Goal: Task Accomplishment & Management: Complete application form

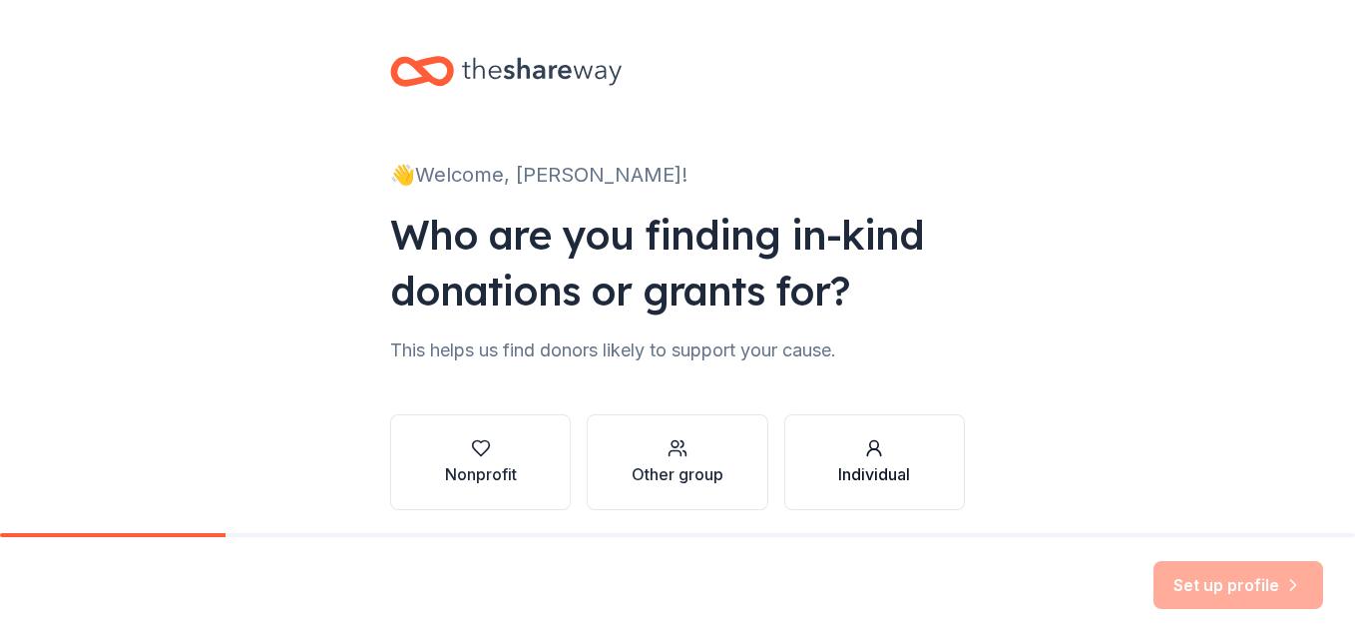
click at [866, 466] on div "Individual" at bounding box center [874, 474] width 72 height 24
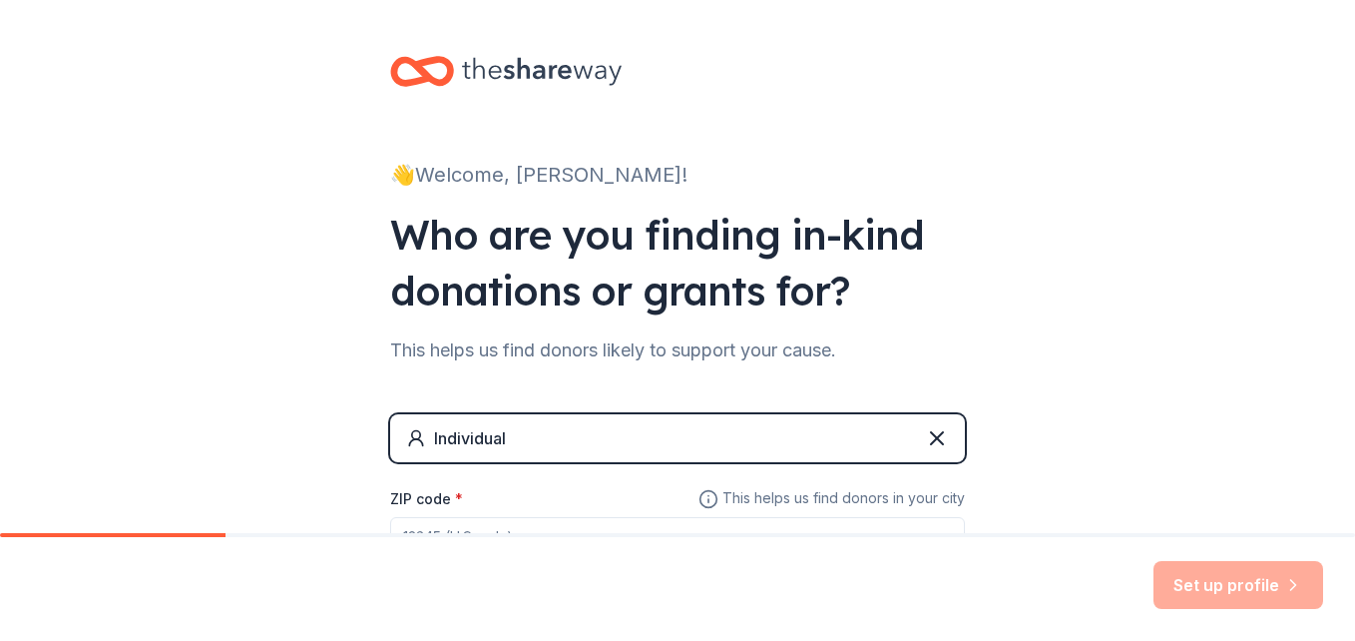
scroll to position [100, 0]
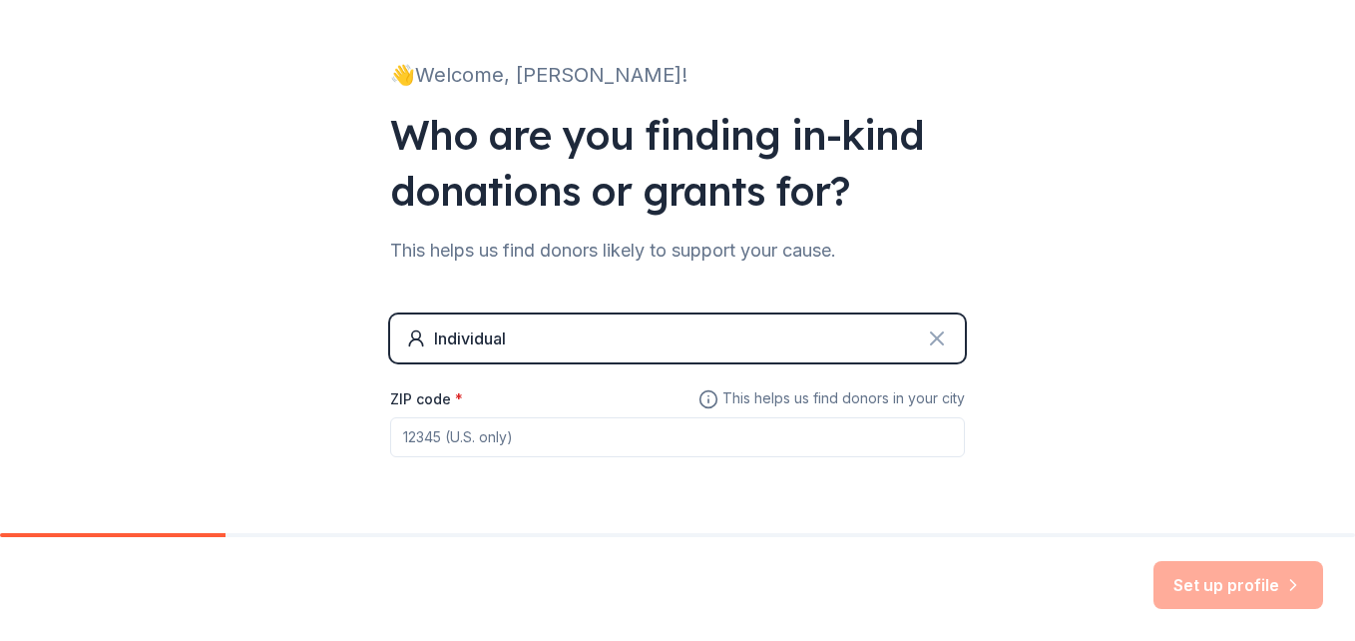
click at [936, 334] on icon at bounding box center [937, 338] width 24 height 24
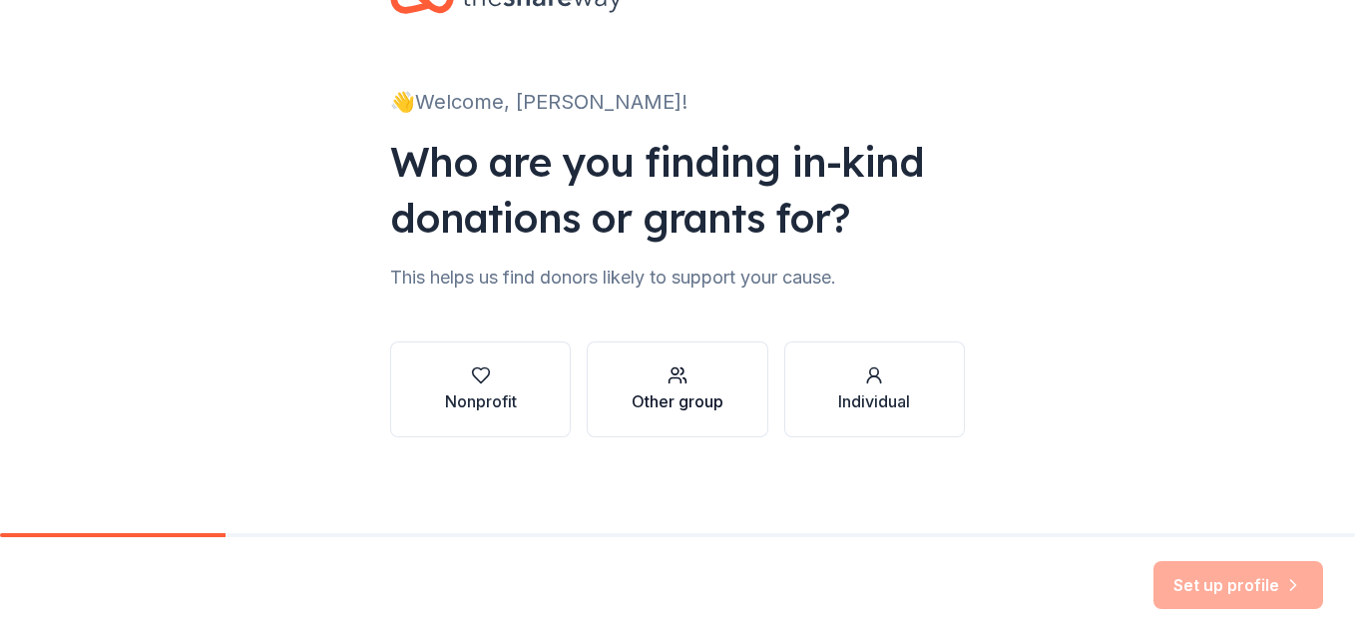
click at [663, 392] on div "Other group" at bounding box center [678, 401] width 92 height 24
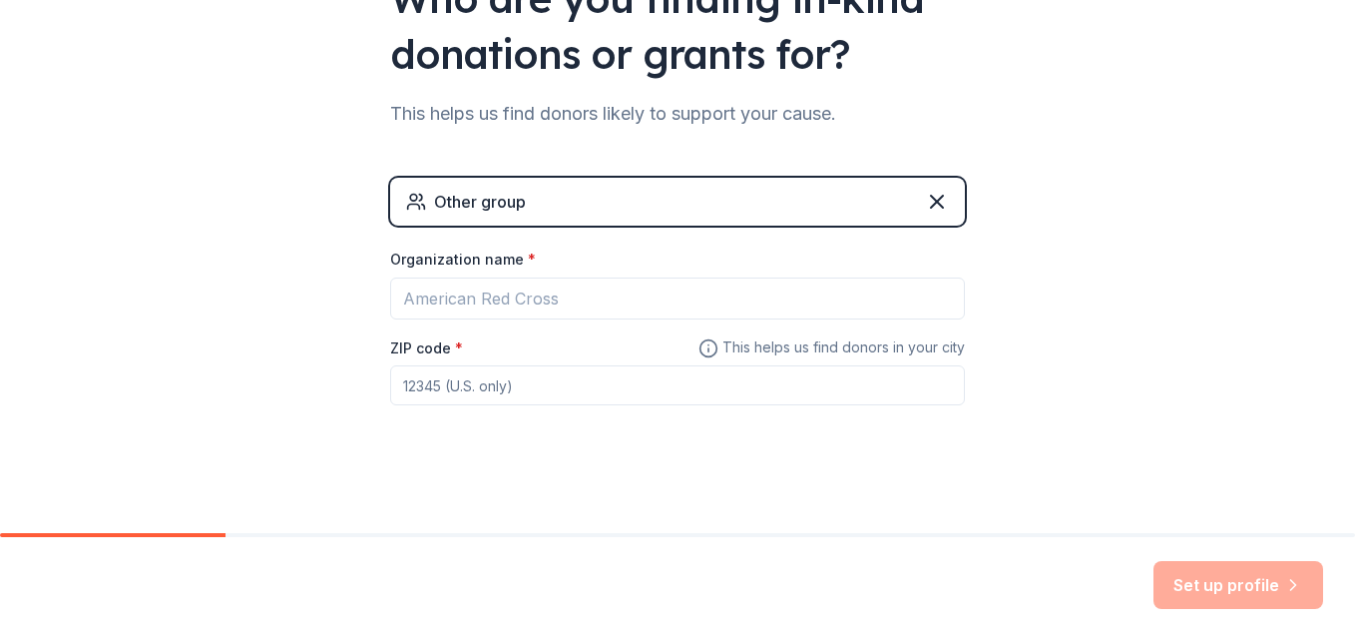
scroll to position [245, 0]
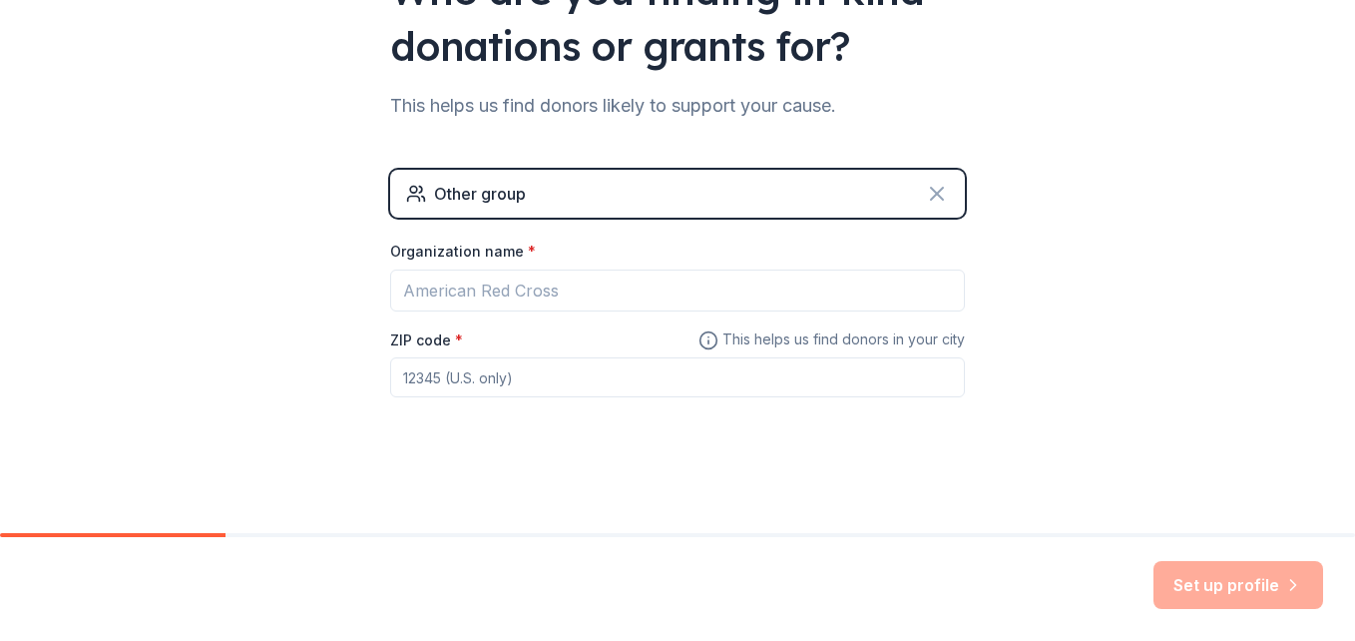
click at [925, 193] on icon at bounding box center [937, 194] width 24 height 24
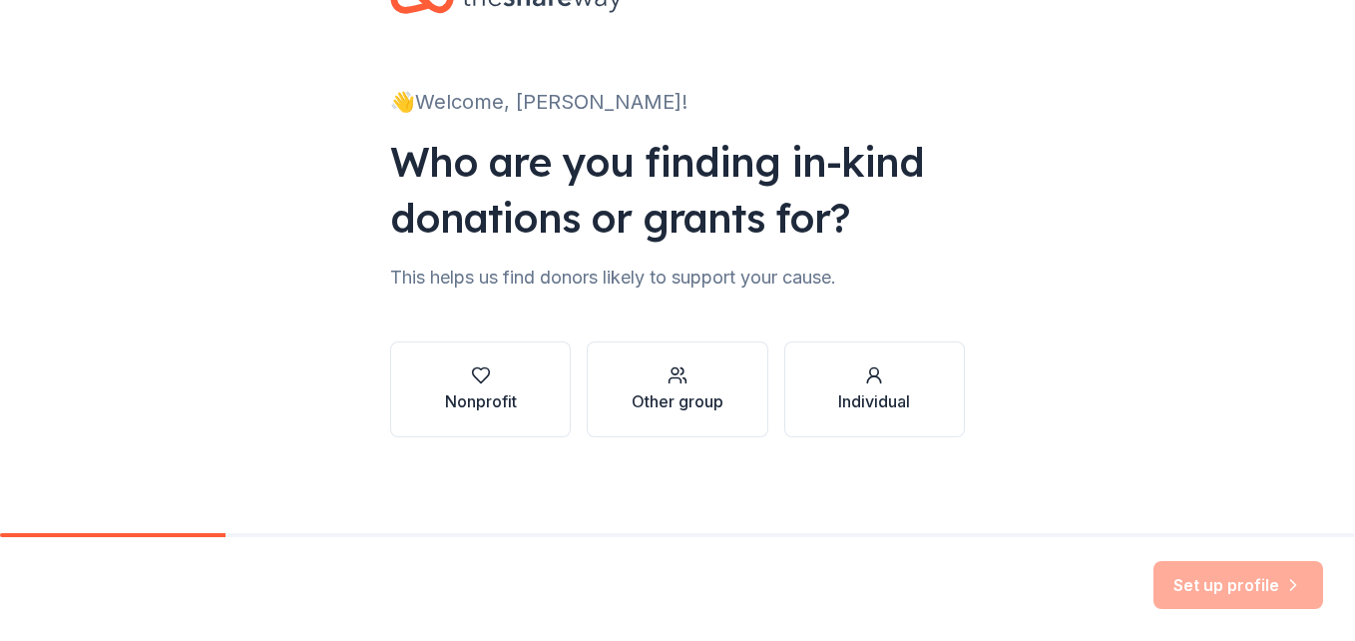
scroll to position [73, 0]
click at [472, 404] on div "Nonprofit" at bounding box center [481, 401] width 72 height 24
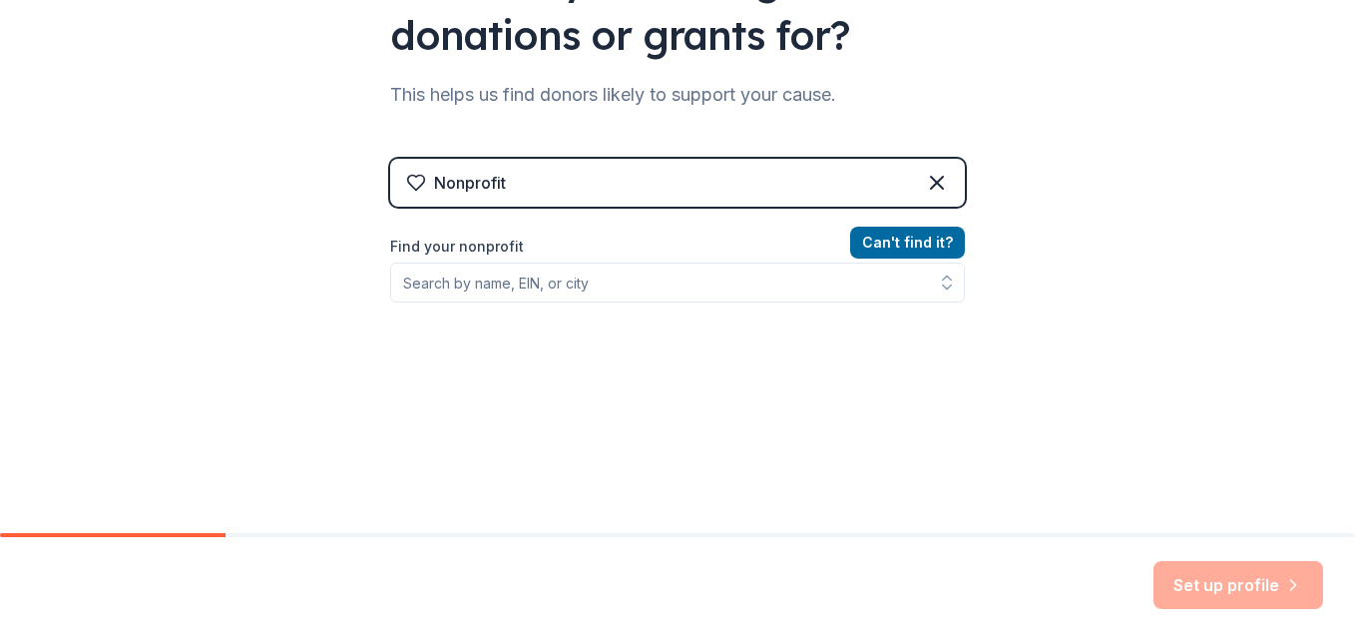
scroll to position [272, 0]
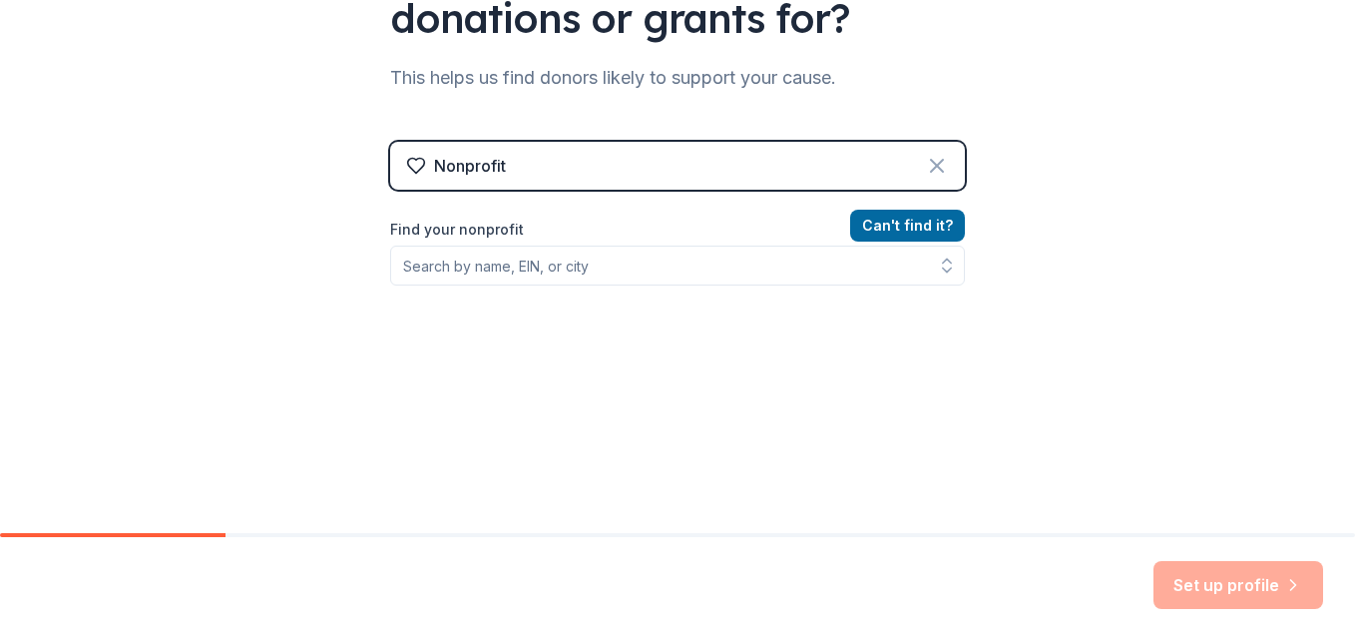
click at [928, 168] on icon at bounding box center [937, 166] width 24 height 24
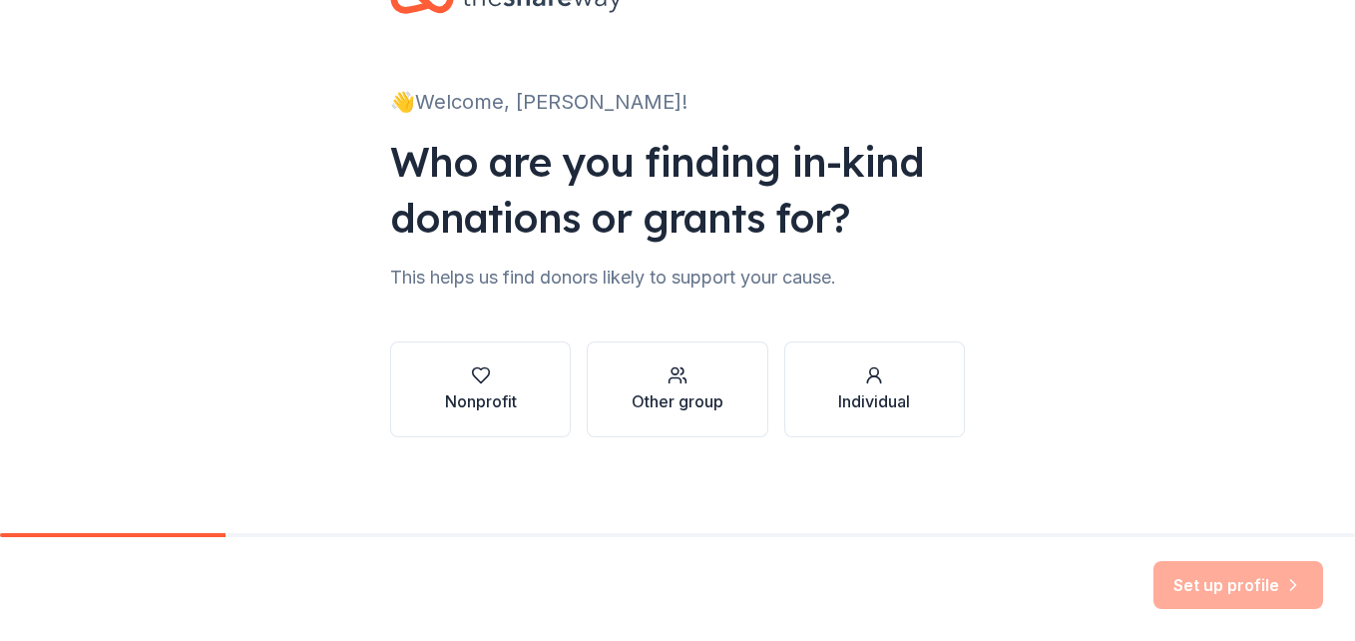
scroll to position [73, 0]
click at [680, 377] on icon "button" at bounding box center [678, 375] width 20 height 20
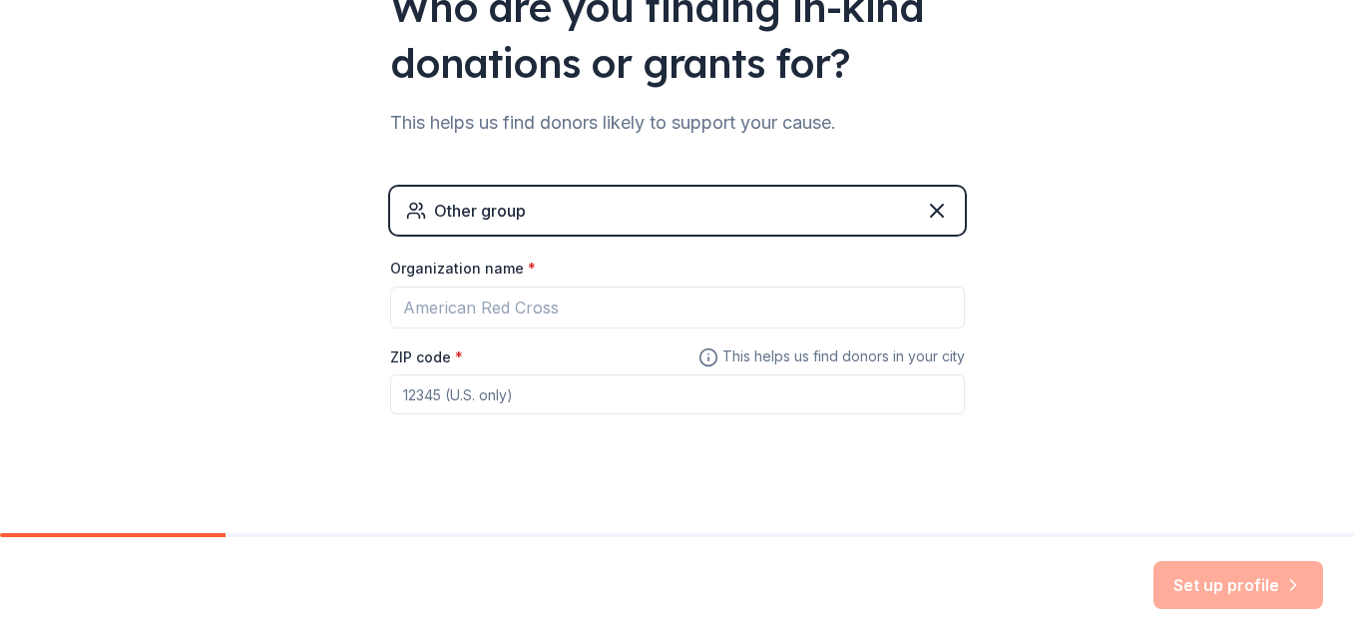
scroll to position [245, 0]
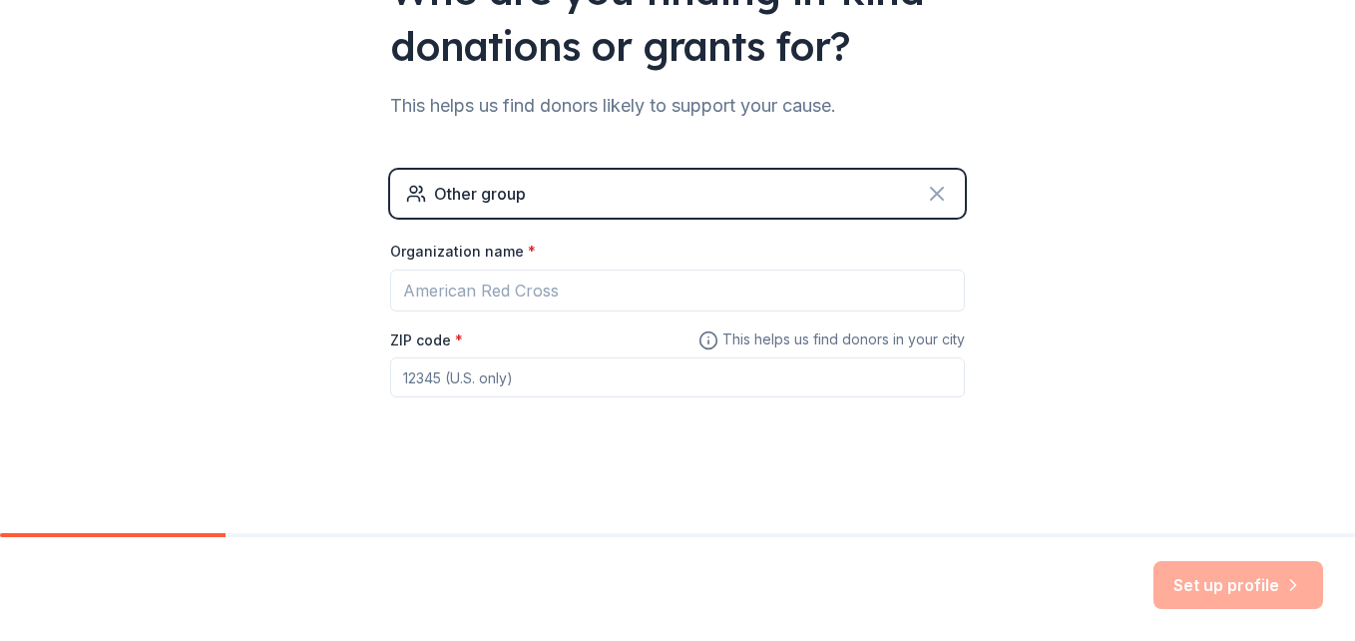
click at [934, 192] on icon at bounding box center [937, 194] width 24 height 24
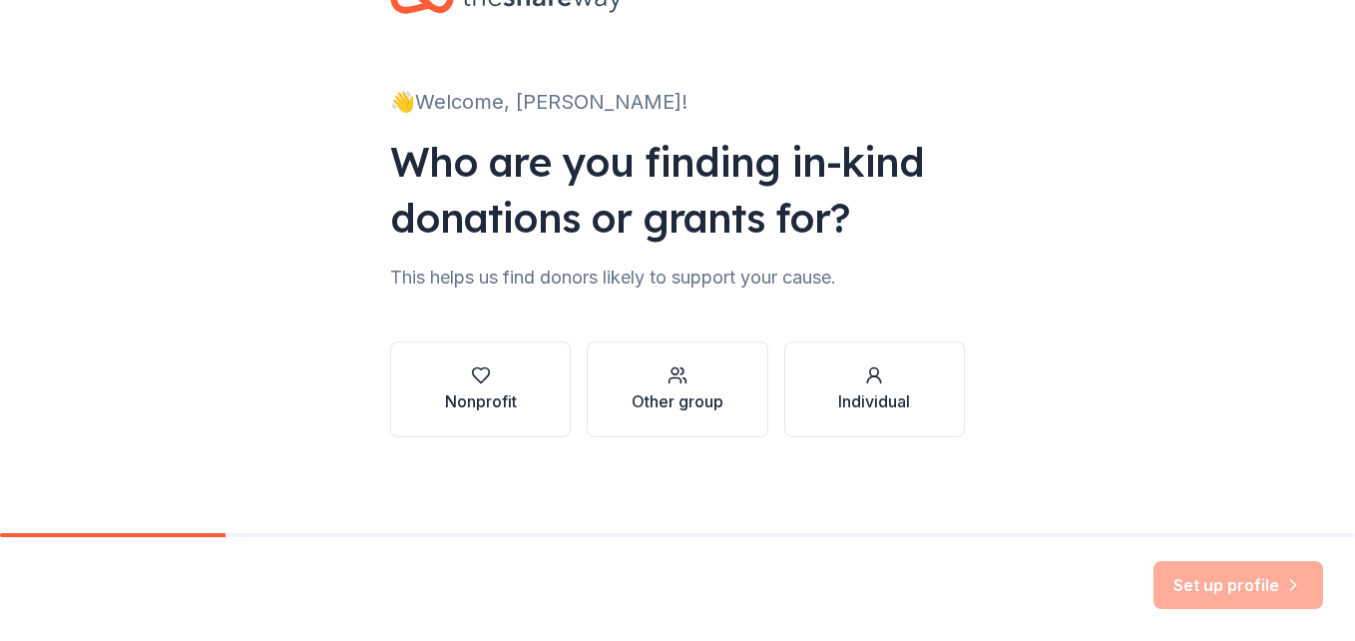
scroll to position [73, 0]
click at [864, 379] on icon "button" at bounding box center [874, 375] width 20 height 20
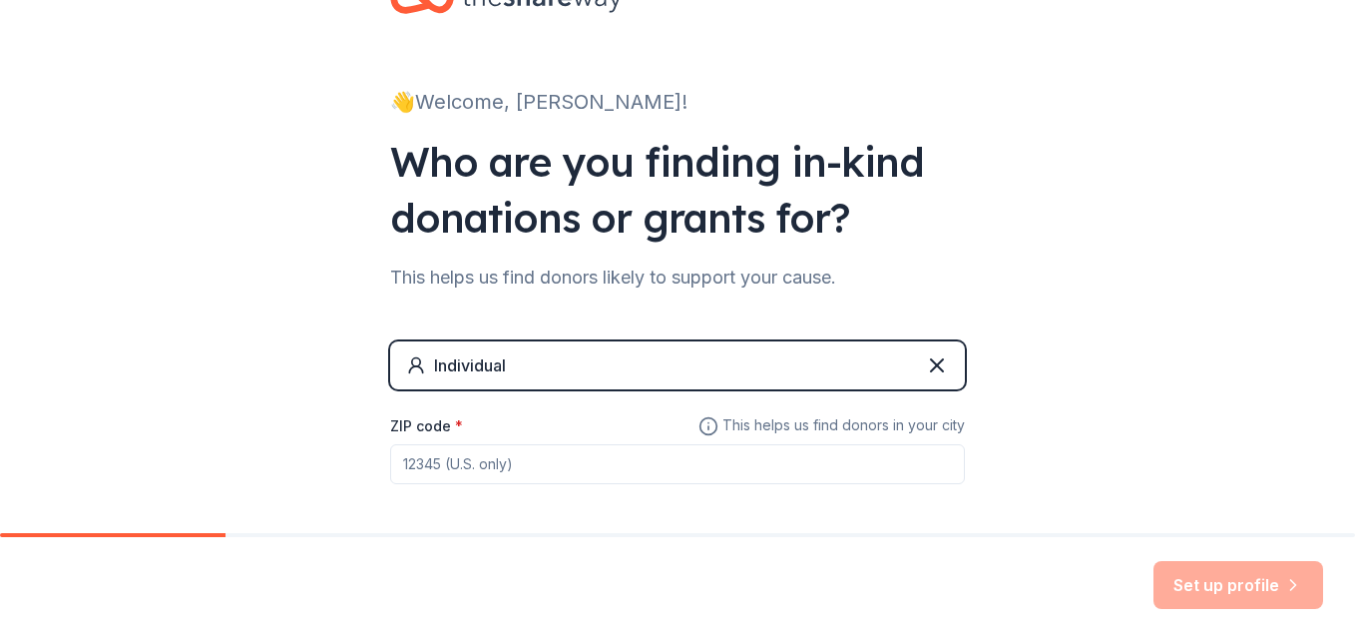
click at [652, 365] on div "Individual" at bounding box center [677, 365] width 575 height 48
click at [591, 462] on input "ZIP code *" at bounding box center [677, 464] width 575 height 40
type input "5"
type input "42765"
click at [1216, 586] on button "Set up profile" at bounding box center [1239, 585] width 170 height 48
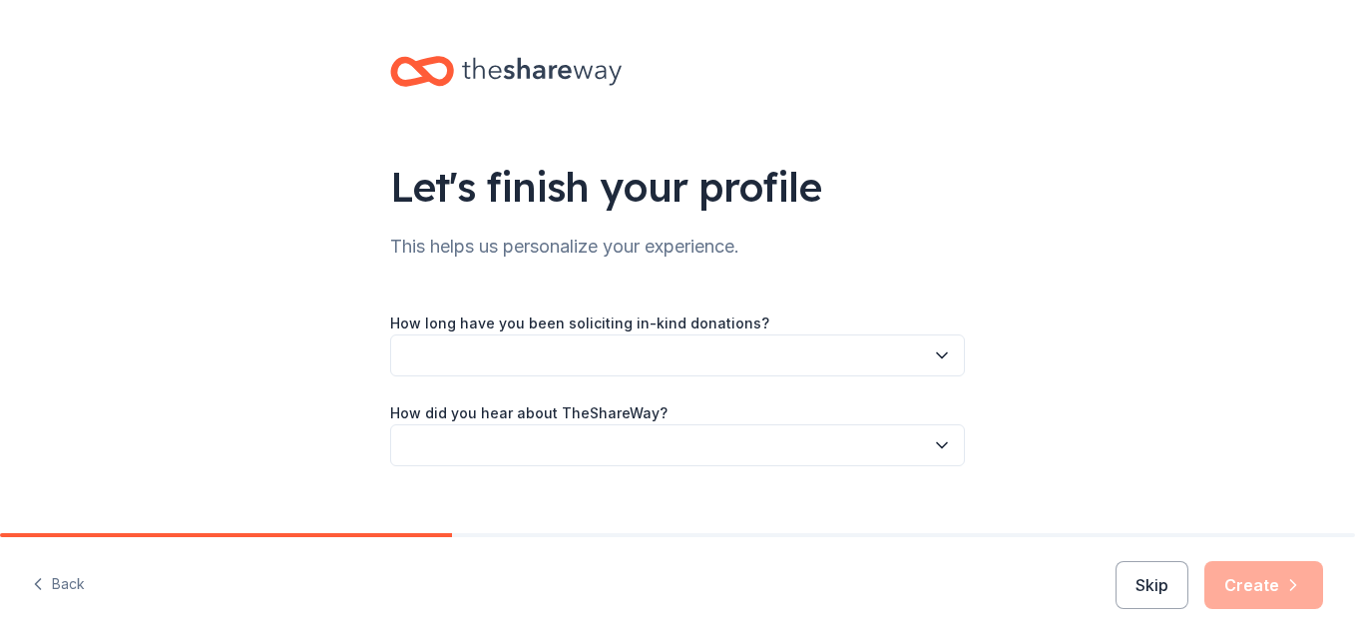
click at [932, 359] on icon "button" at bounding box center [942, 355] width 20 height 20
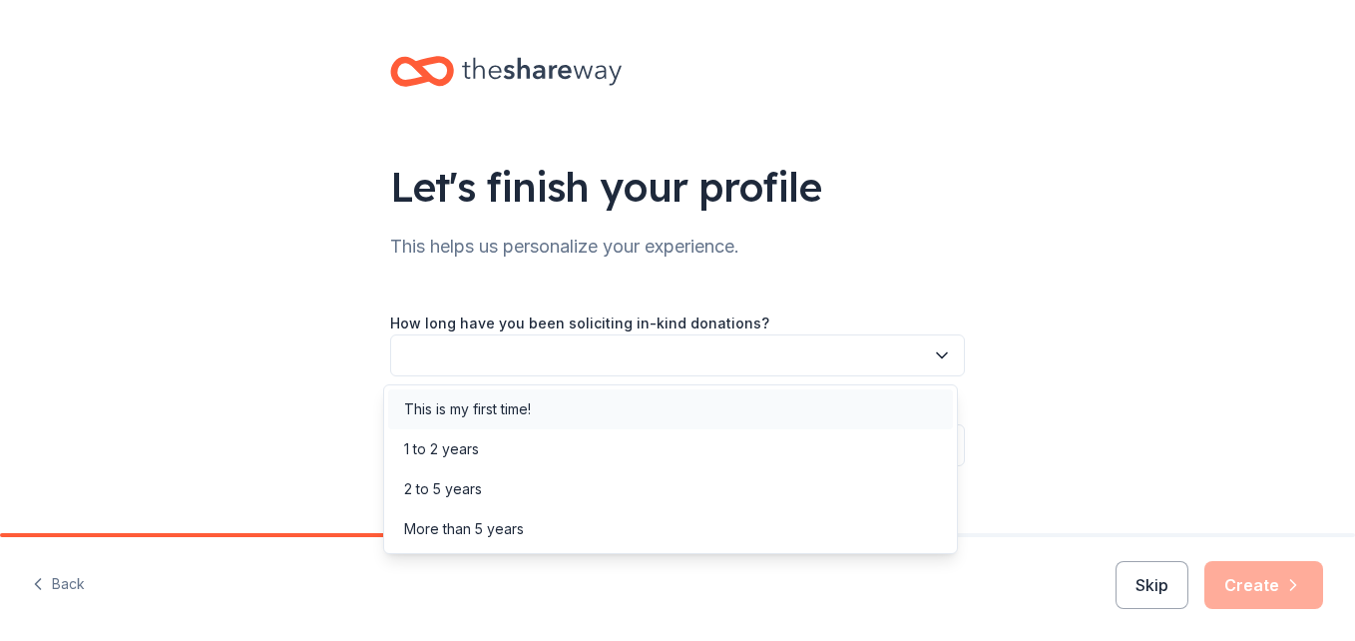
click at [723, 415] on div "This is my first time!" at bounding box center [670, 409] width 565 height 40
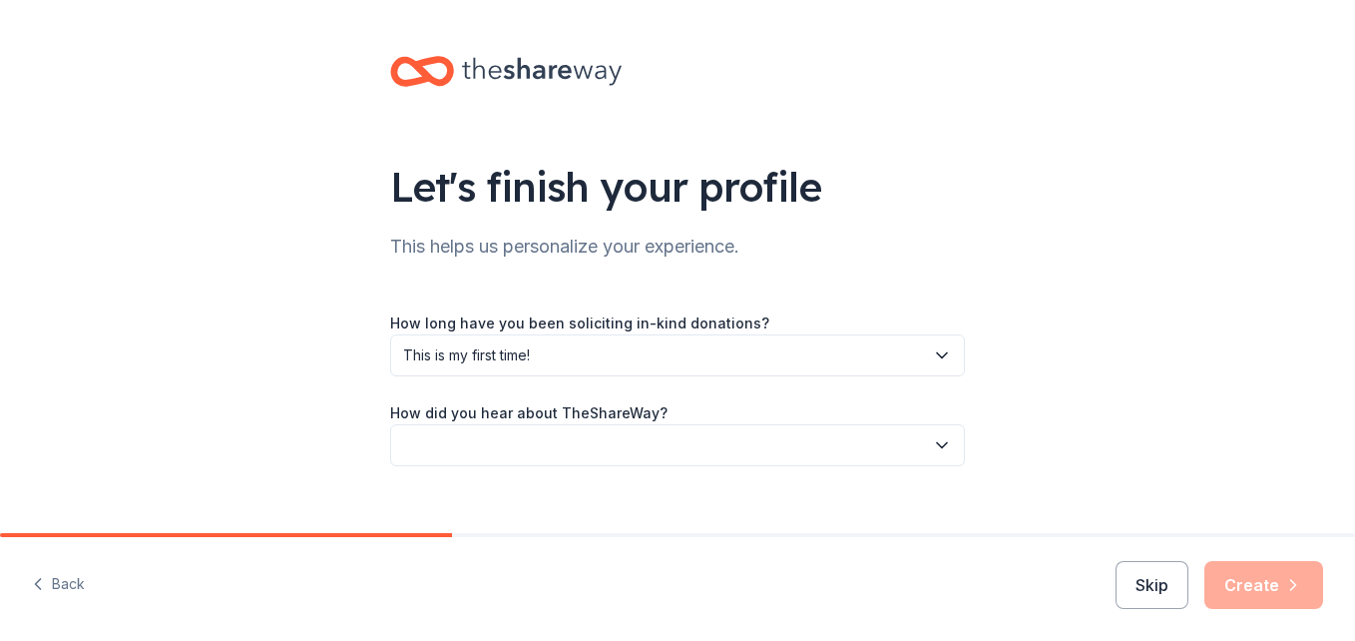
click at [937, 445] on icon "button" at bounding box center [942, 445] width 10 height 5
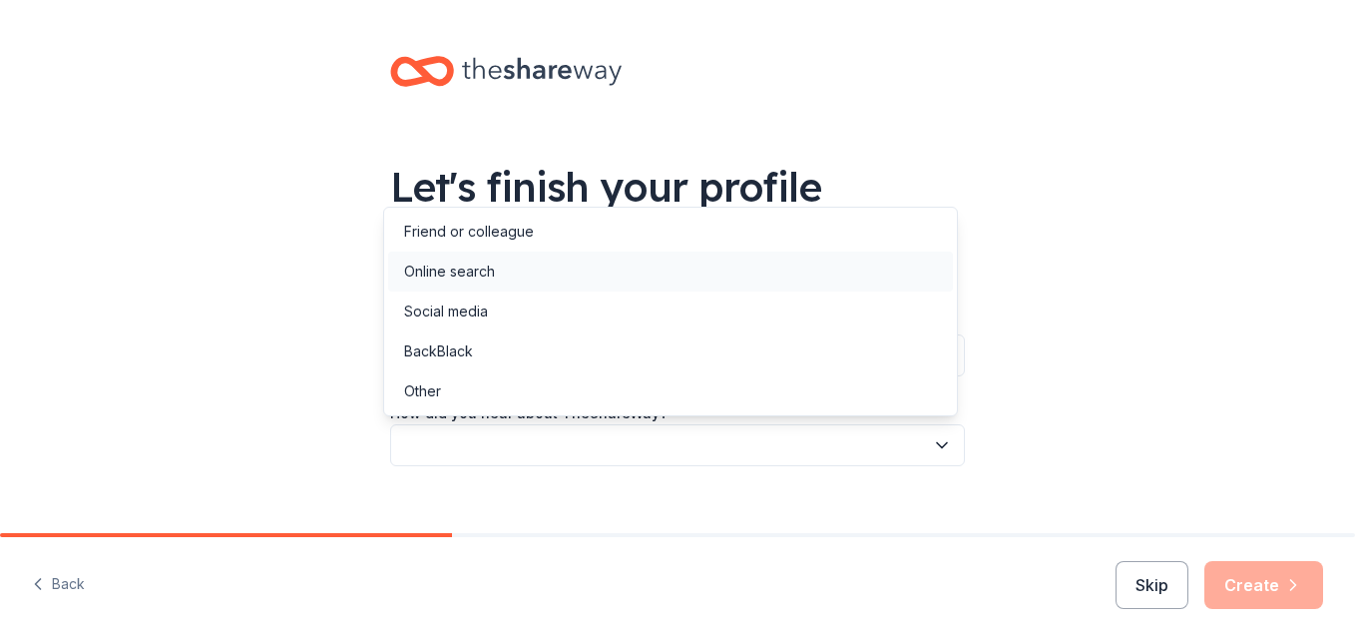
click at [513, 283] on div "Online search" at bounding box center [670, 272] width 565 height 40
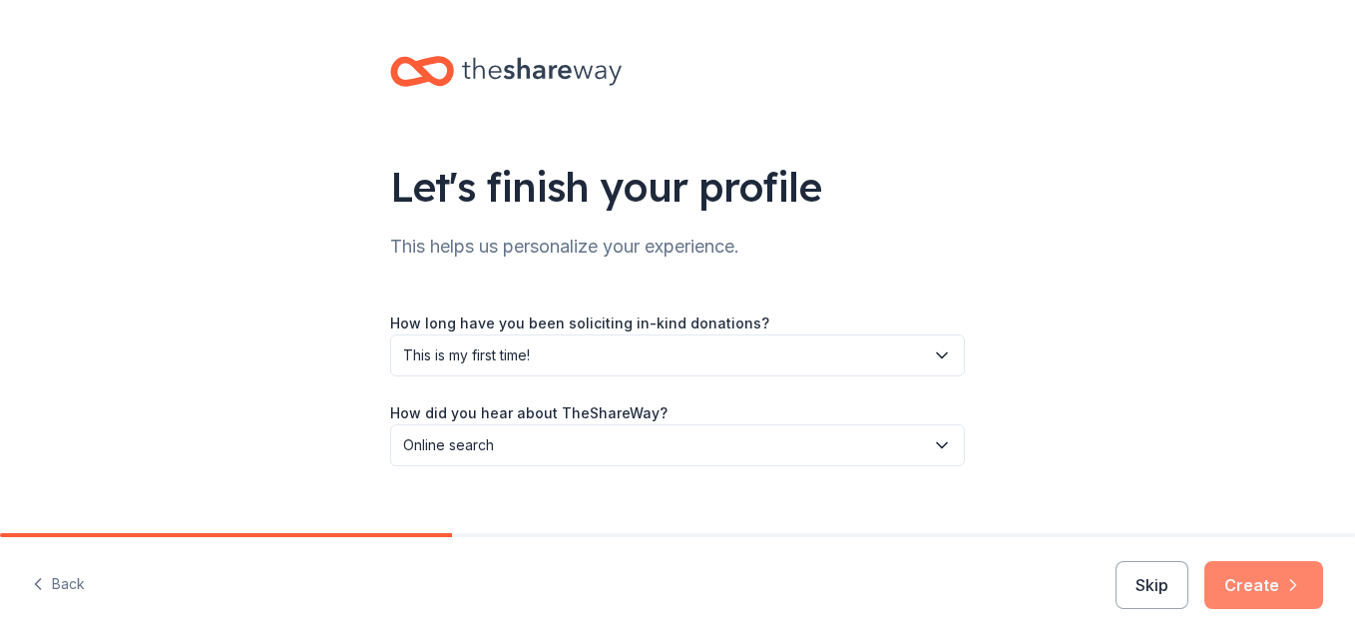
click at [1240, 595] on button "Create" at bounding box center [1264, 585] width 119 height 48
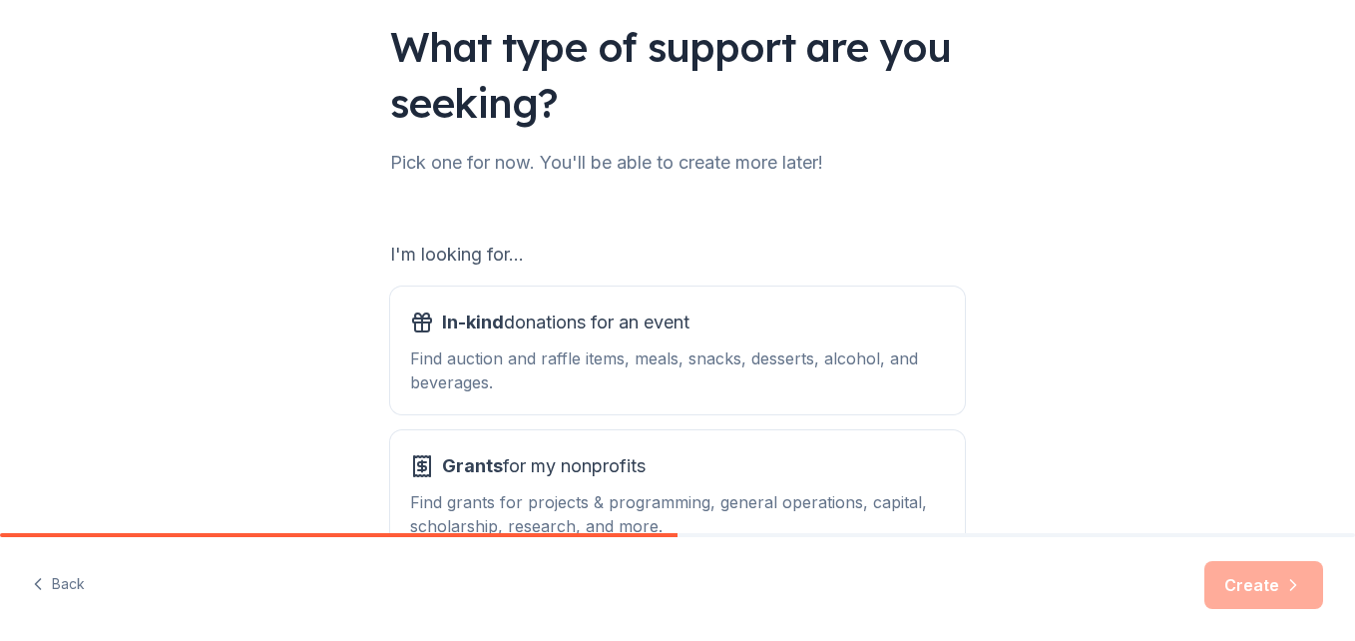
scroll to position [200, 0]
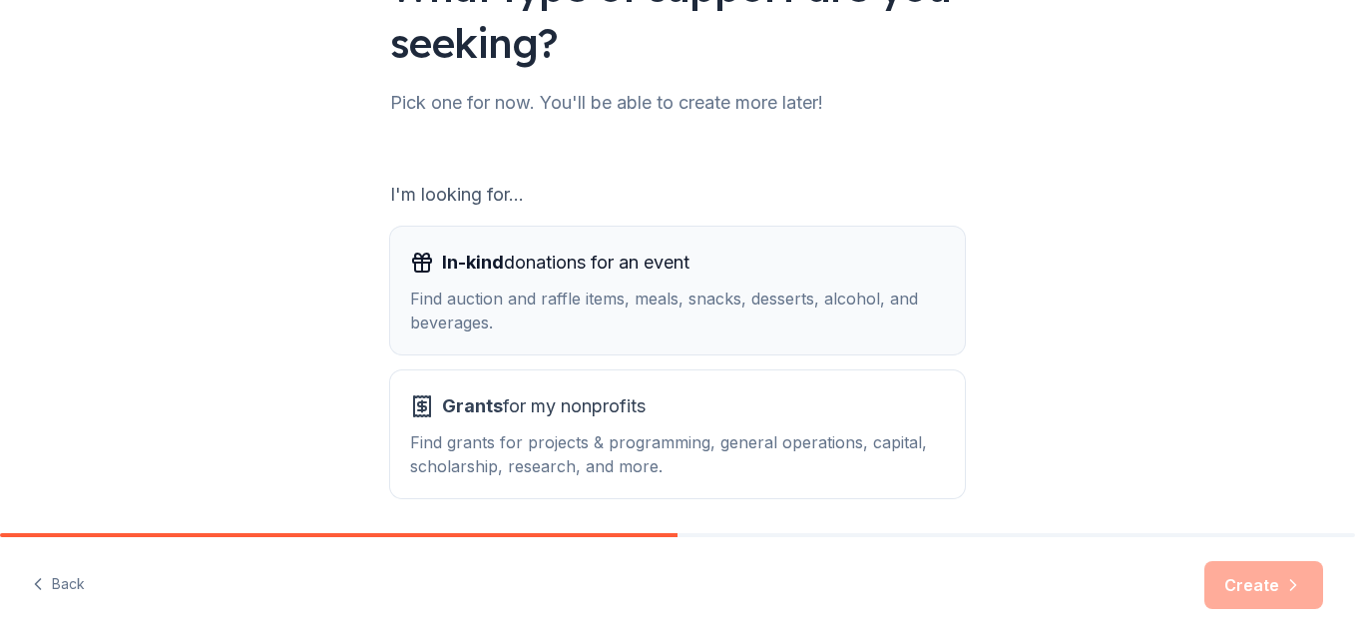
click at [641, 320] on div "Find auction and raffle items, meals, snacks, desserts, alcohol, and beverages." at bounding box center [677, 310] width 535 height 48
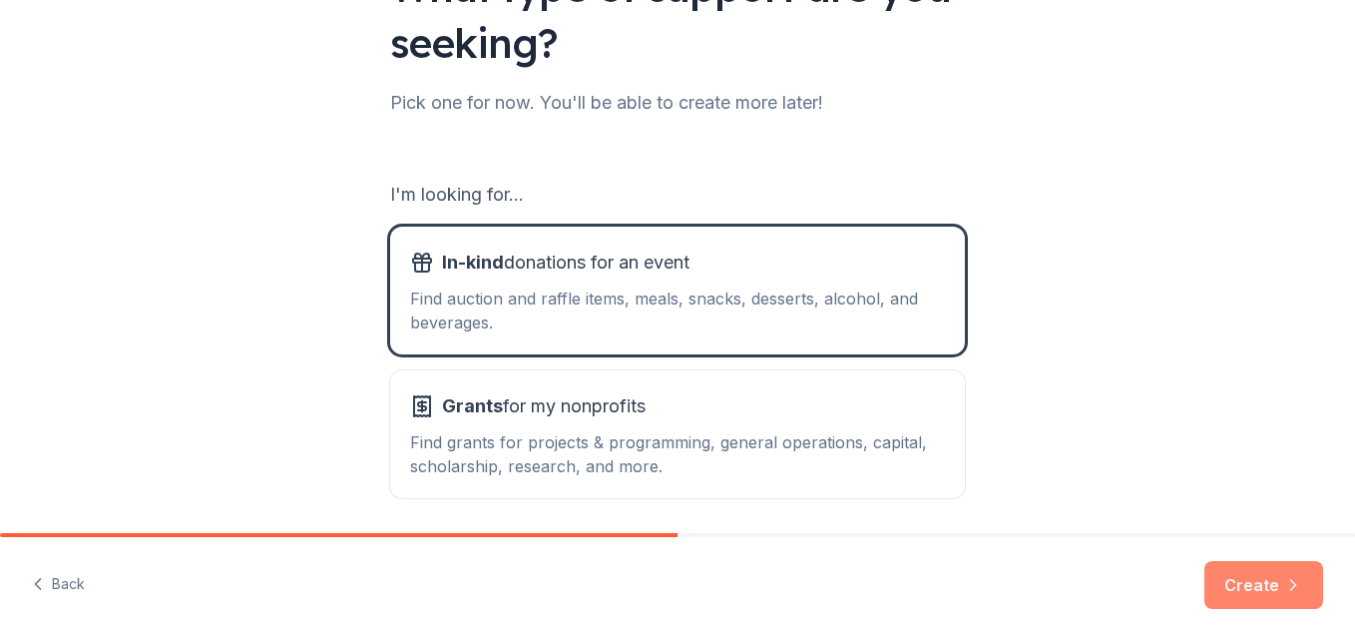
click at [1267, 573] on button "Create" at bounding box center [1264, 585] width 119 height 48
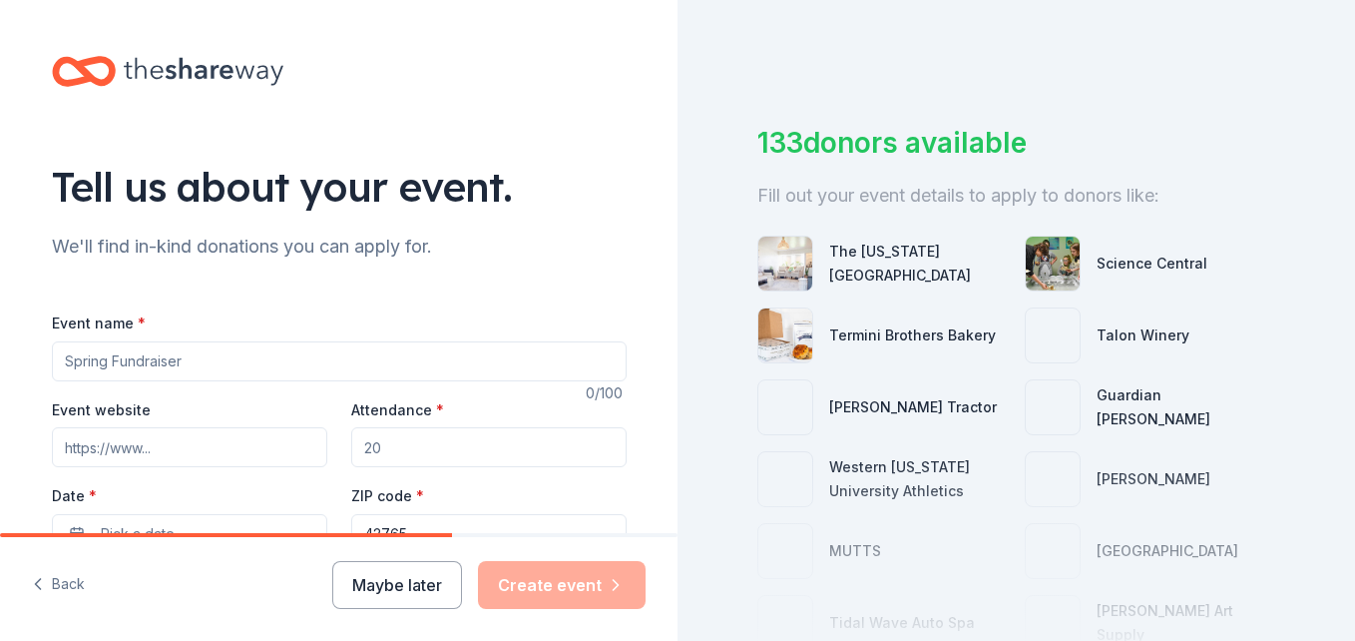
scroll to position [100, 0]
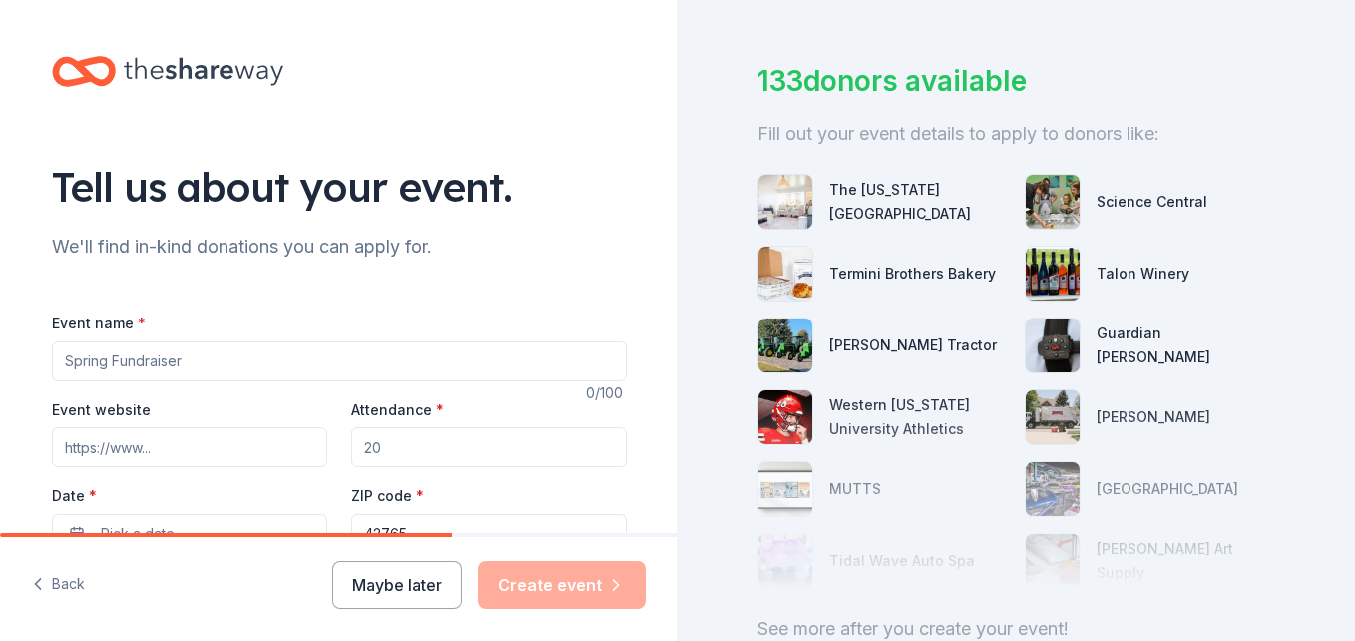
click at [221, 367] on input "Event name *" at bounding box center [339, 361] width 575 height 40
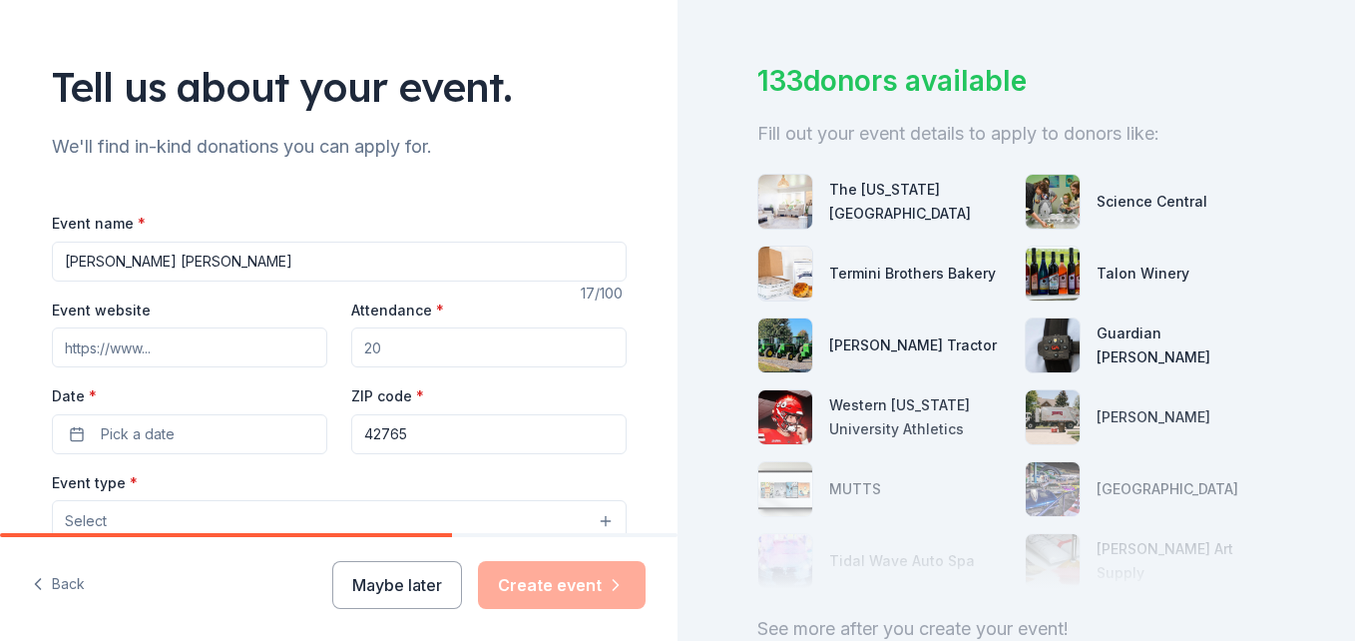
type input "Oliva Rose Martin"
click at [197, 346] on input "Event website" at bounding box center [189, 347] width 275 height 40
click at [413, 363] on input "Attendance *" at bounding box center [488, 347] width 275 height 40
click at [187, 424] on button "Pick a date" at bounding box center [189, 434] width 275 height 40
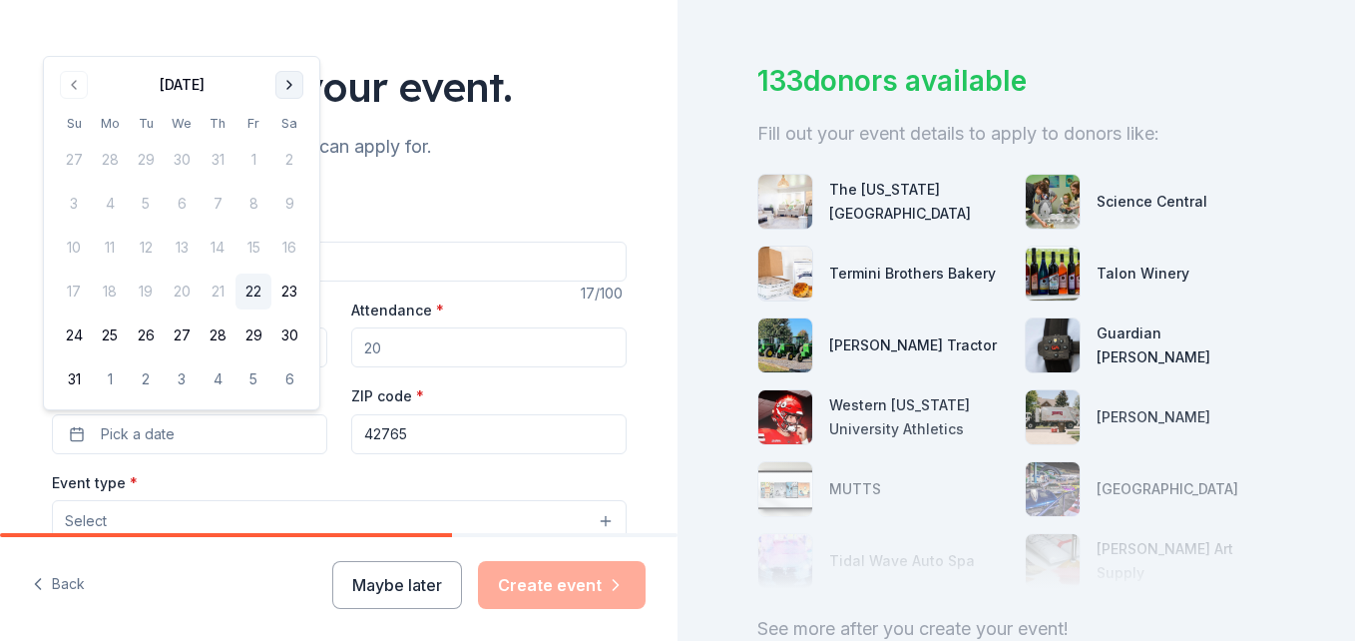
click at [298, 93] on button "Go to next month" at bounding box center [289, 85] width 28 height 28
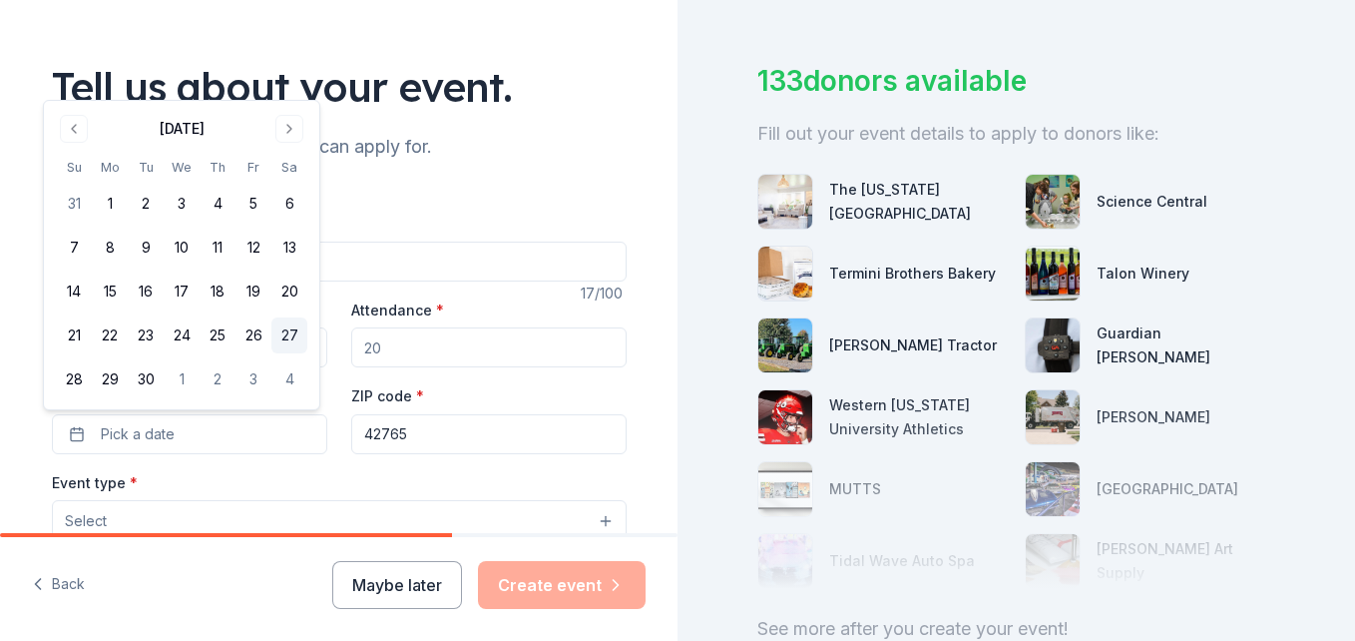
click at [294, 333] on button "27" at bounding box center [289, 335] width 36 height 36
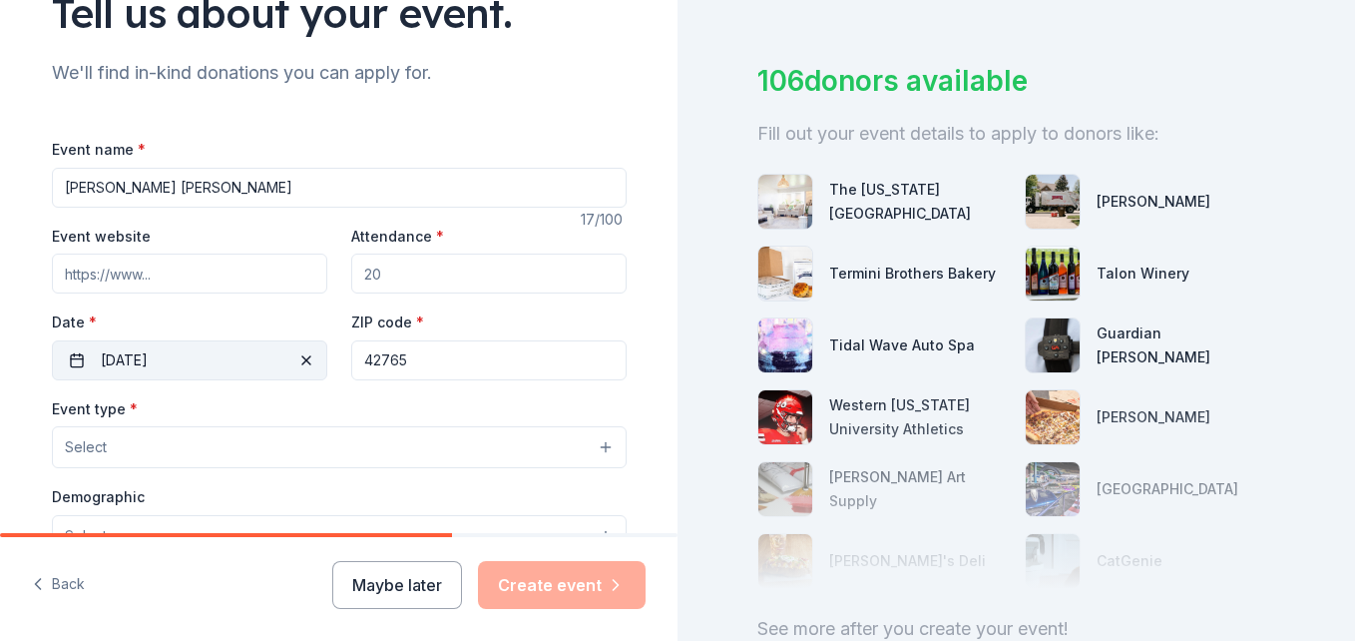
scroll to position [299, 0]
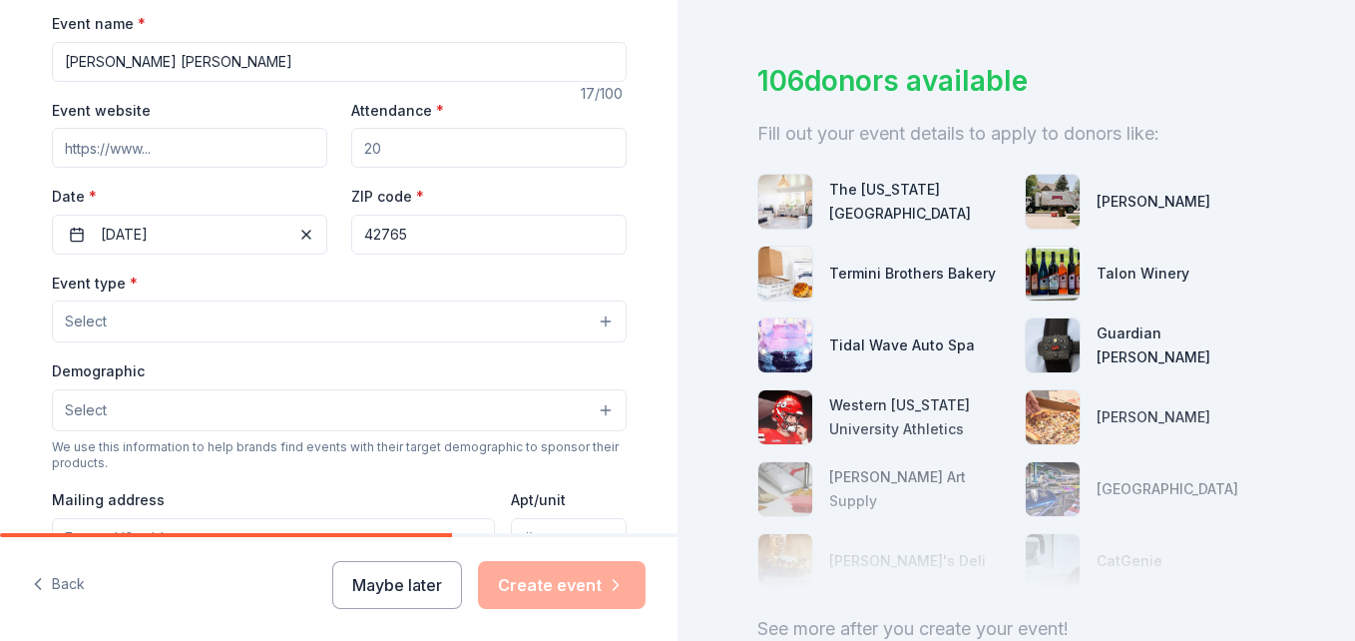
click at [230, 327] on button "Select" at bounding box center [339, 321] width 575 height 42
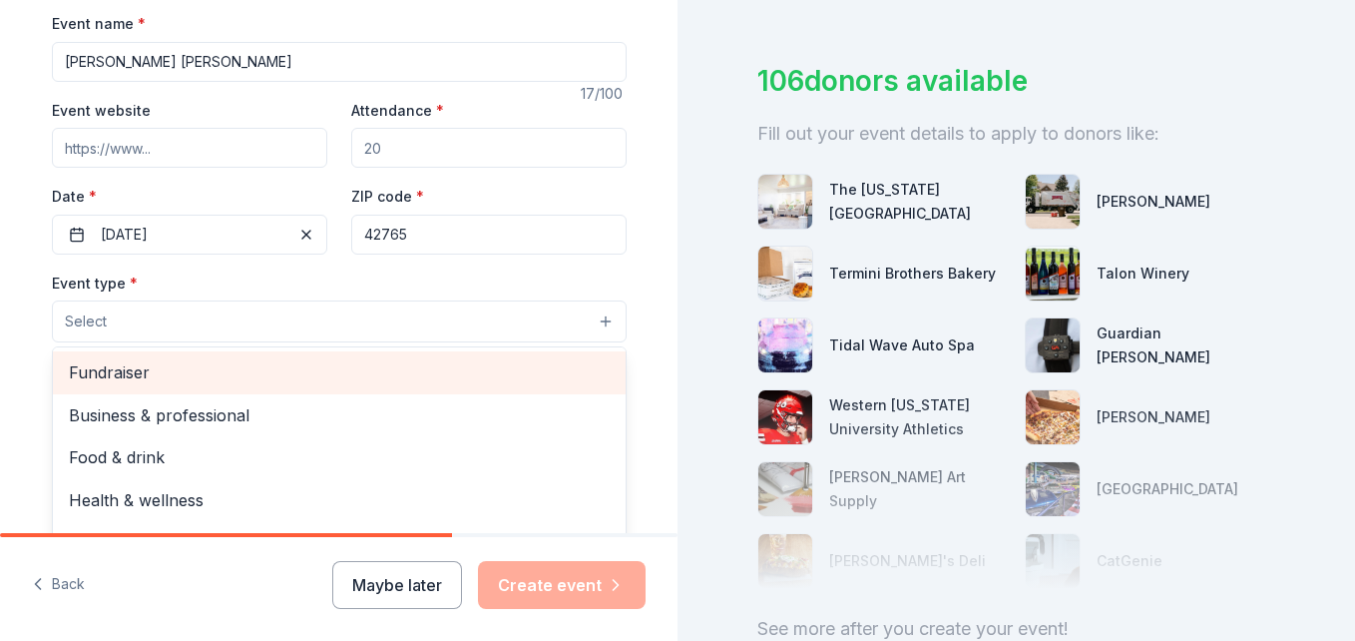
click at [221, 376] on span "Fundraiser" at bounding box center [339, 372] width 541 height 26
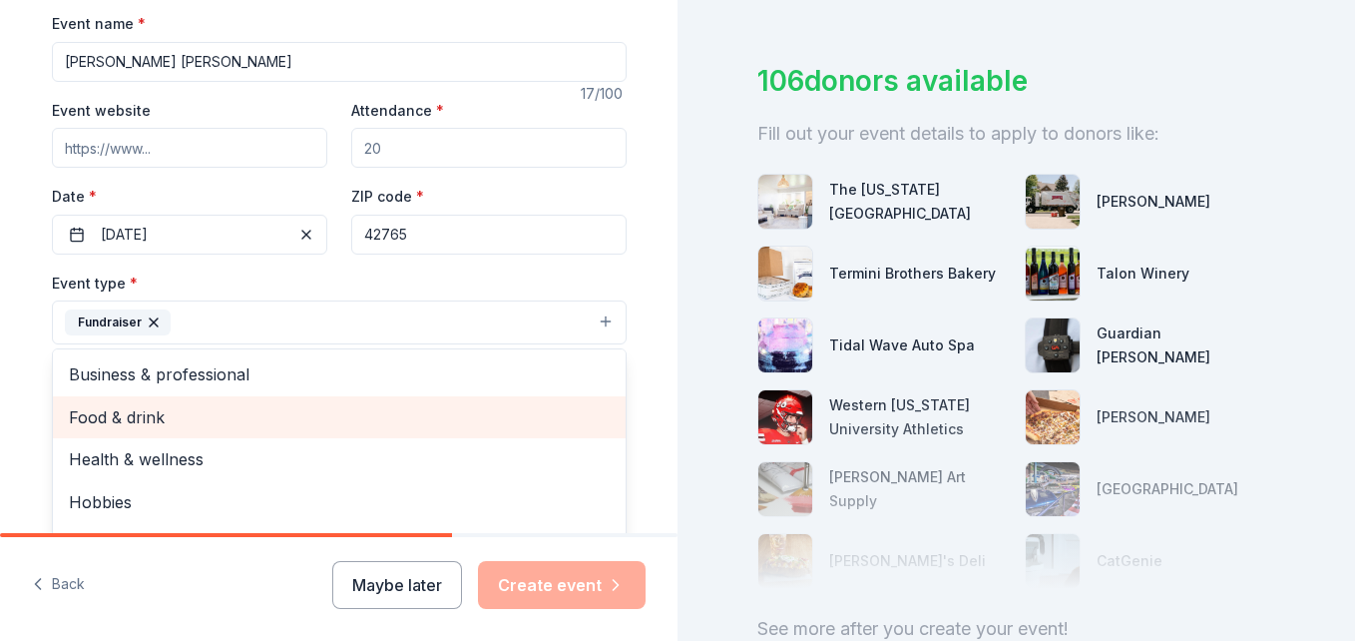
scroll to position [24, 0]
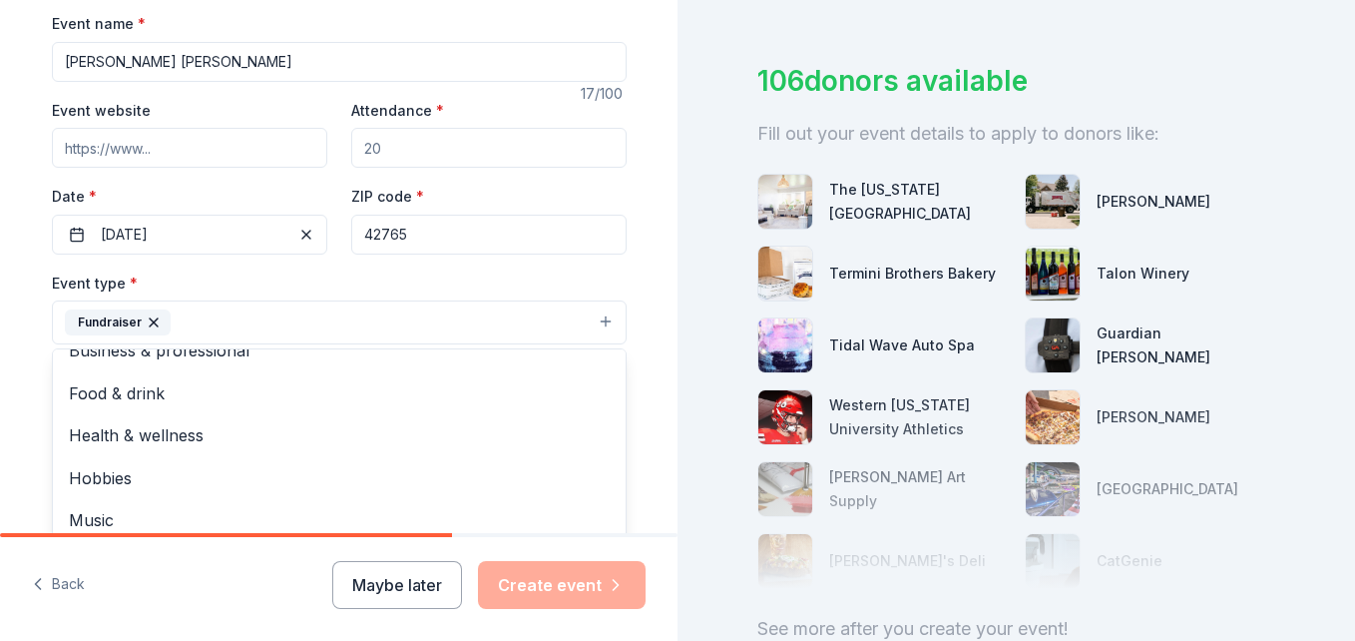
click at [648, 443] on div "Tell us about your event. We'll find in-kind donations you can apply for. Event…" at bounding box center [339, 366] width 639 height 1330
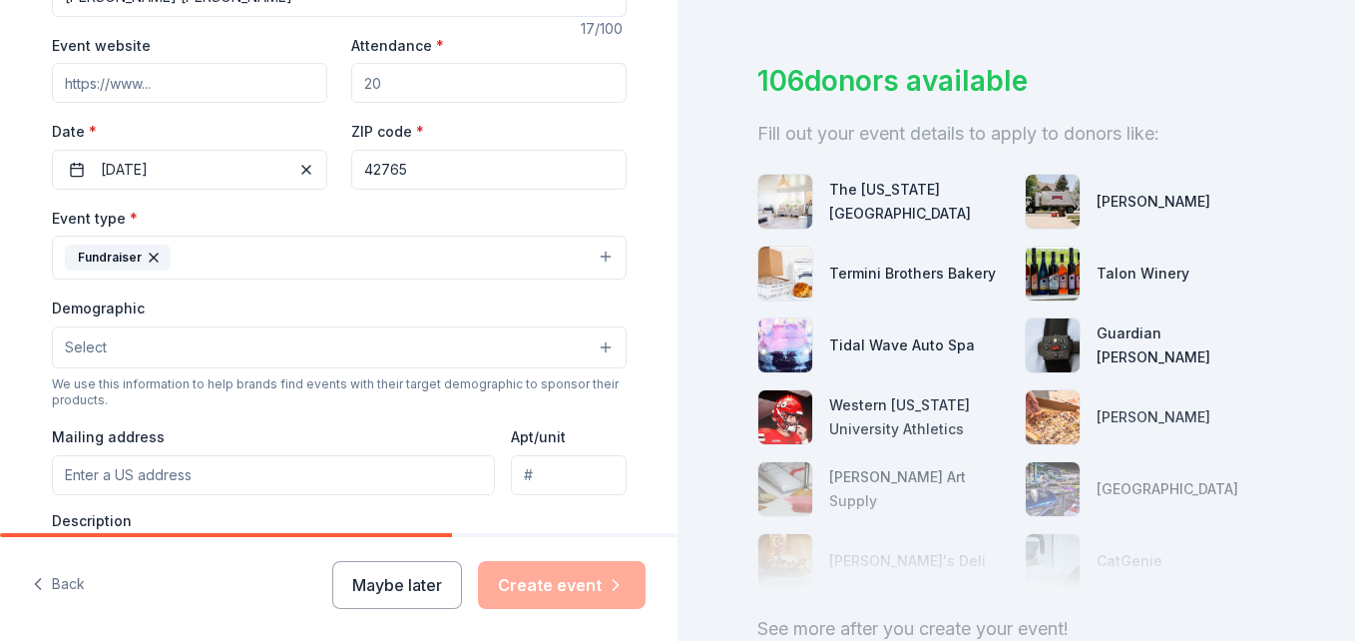
scroll to position [399, 0]
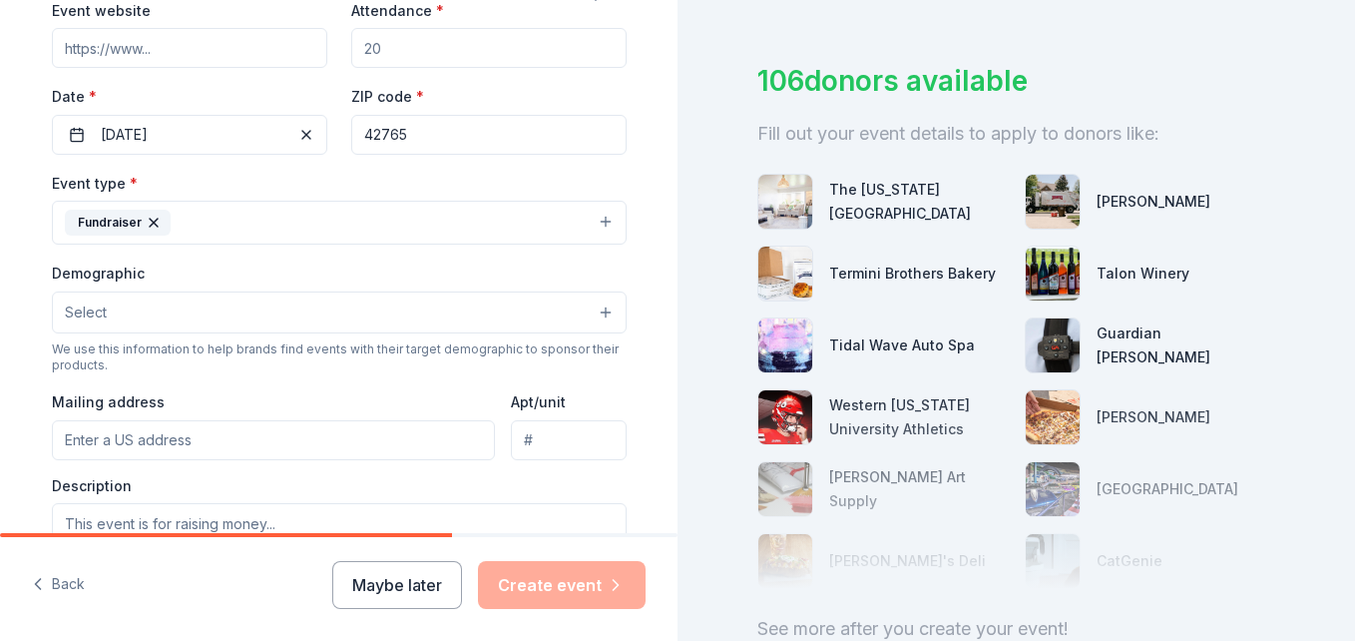
click at [372, 314] on button "Select" at bounding box center [339, 312] width 575 height 42
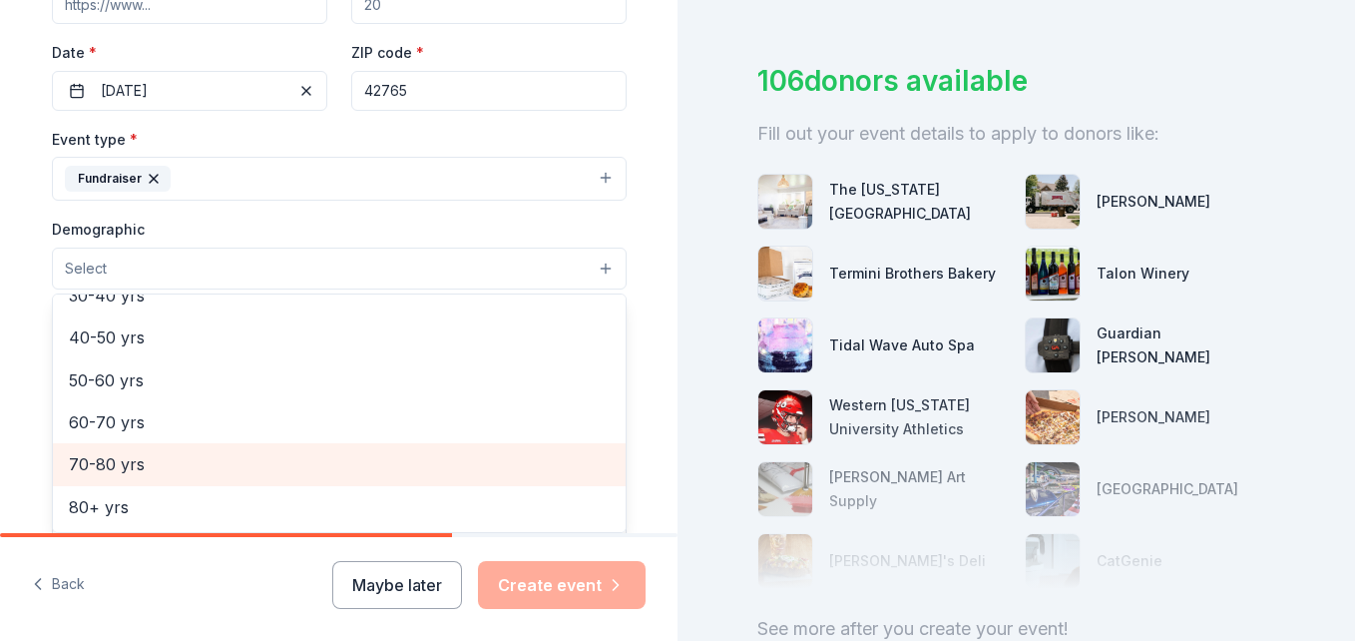
scroll to position [398, 0]
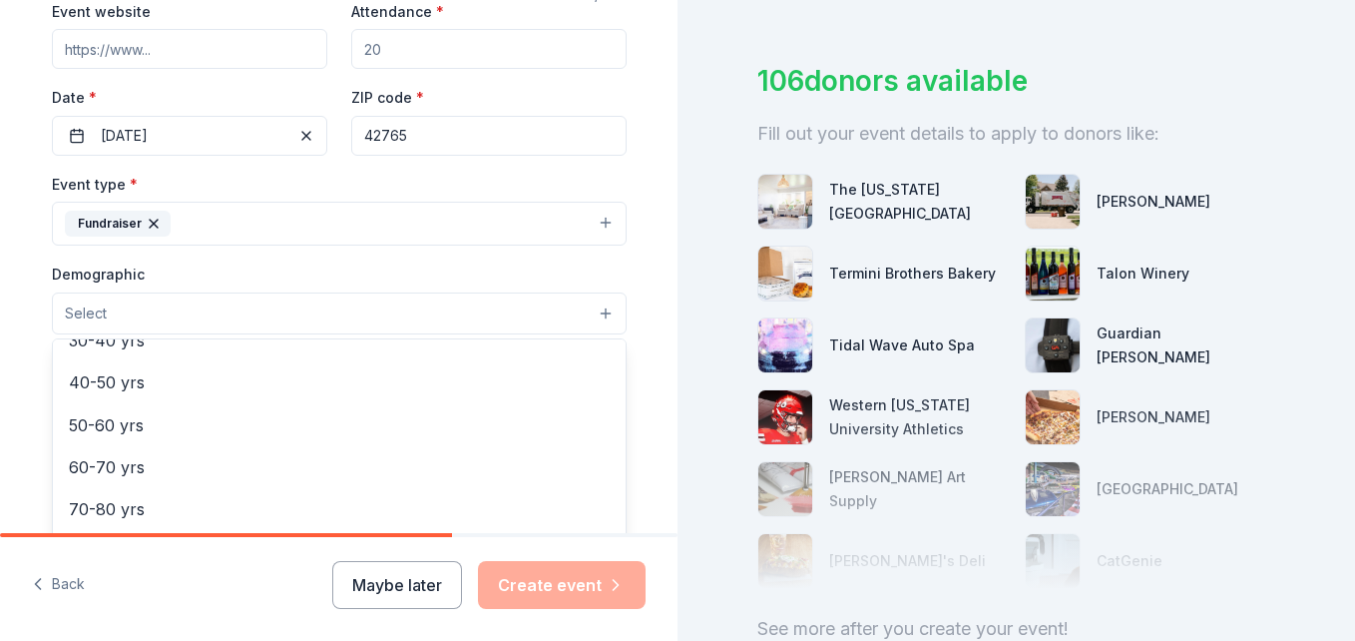
click at [568, 266] on div "Demographic Select All genders Mostly men Mostly women All ages 0-10 yrs 10-20 …" at bounding box center [339, 297] width 575 height 73
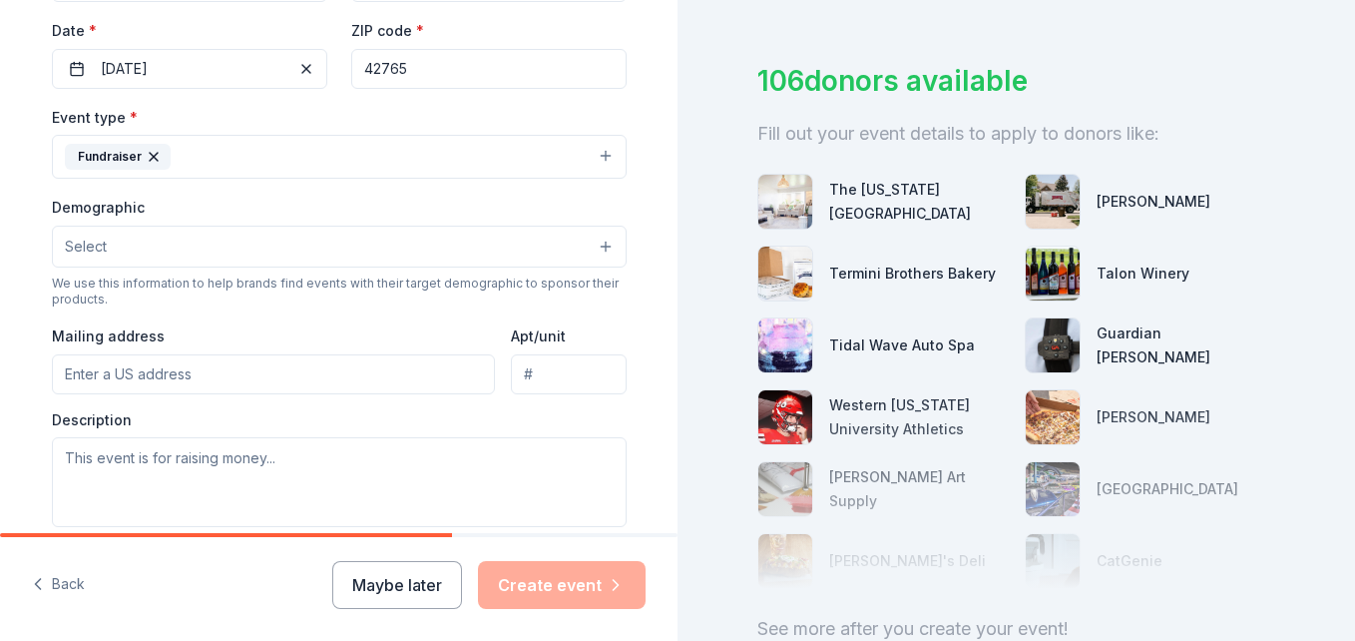
scroll to position [498, 0]
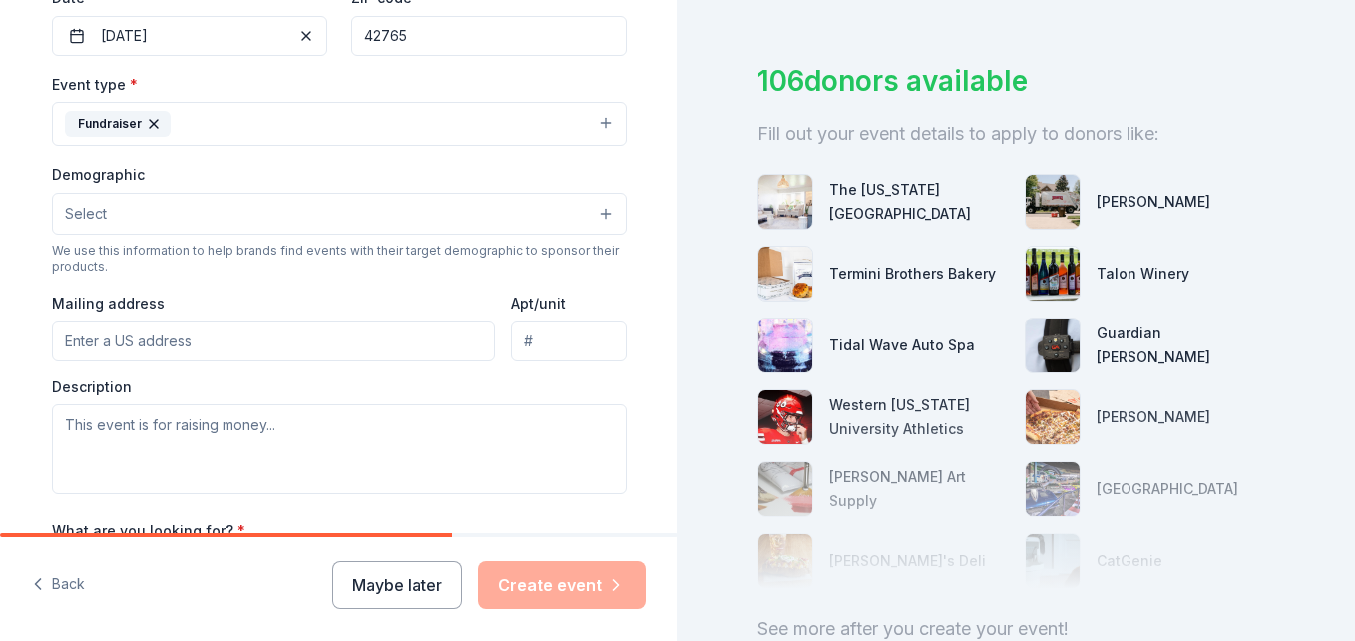
click at [331, 348] on input "Mailing address" at bounding box center [274, 341] width 444 height 40
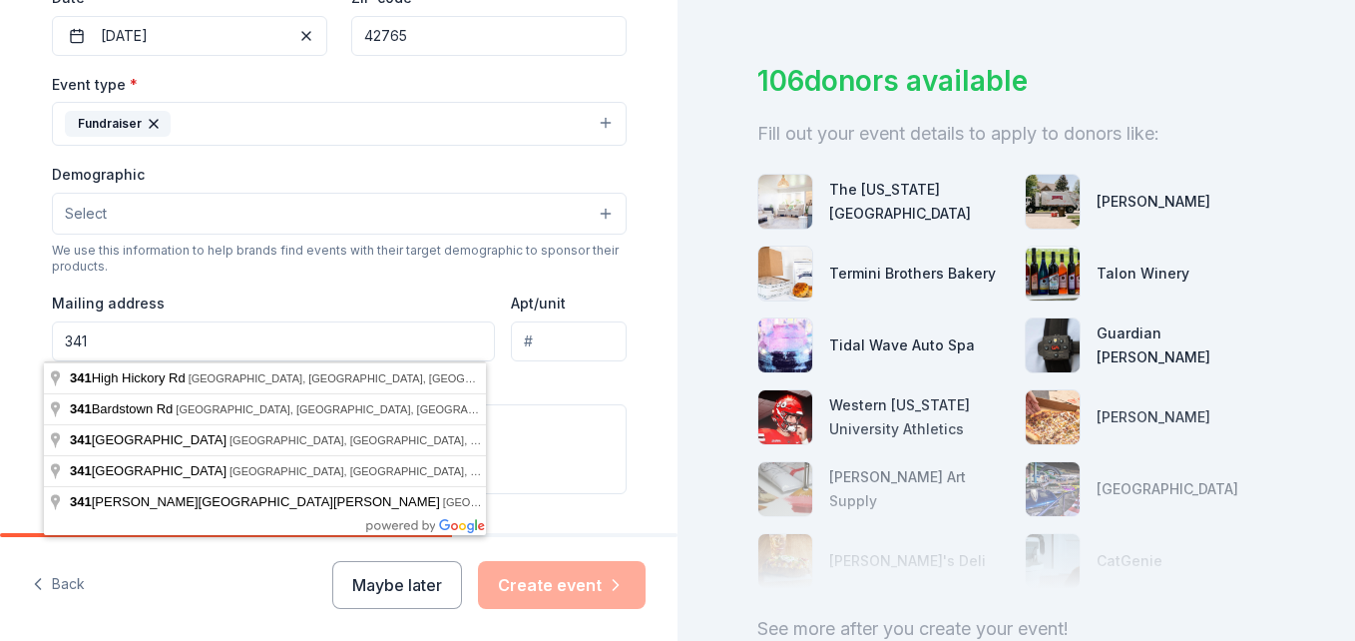
type input "341 Agape Rd"
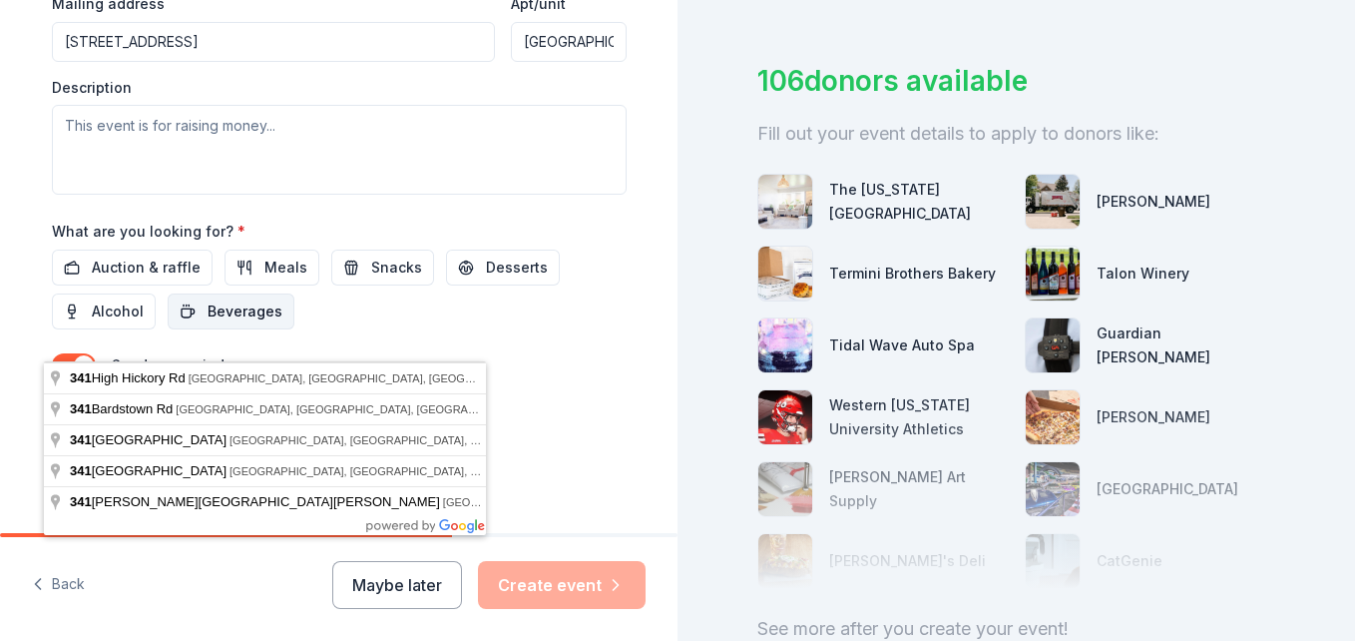
scroll to position [698, 0]
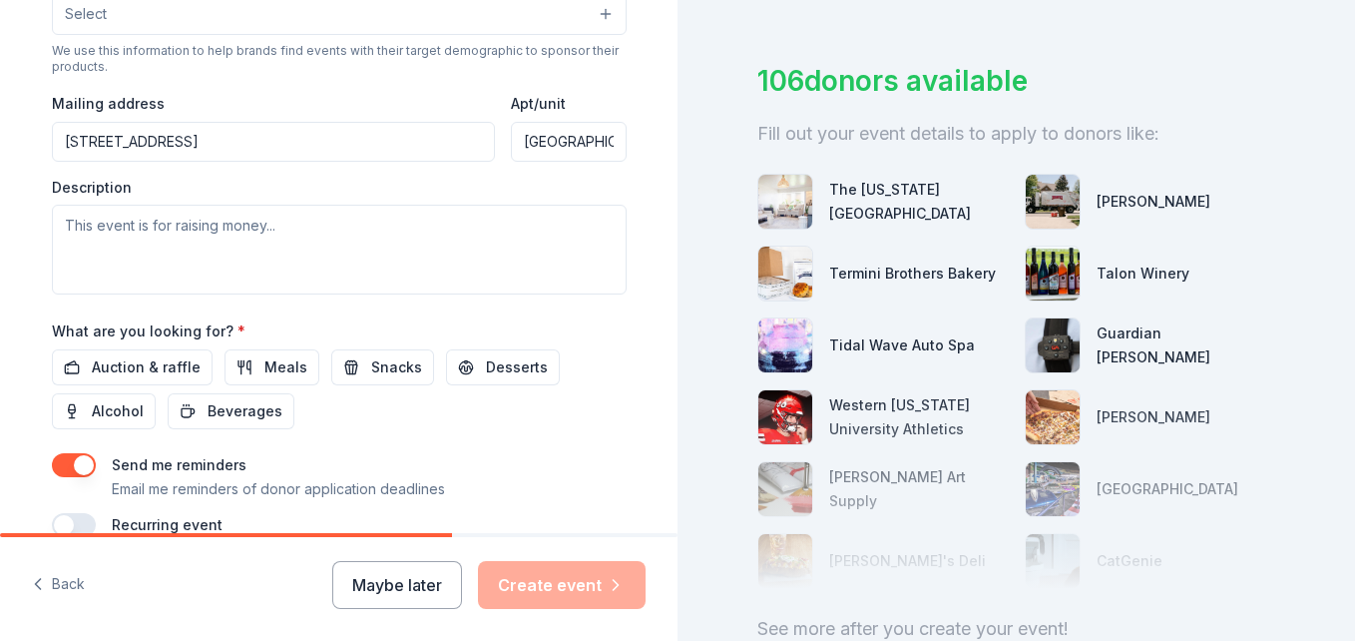
click at [608, 146] on input "Munfordville, KY 42765" at bounding box center [568, 142] width 115 height 40
click at [609, 134] on input "KY 42765" at bounding box center [568, 142] width 115 height 40
type input "K"
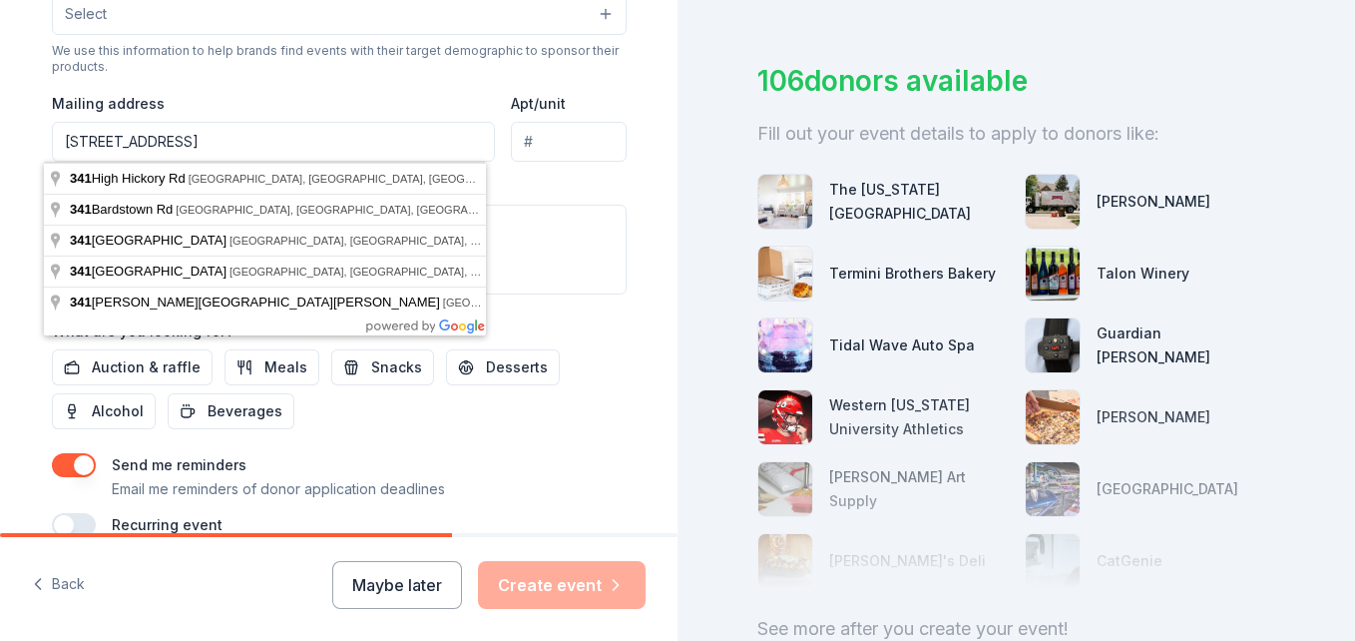
click at [219, 146] on input "341 Agape Rd" at bounding box center [274, 142] width 444 height 40
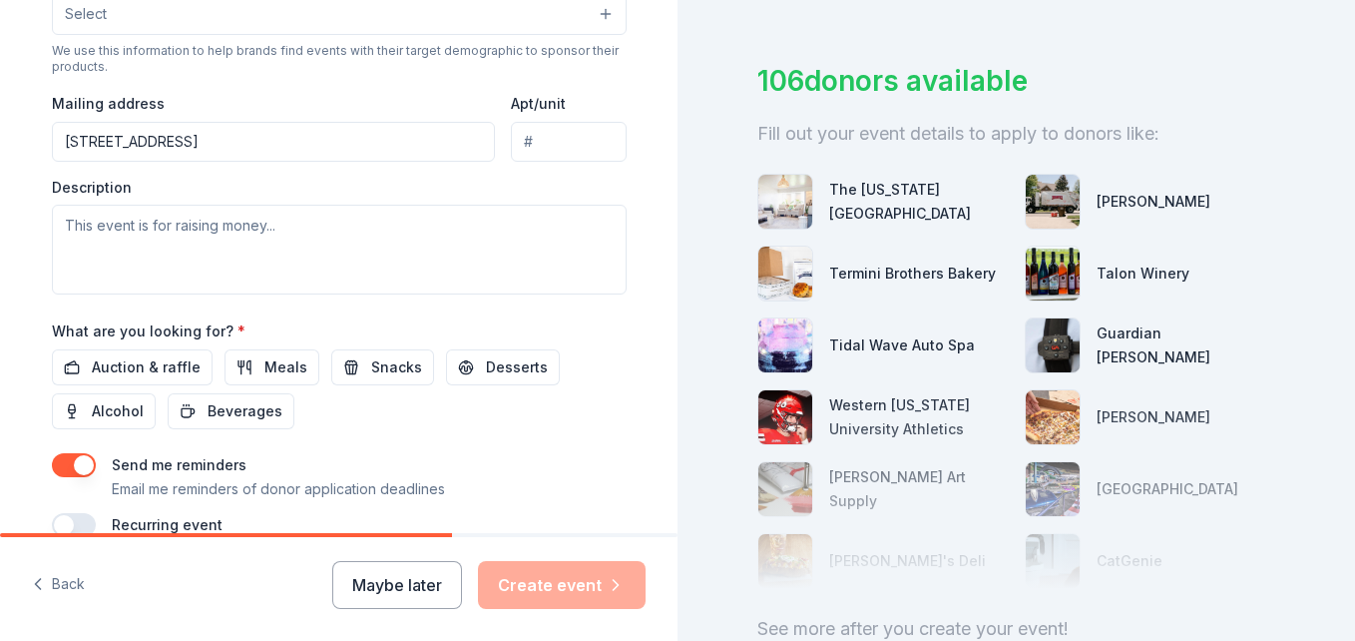
type input "341 Agape Road, Munfordville, KY, 42765"
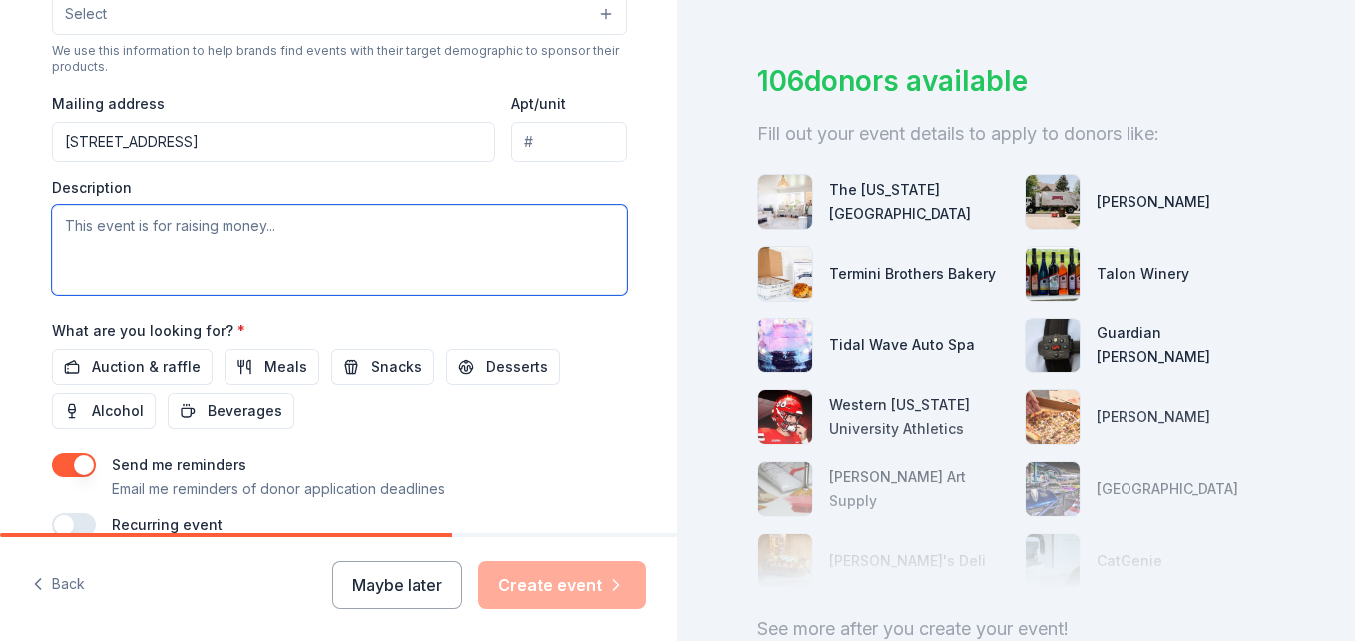
click at [344, 249] on textarea at bounding box center [339, 250] width 575 height 90
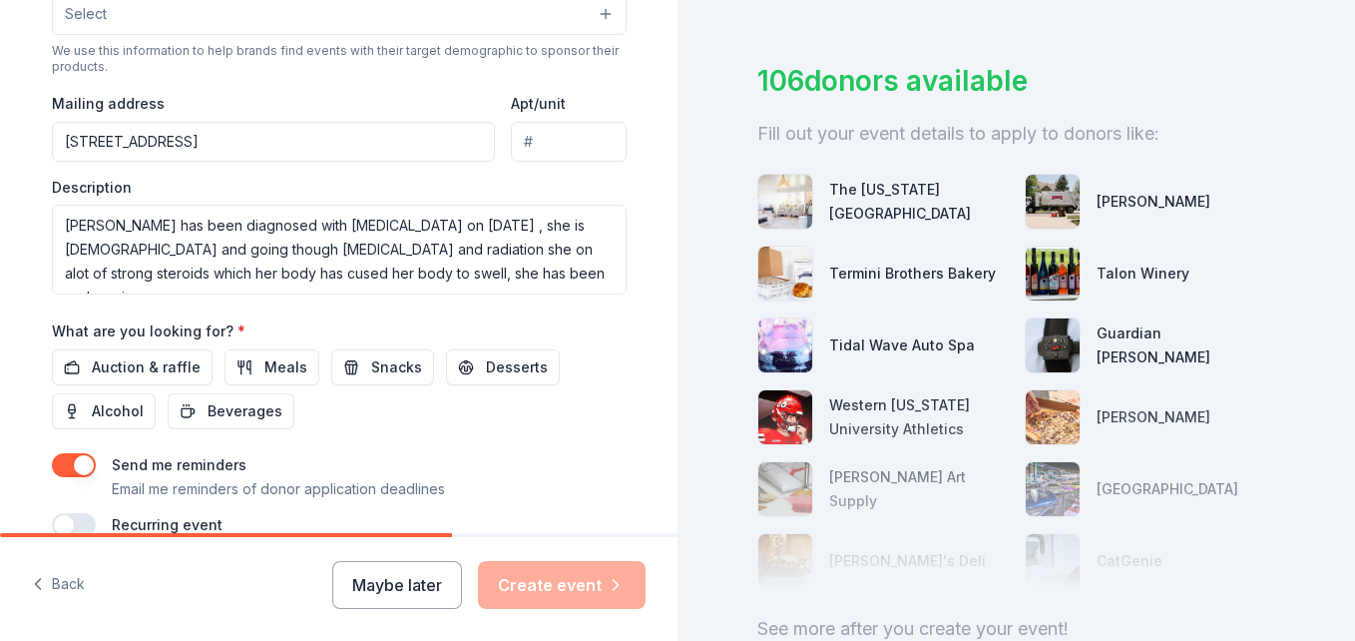
click at [400, 455] on div "Send me reminders Email me reminders of donor application deadlines" at bounding box center [278, 477] width 333 height 48
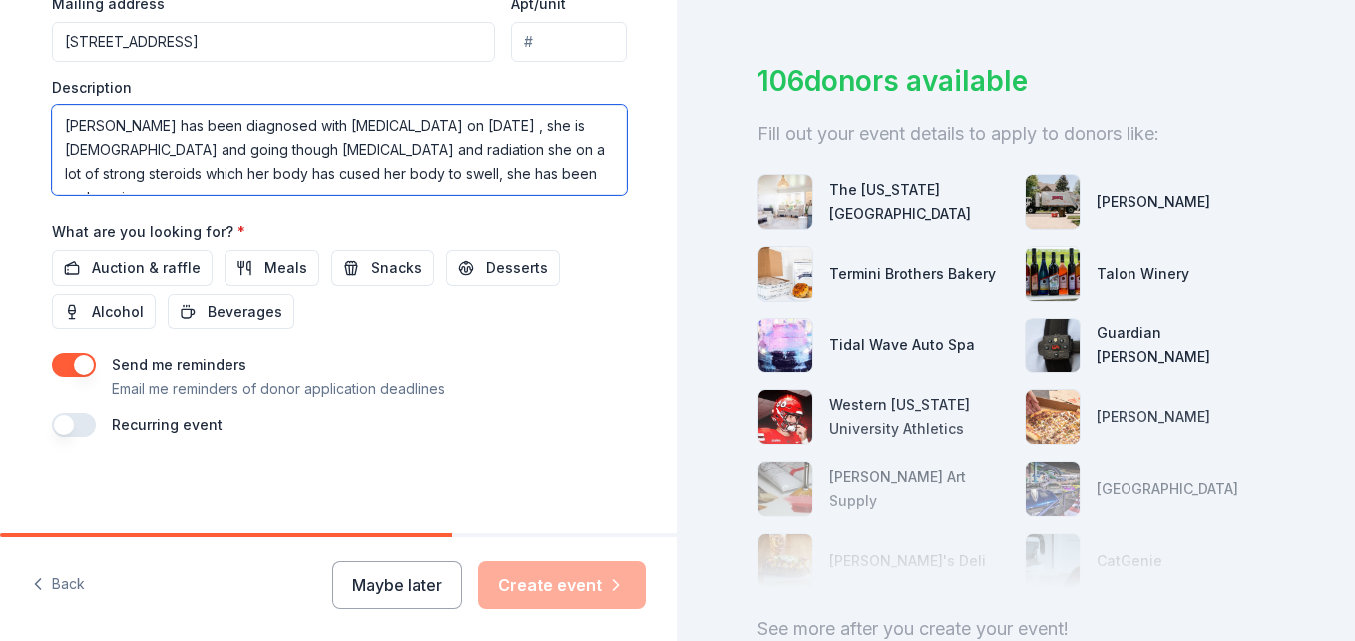
click at [313, 150] on textarea "Oliva has been diagnosed with leukemia on July 15th 2025 , she is 19 months old…" at bounding box center [339, 150] width 575 height 90
click at [347, 150] on textarea "Oliva has been diagnosed with leukemia on July 15th 2025 , she is 19 months old…" at bounding box center [339, 150] width 575 height 90
click at [543, 177] on textarea "Oliva has been diagnosed with leukemia on July 15th 2025 , she is 19 months old…" at bounding box center [339, 150] width 575 height 90
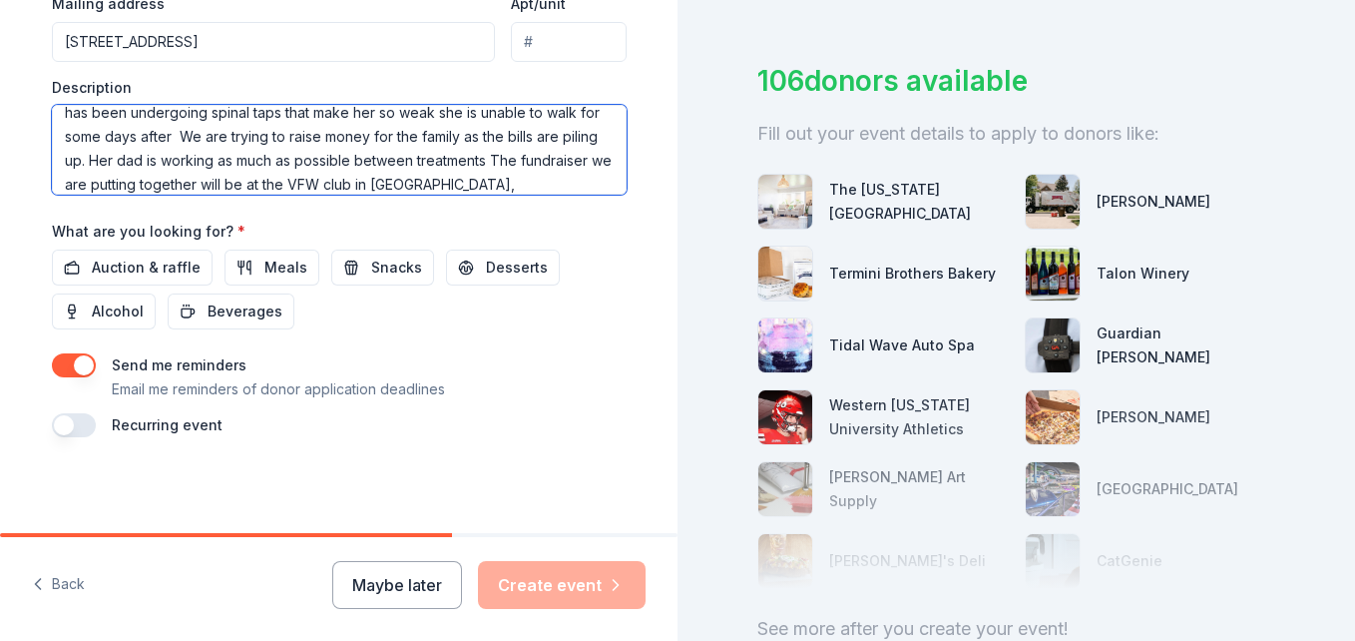
scroll to position [109, 0]
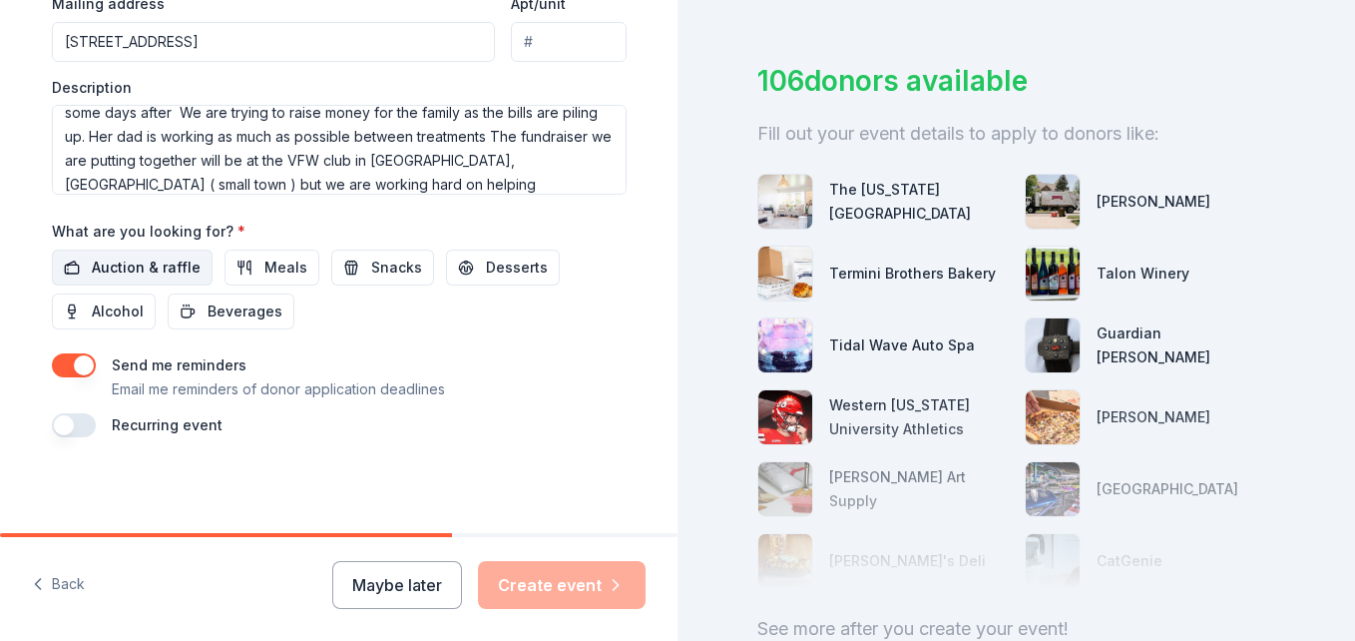
click at [159, 263] on span "Auction & raffle" at bounding box center [146, 268] width 109 height 24
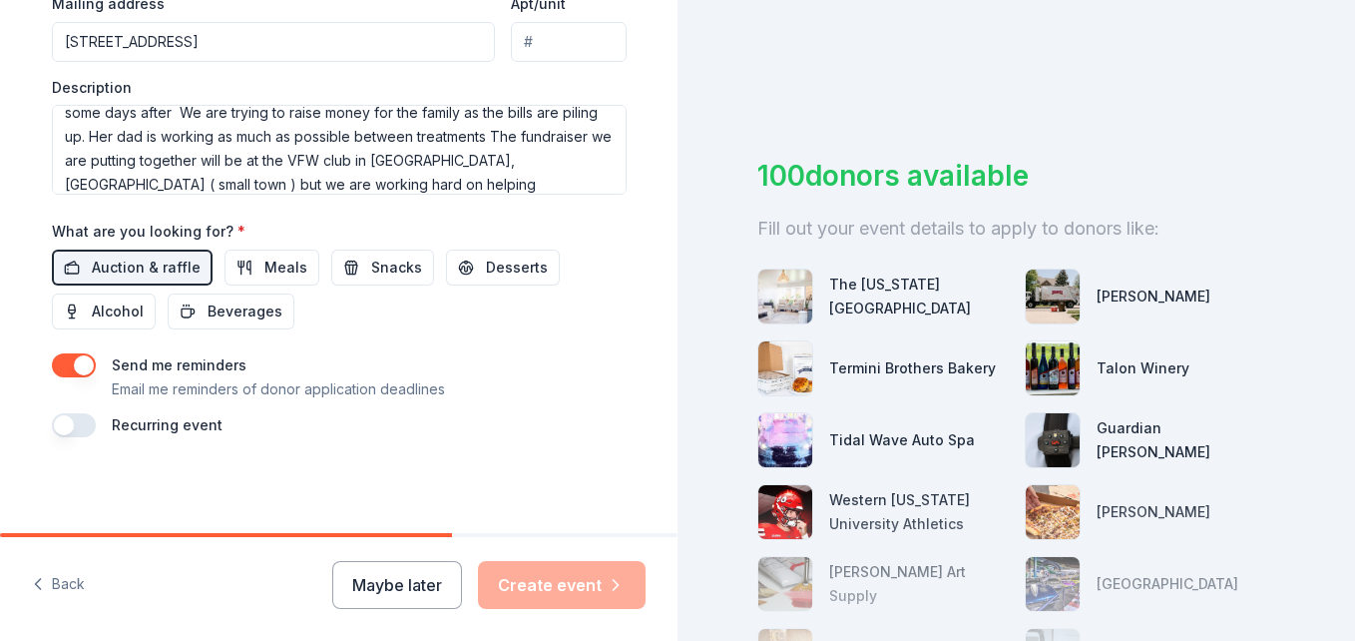
scroll to position [100, 0]
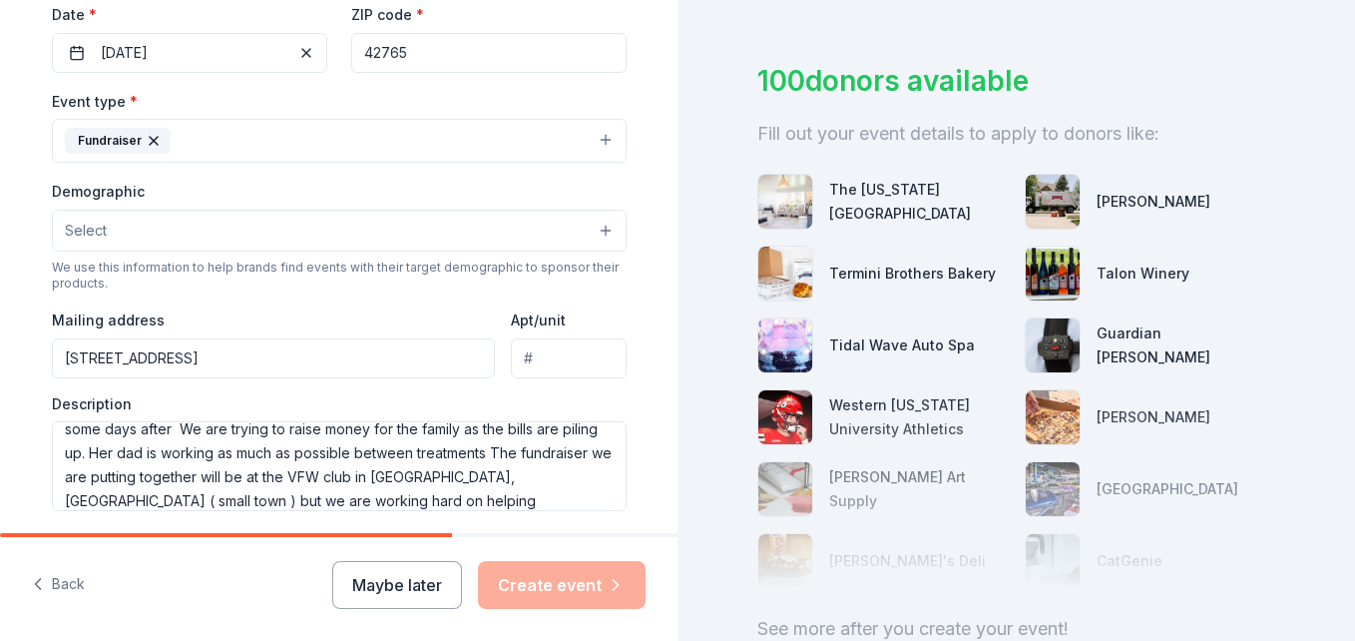
scroll to position [598, 0]
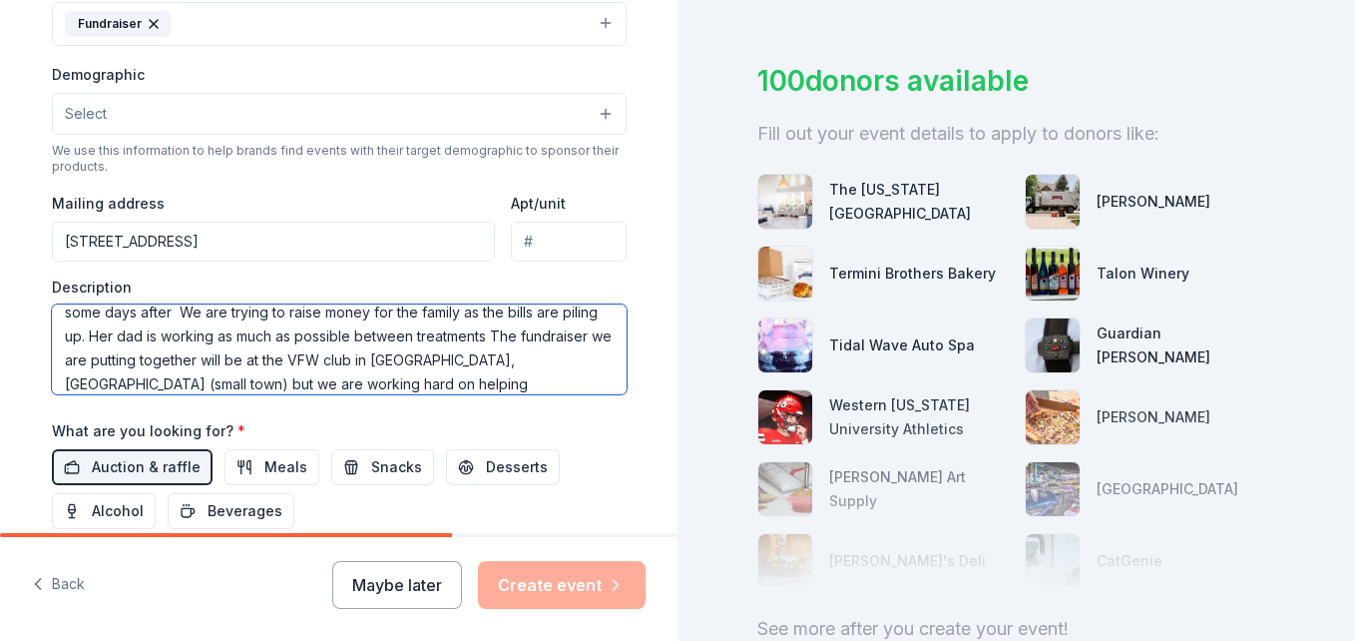
type textarea "[PERSON_NAME] has been diagnosed with [MEDICAL_DATA] on [DATE] , she is [DEMOGR…"
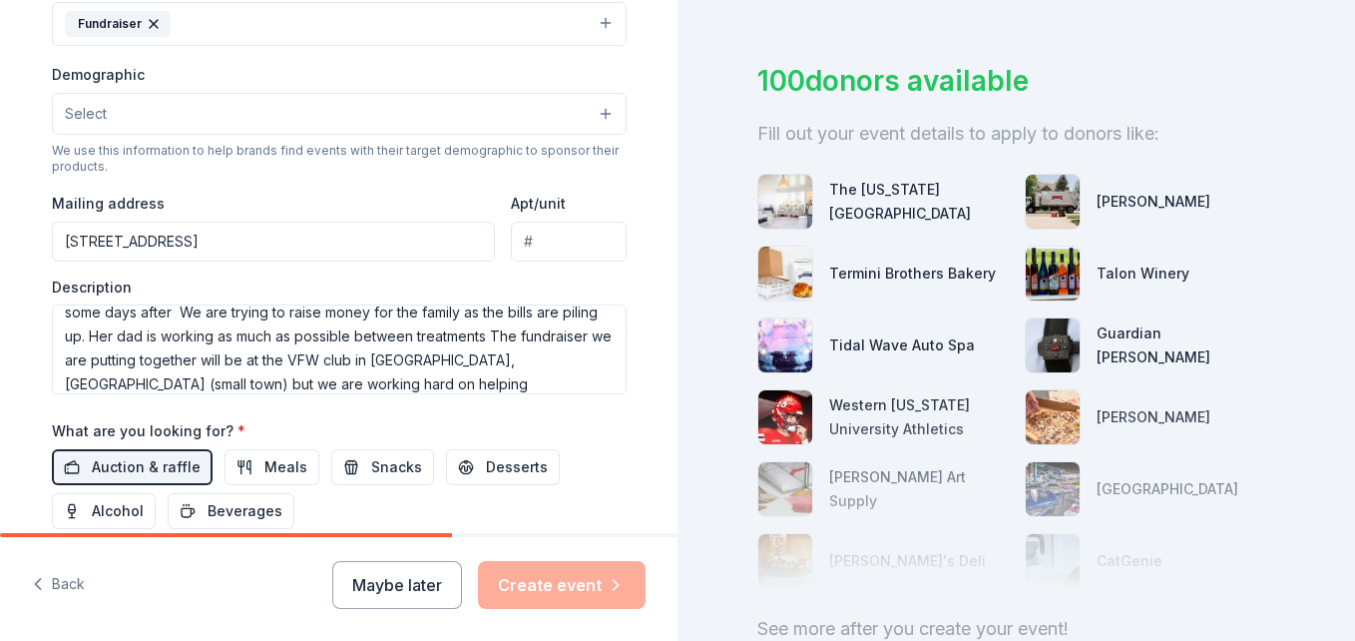
drag, startPoint x: 428, startPoint y: 534, endPoint x: 528, endPoint y: 535, distance: 99.8
click at [528, 535] on div at bounding box center [339, 535] width 678 height 4
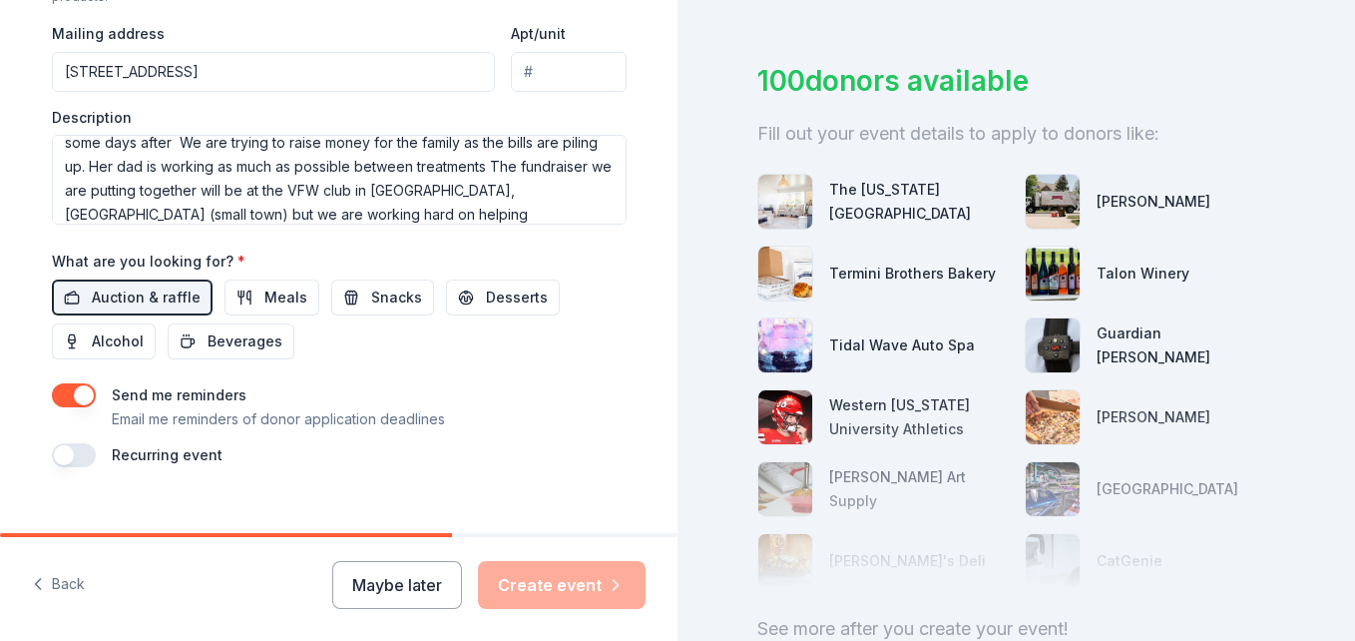
drag, startPoint x: 323, startPoint y: 535, endPoint x: 564, endPoint y: 431, distance: 262.0
click at [428, 522] on div "Tell us about your event. We'll find in-kind donations you can apply for. Event…" at bounding box center [339, 320] width 678 height 641
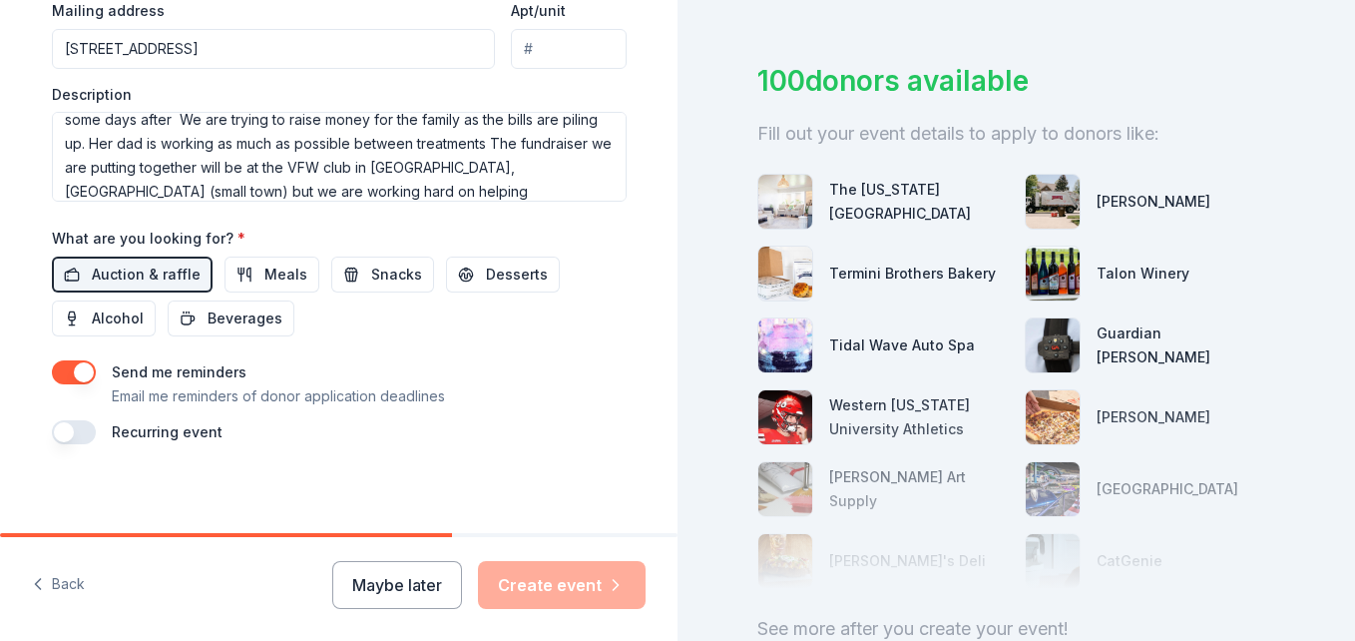
click at [83, 439] on button "button" at bounding box center [74, 432] width 44 height 24
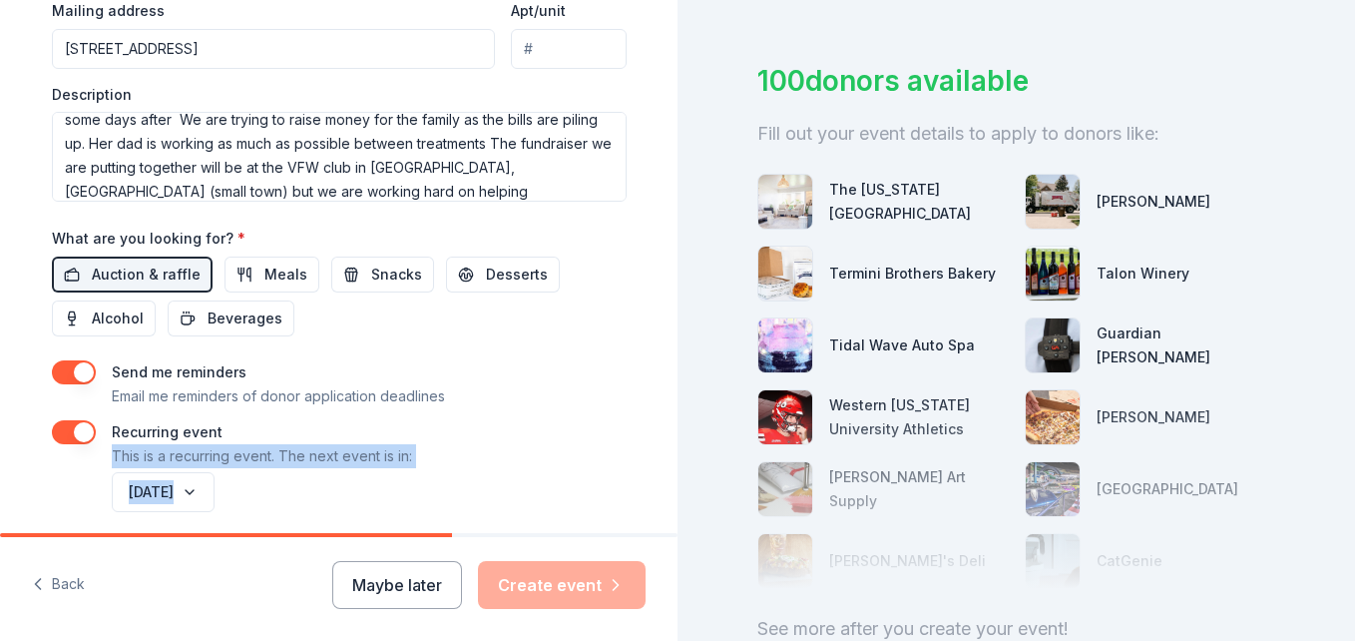
click at [56, 429] on button "button" at bounding box center [74, 432] width 44 height 24
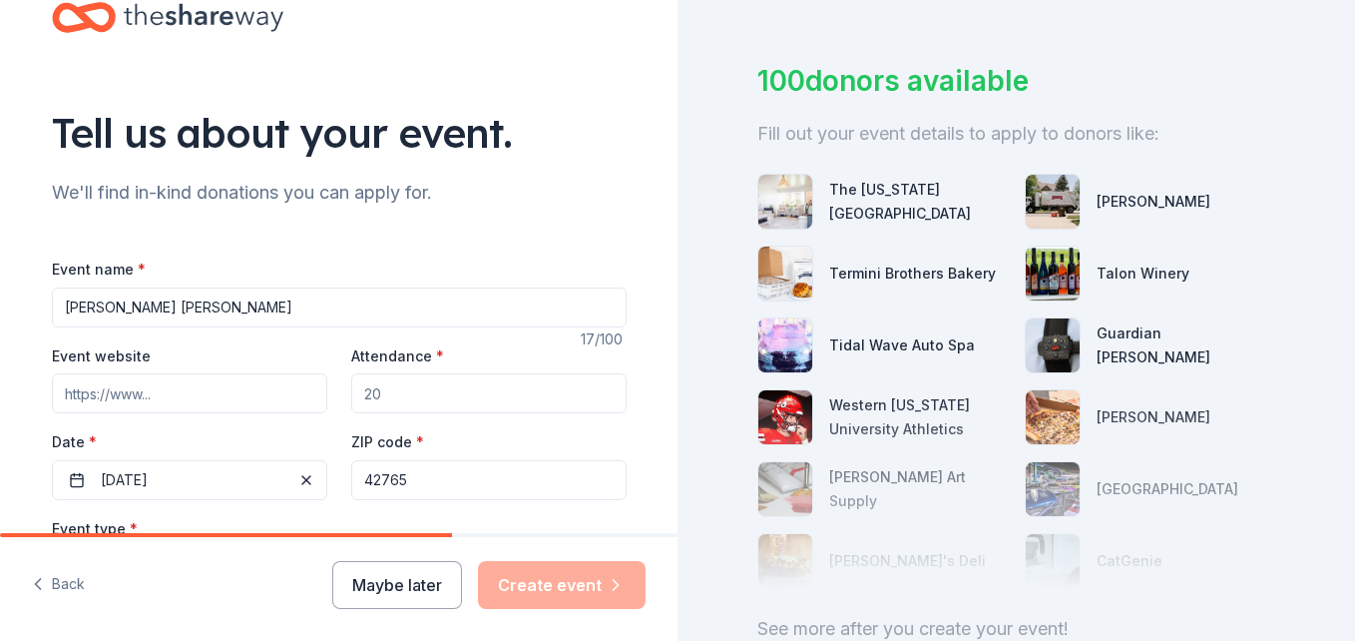
scroll to position [100, 0]
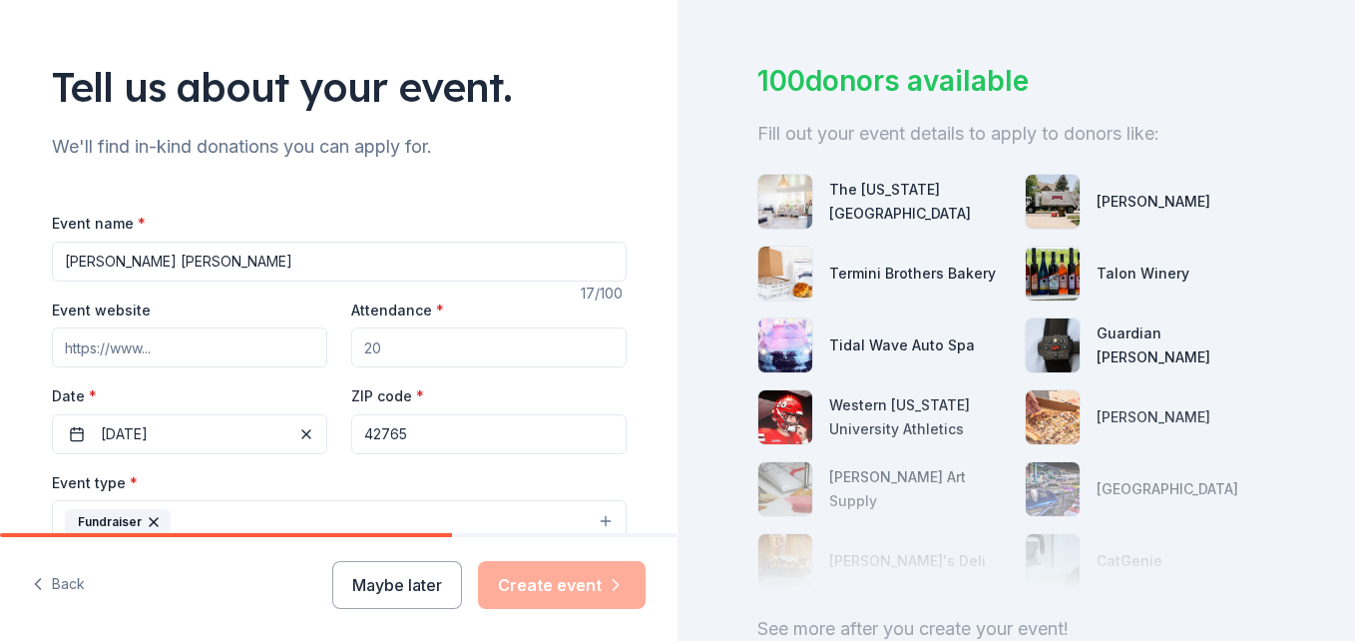
click at [200, 271] on input "Oliva Rose Martin" at bounding box center [339, 262] width 575 height 40
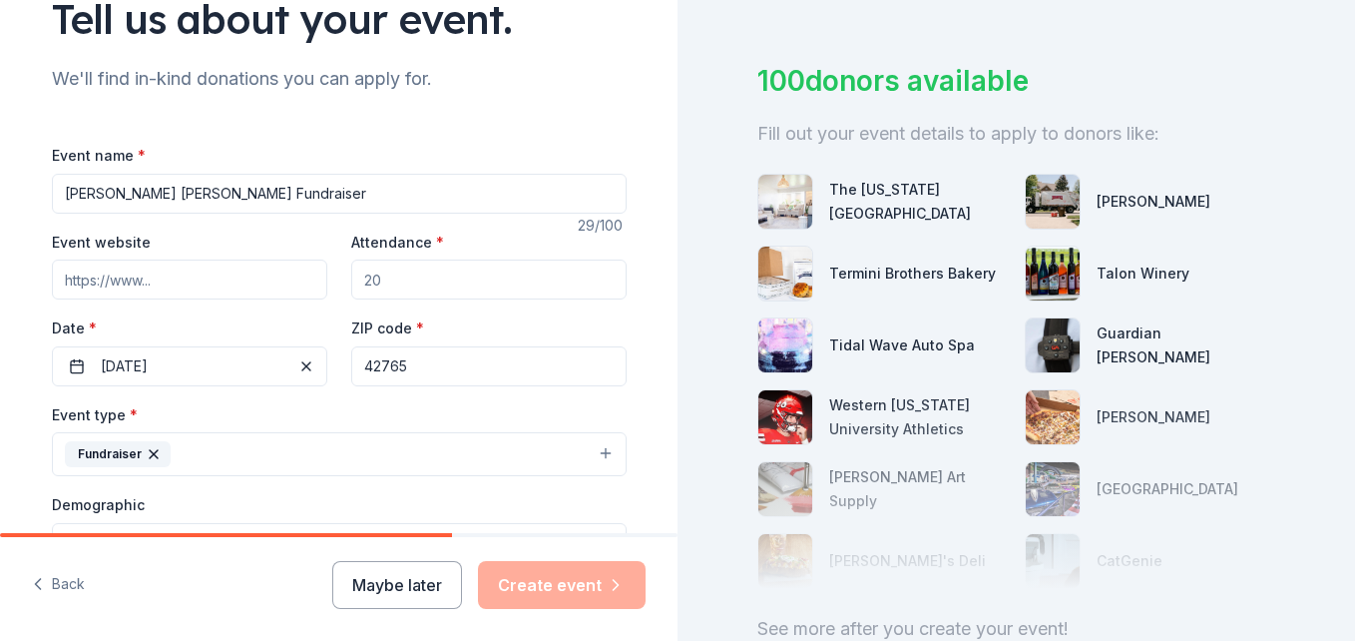
scroll to position [200, 0]
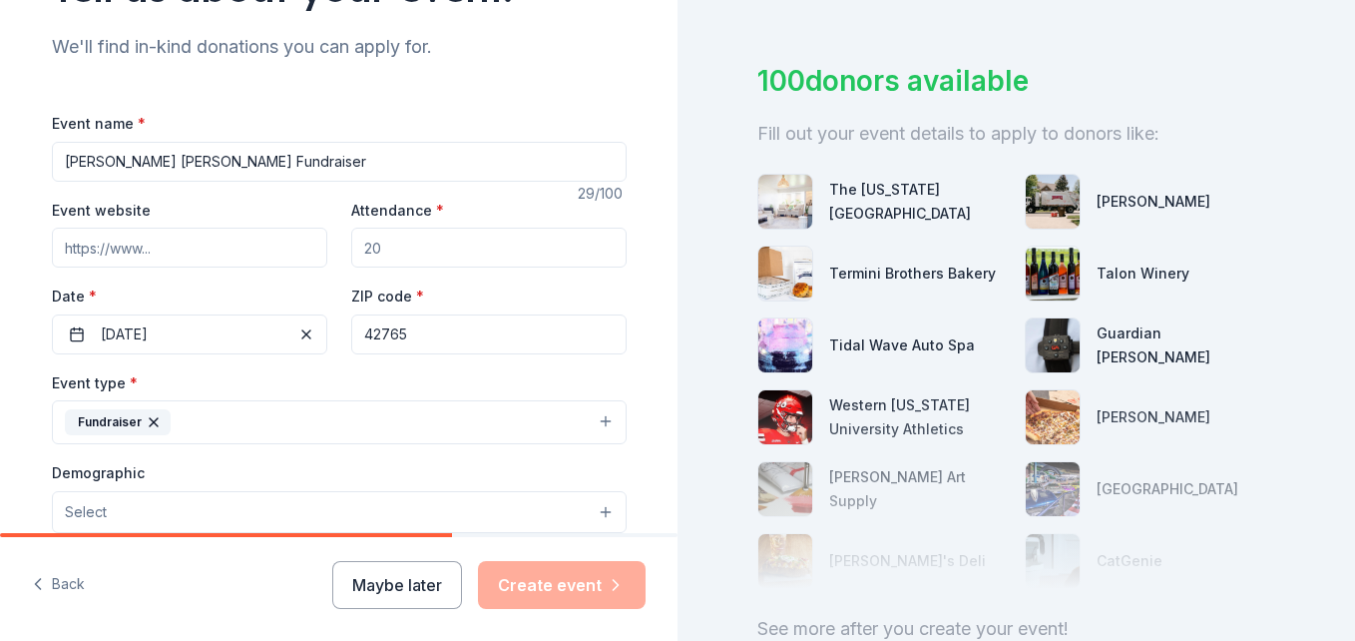
type input "[PERSON_NAME] [PERSON_NAME] Fundraiser"
click at [401, 255] on input "Attendance *" at bounding box center [488, 248] width 275 height 40
type input "8"
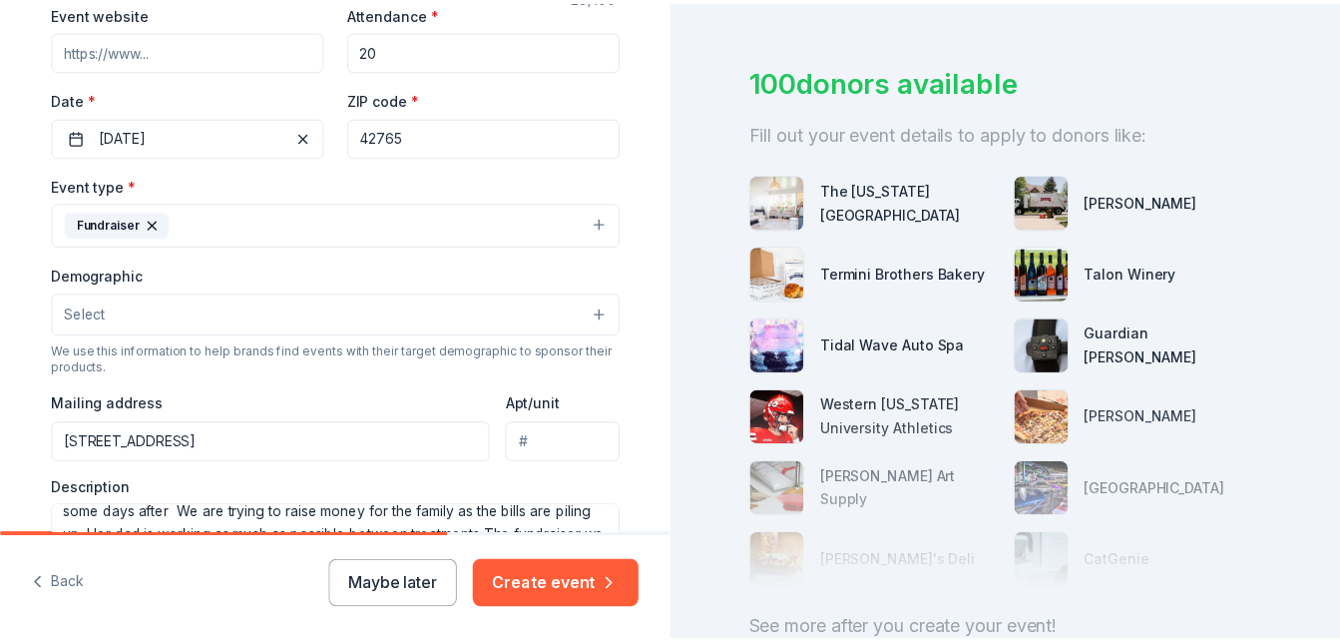
scroll to position [399, 0]
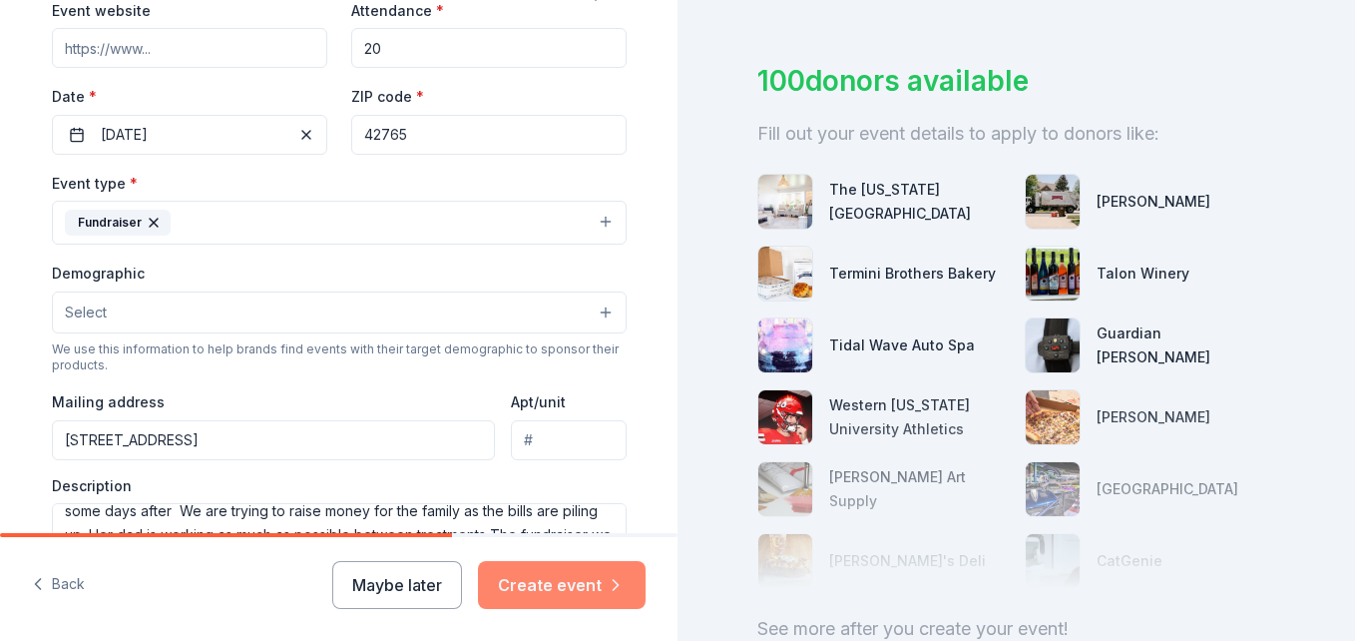
type input "20"
click at [557, 584] on button "Create event" at bounding box center [562, 585] width 168 height 48
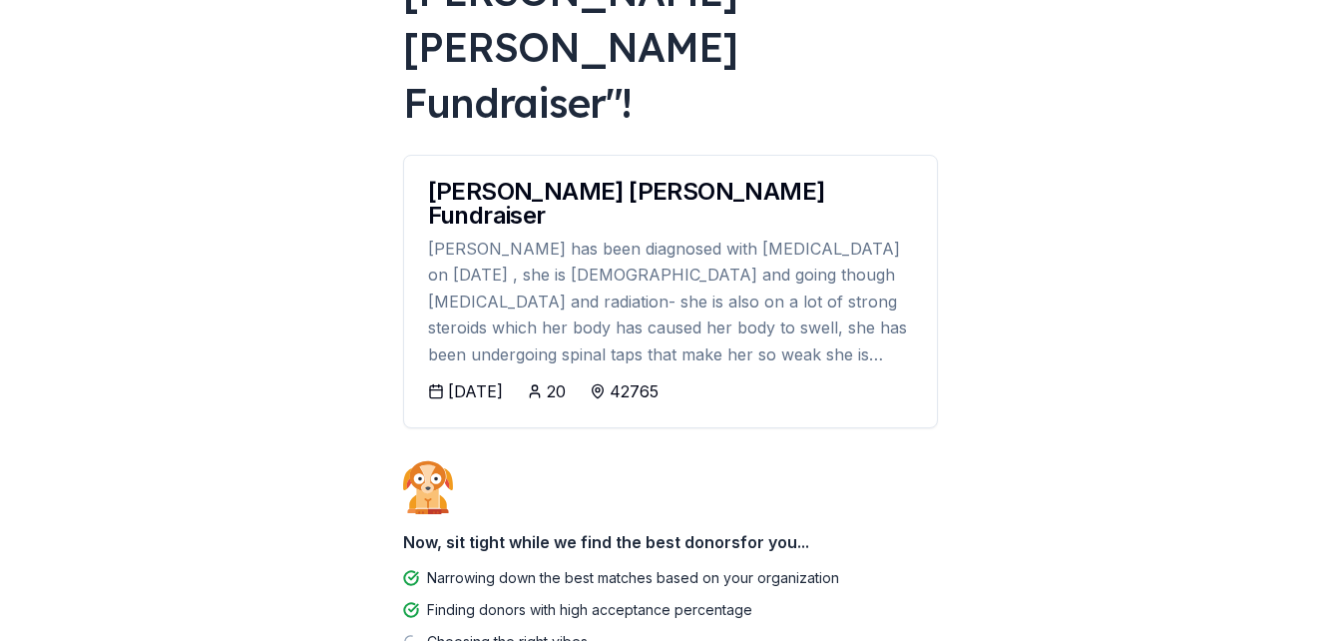
scroll to position [229, 0]
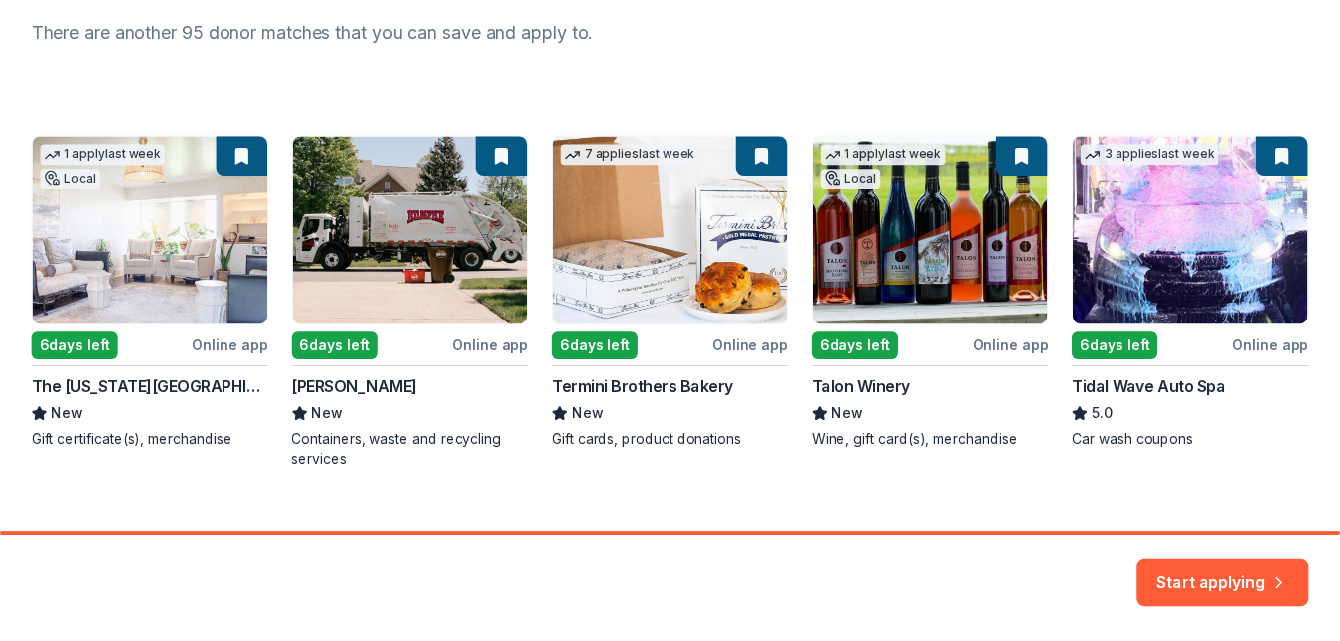
scroll to position [299, 0]
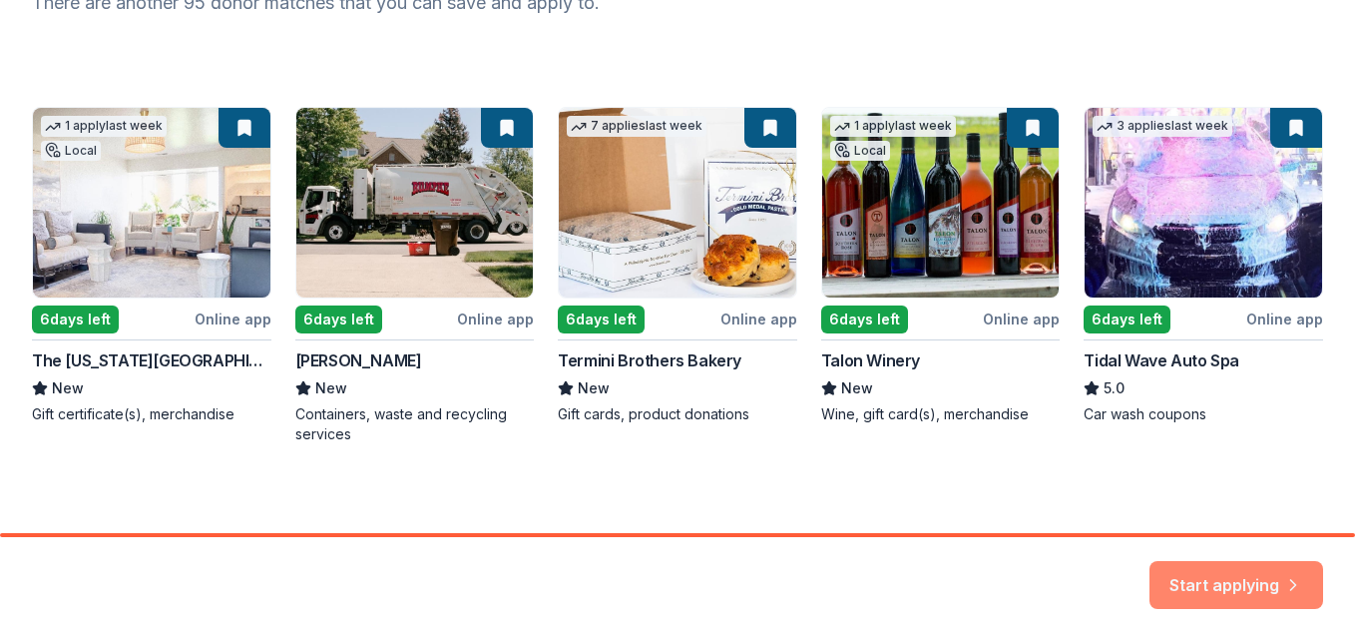
click at [1188, 570] on button "Start applying" at bounding box center [1237, 573] width 174 height 48
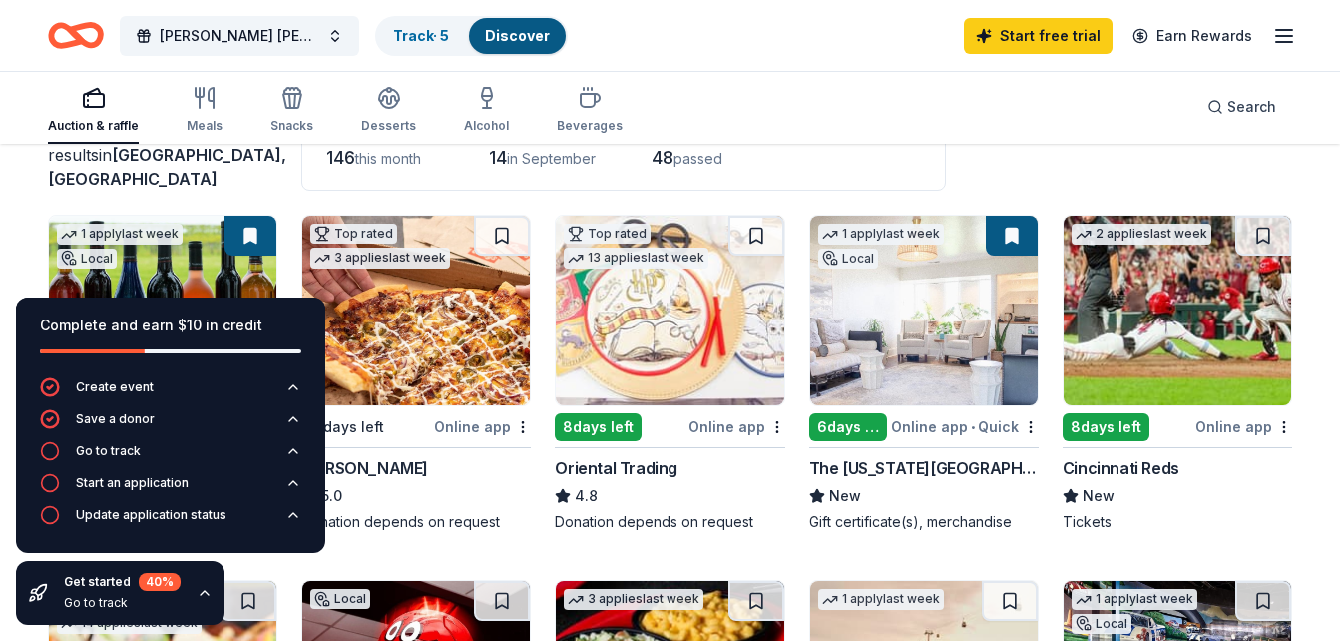
scroll to position [200, 0]
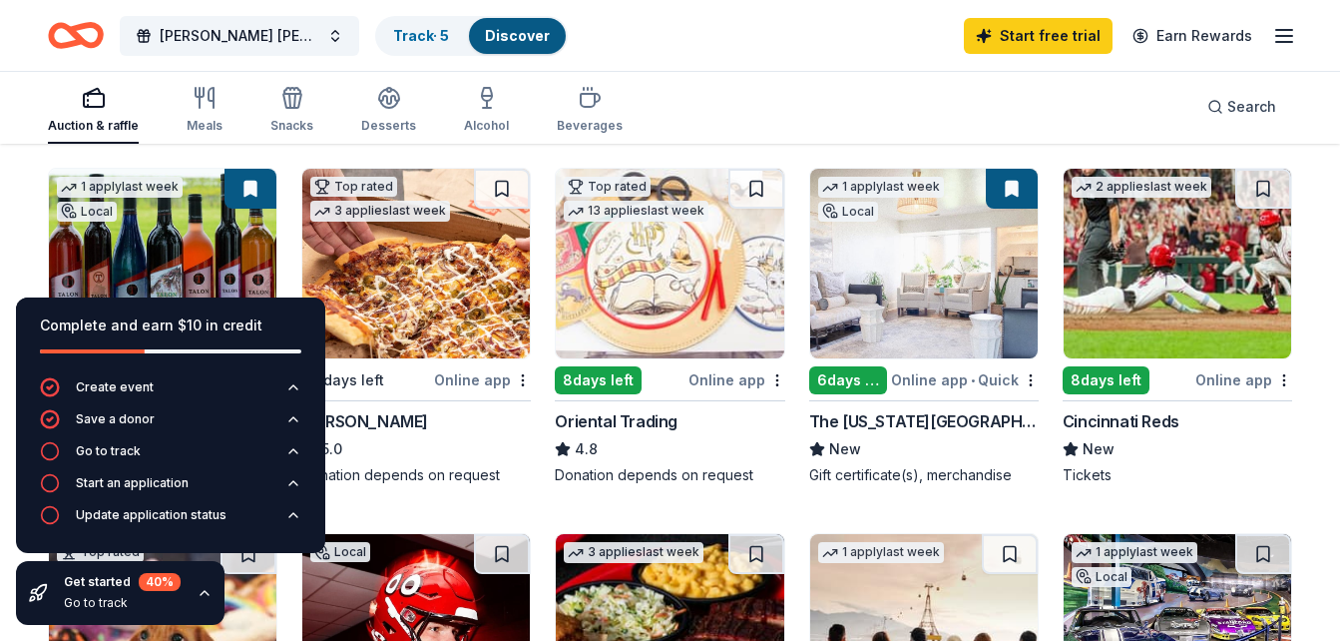
click at [700, 38] on div "Oliva Rose Martin Fundraiser Track · 5 Discover Start free trial Earn Rewards" at bounding box center [670, 35] width 1245 height 47
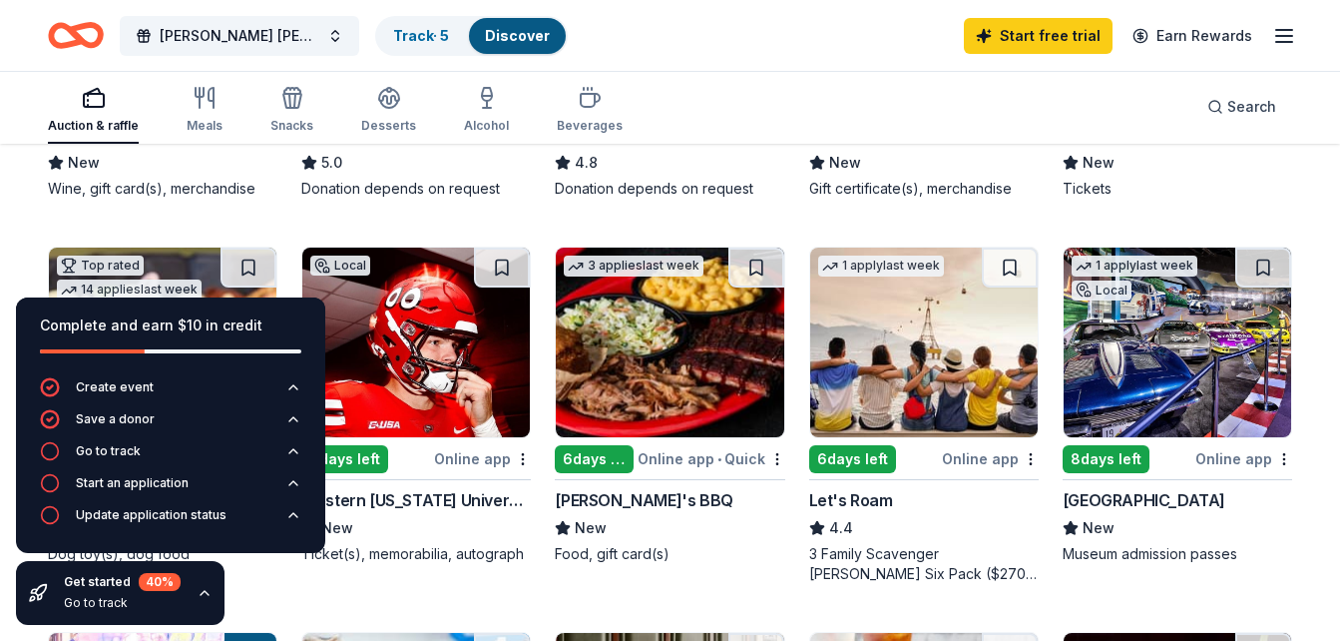
scroll to position [399, 0]
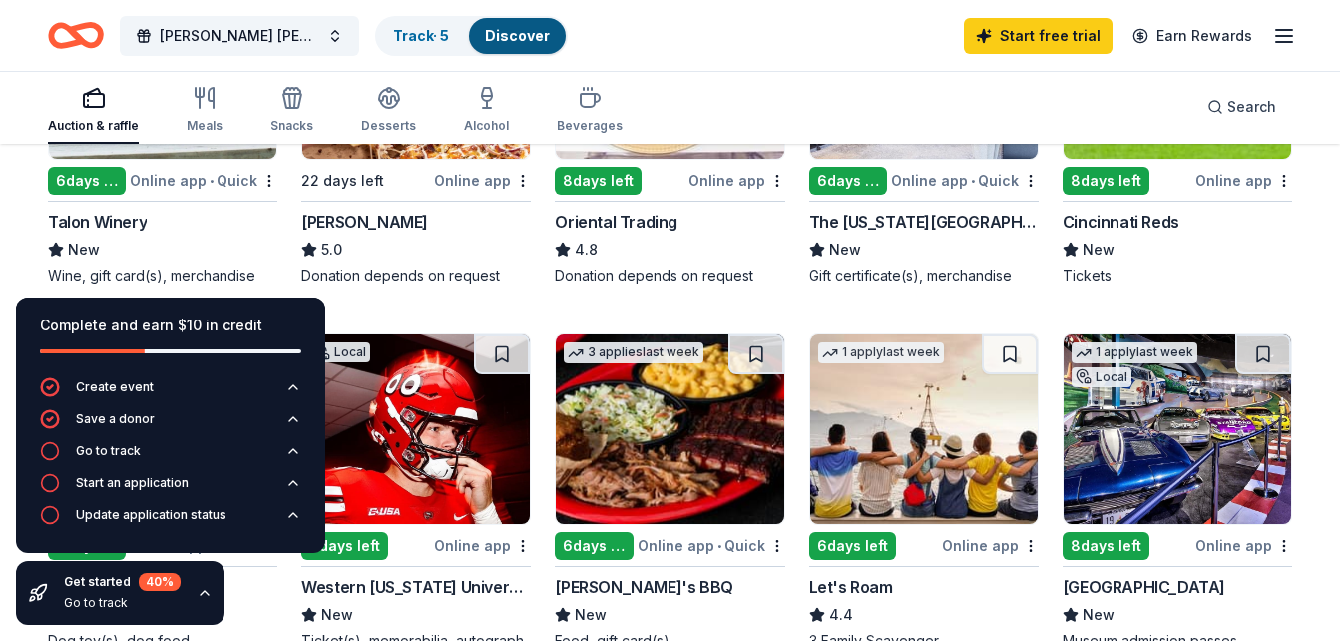
click at [335, 217] on div "Casey's" at bounding box center [364, 222] width 127 height 24
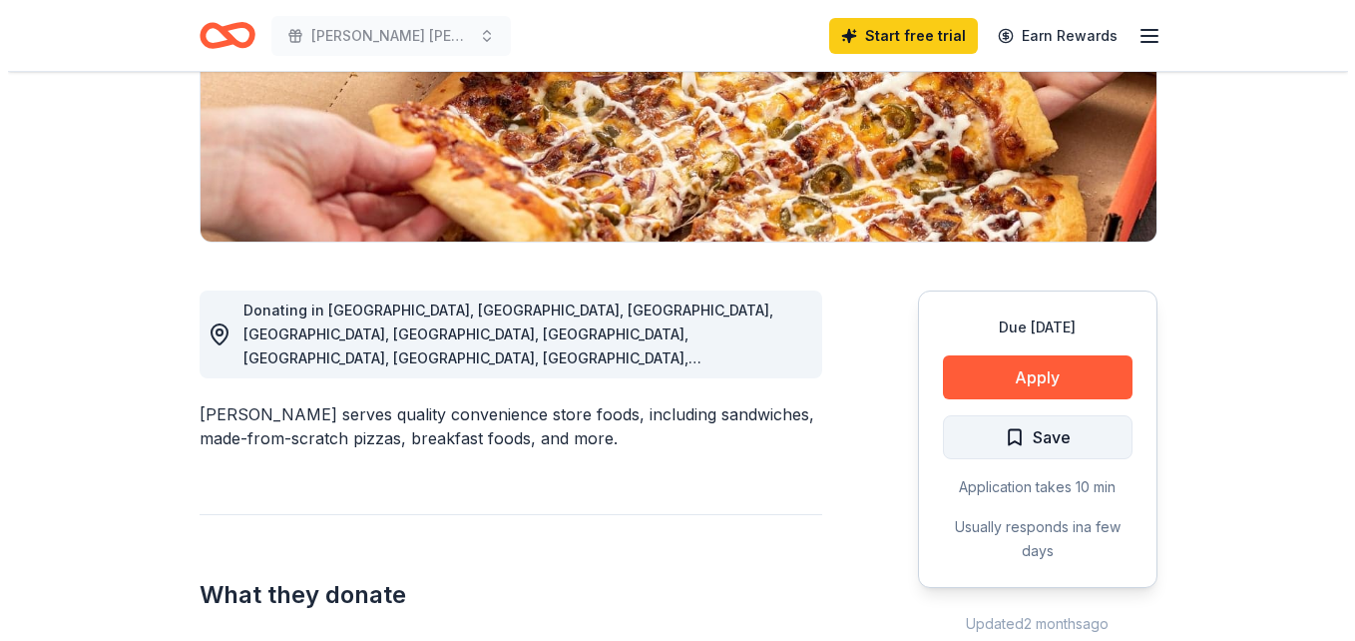
scroll to position [399, 0]
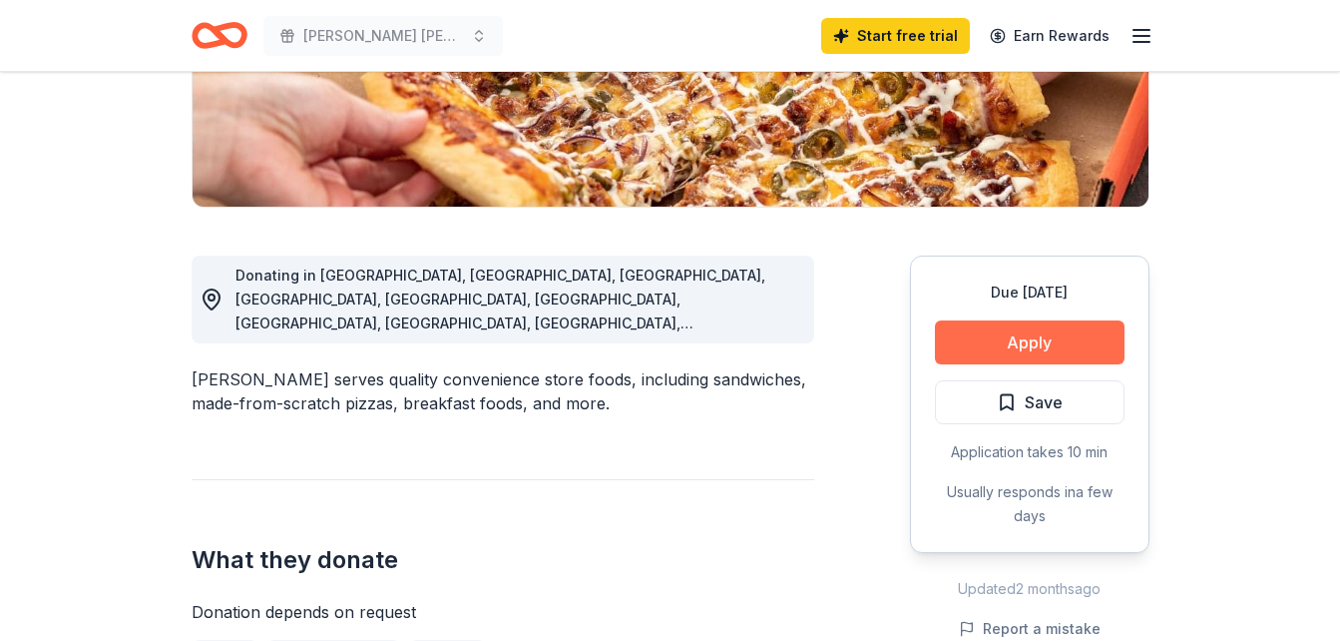
click at [984, 346] on button "Apply" at bounding box center [1030, 342] width 190 height 44
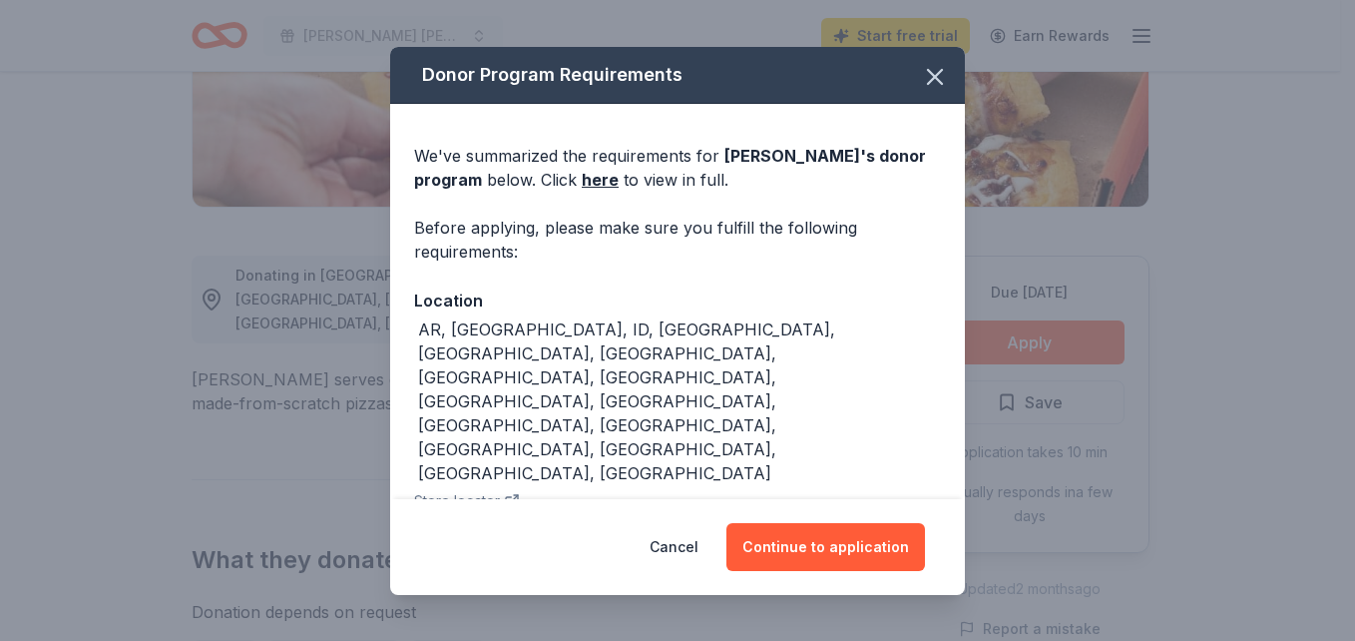
click at [560, 327] on div "AR, IA, ID, IL, KS, KY, MI, MN, MO, ND, NE, OH, OK, SD, TN, WI" at bounding box center [679, 401] width 523 height 168
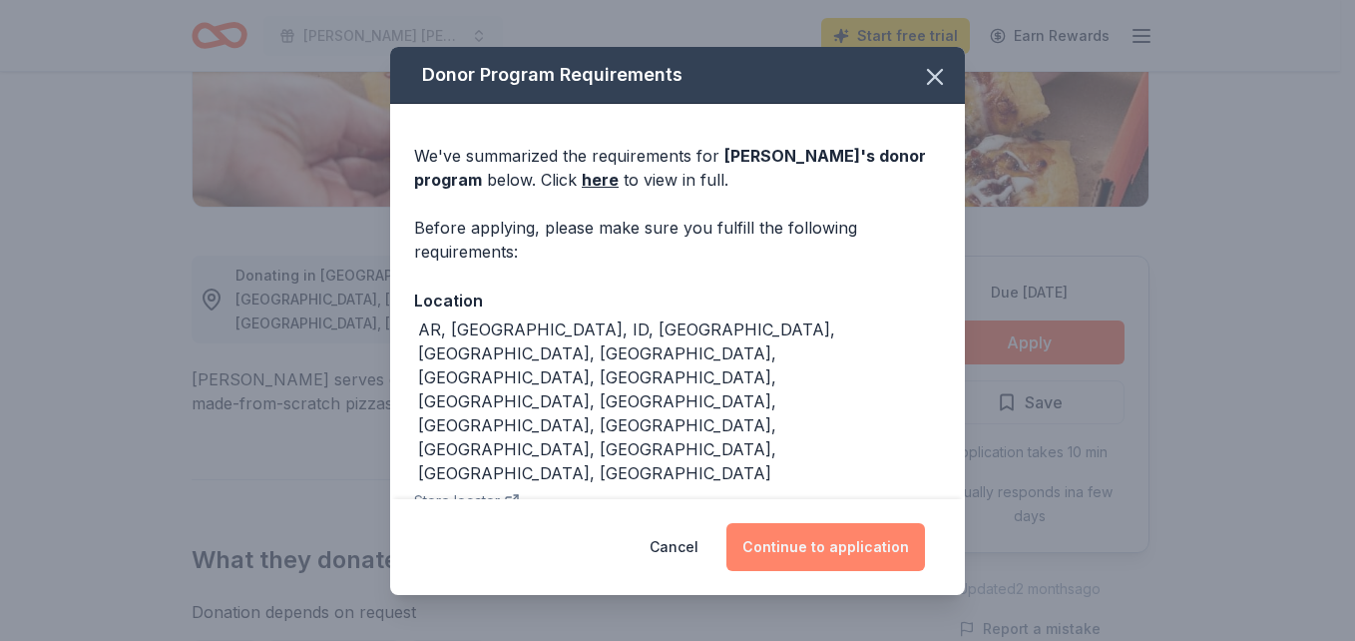
click at [815, 544] on button "Continue to application" at bounding box center [826, 547] width 199 height 48
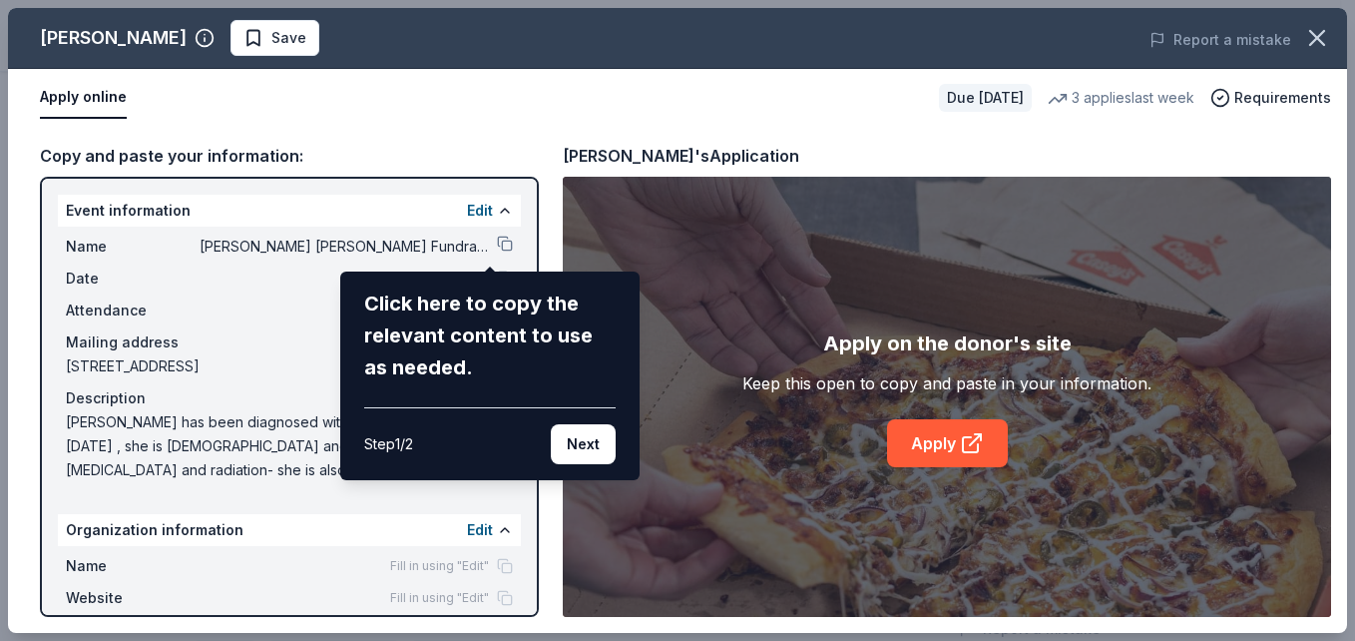
click at [472, 386] on div "Click here to copy the relevant content to use as needed. Step 1 / 2 Next" at bounding box center [490, 375] width 252 height 177
click at [942, 437] on div "Casey's Save Report a mistake Apply online Due in 22 days 3 applies last week R…" at bounding box center [677, 320] width 1339 height 625
click at [565, 437] on button "Next" at bounding box center [583, 444] width 65 height 40
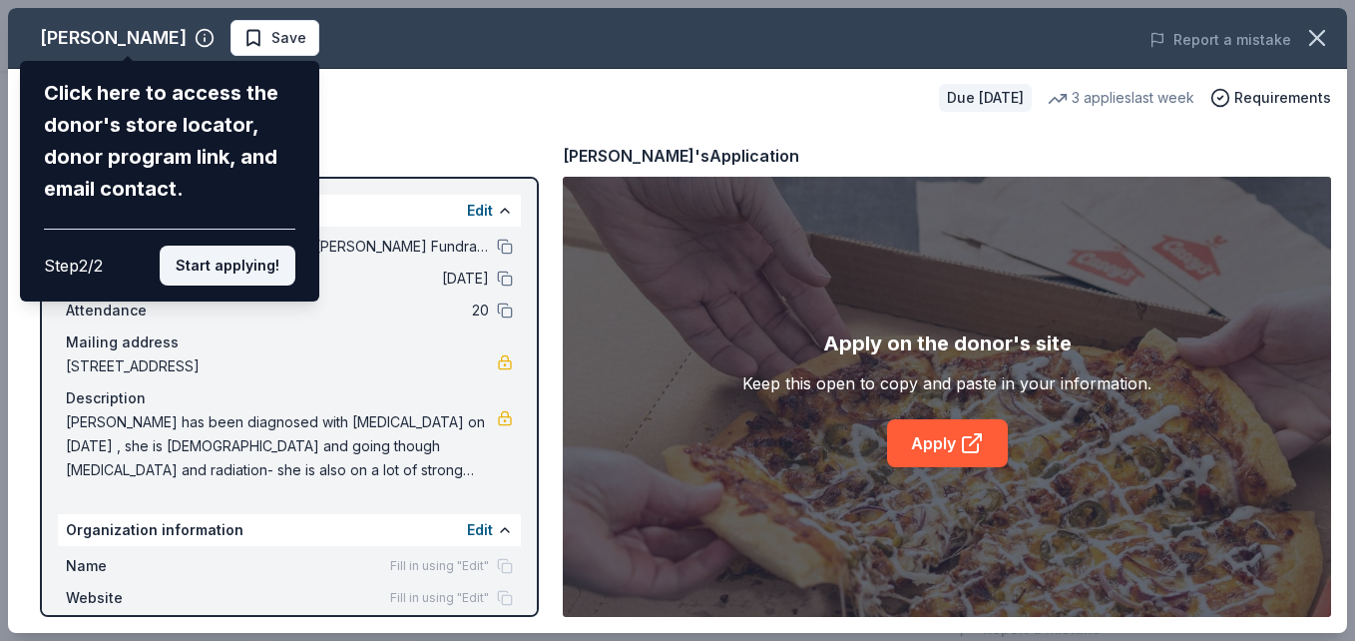
click at [246, 259] on button "Start applying!" at bounding box center [228, 266] width 136 height 40
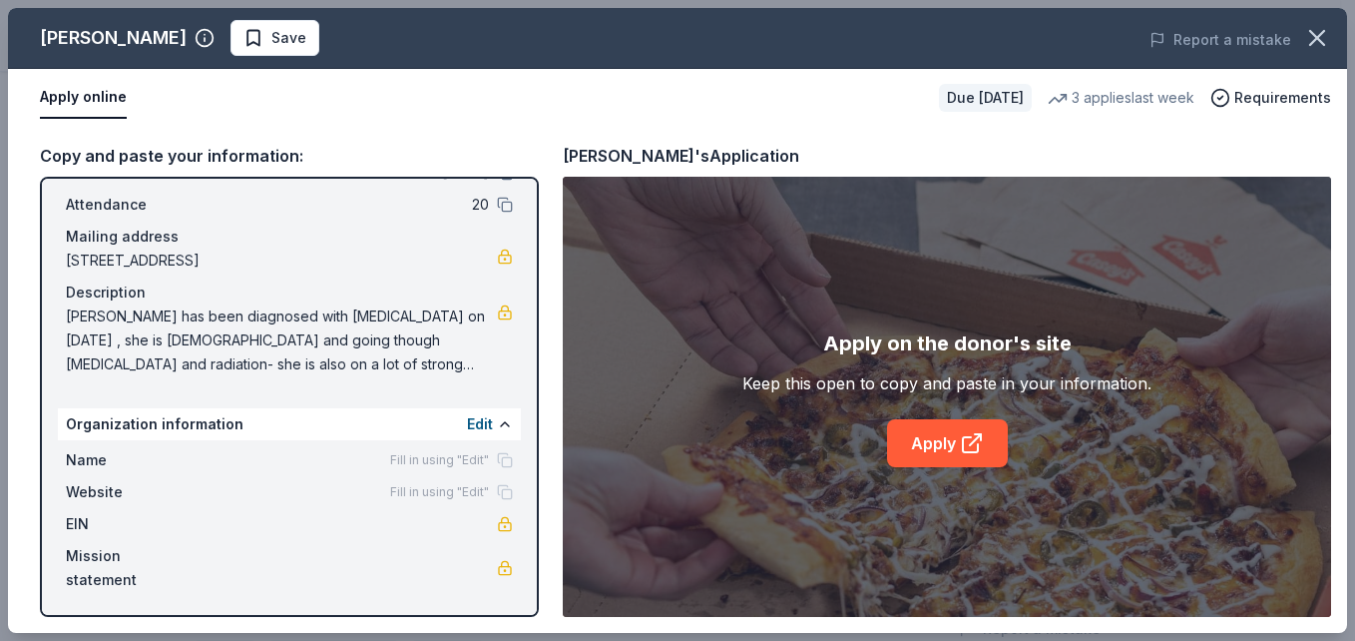
scroll to position [107, 0]
click at [497, 419] on button at bounding box center [505, 423] width 16 height 16
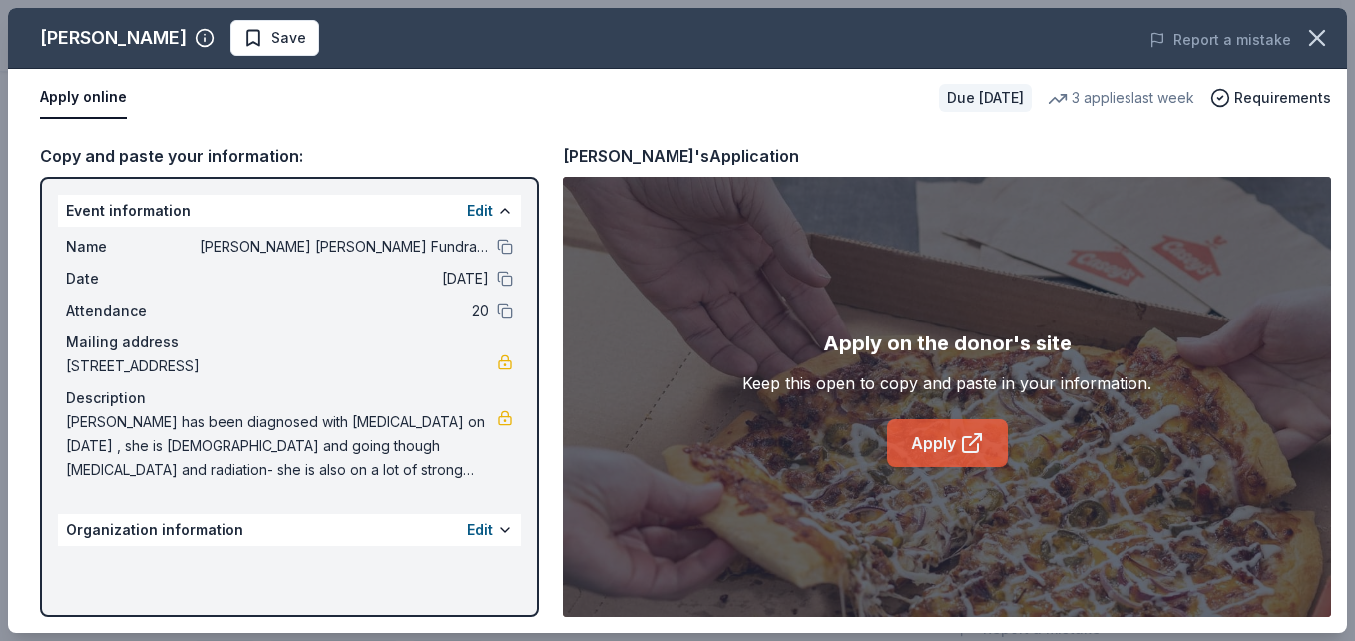
click at [933, 436] on link "Apply" at bounding box center [947, 443] width 121 height 48
click at [949, 440] on link "Apply" at bounding box center [947, 443] width 121 height 48
click at [931, 436] on link "Apply" at bounding box center [947, 443] width 121 height 48
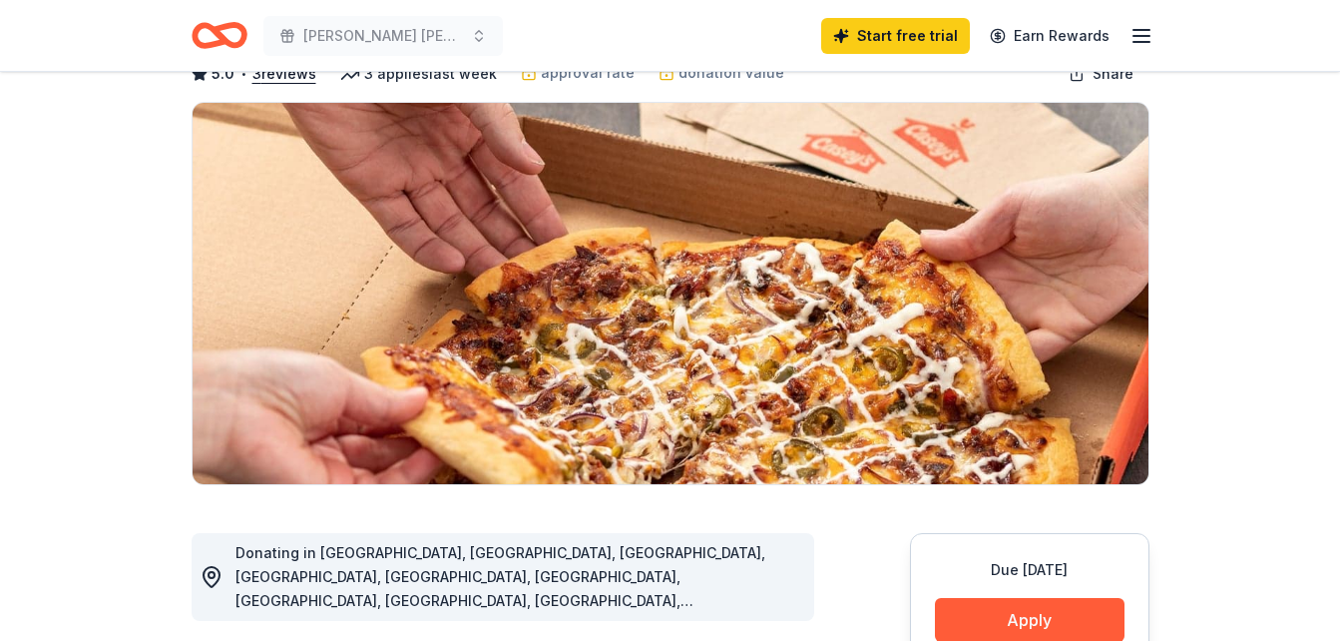
scroll to position [100, 0]
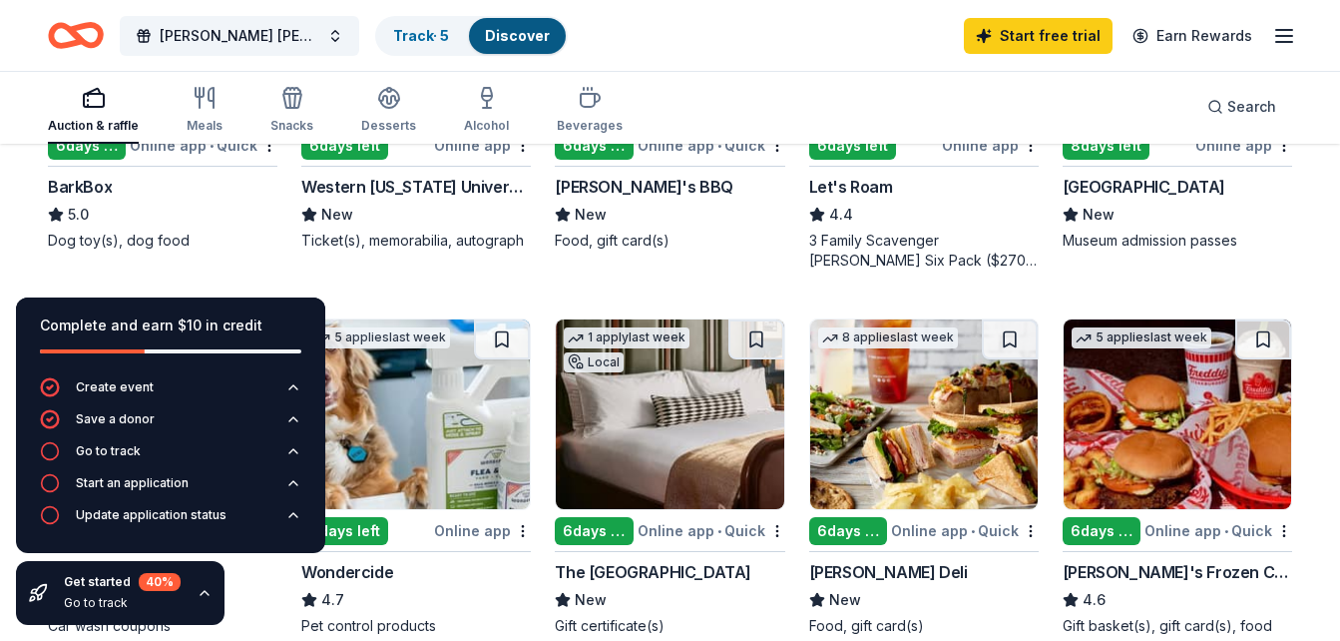
scroll to position [798, 0]
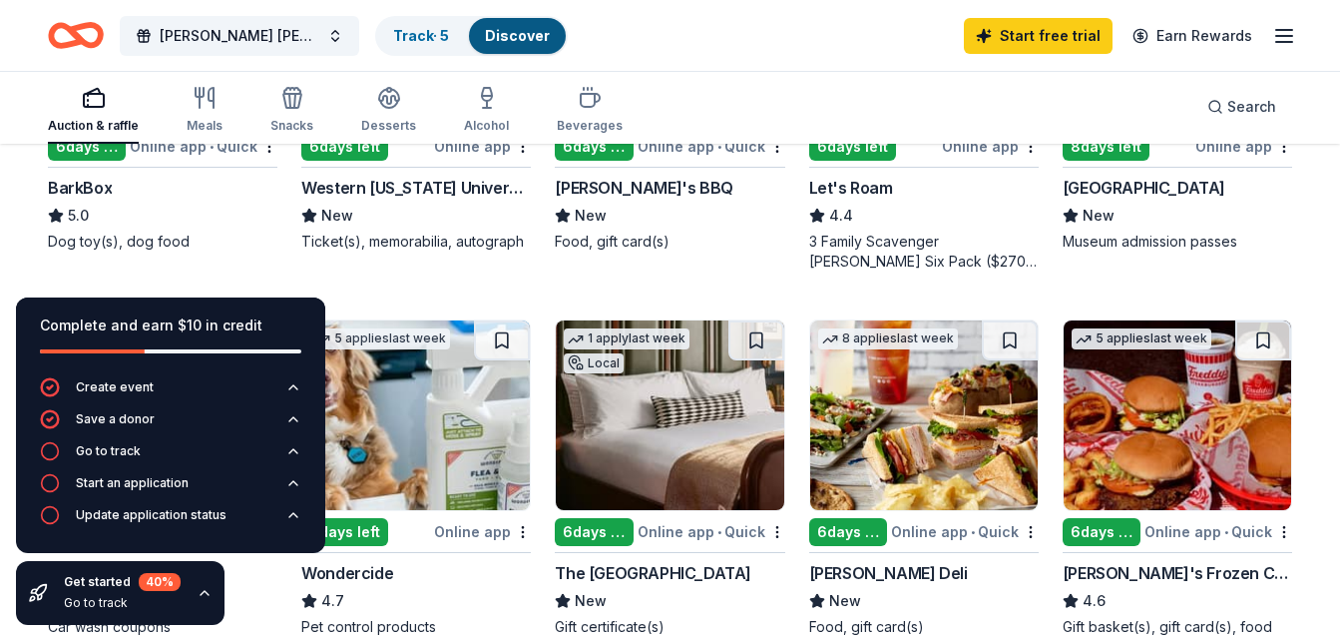
click at [1121, 184] on div "[GEOGRAPHIC_DATA]" at bounding box center [1144, 188] width 163 height 24
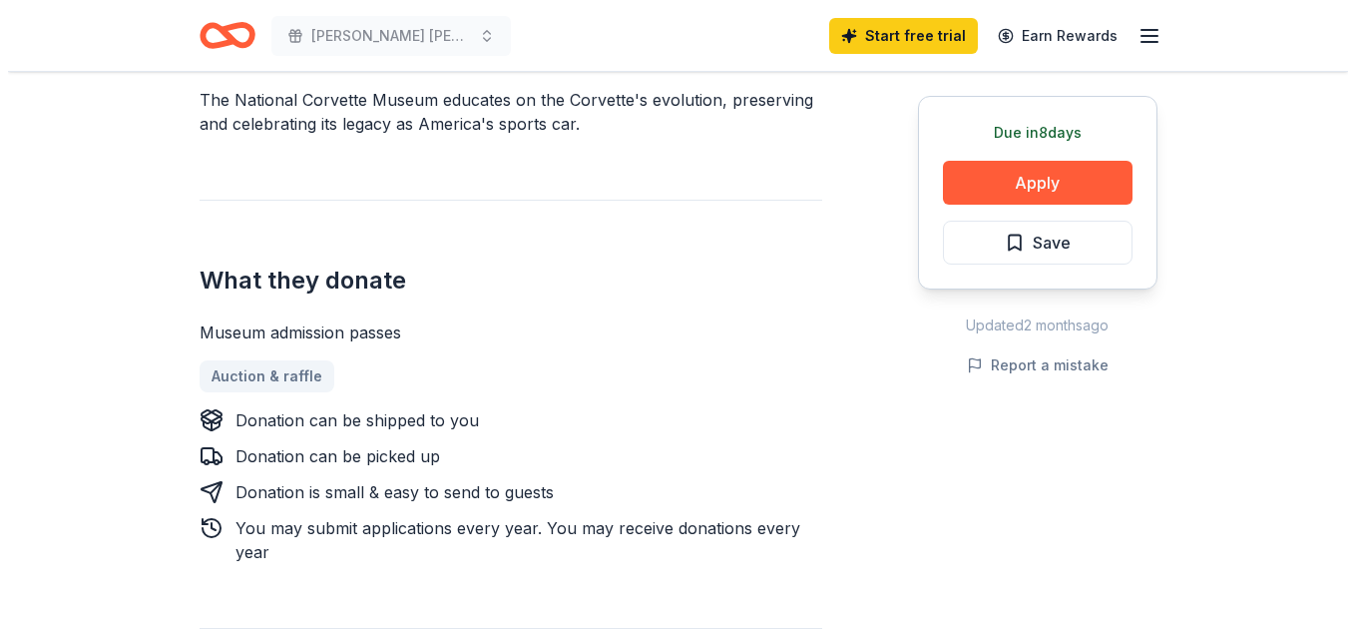
scroll to position [699, 0]
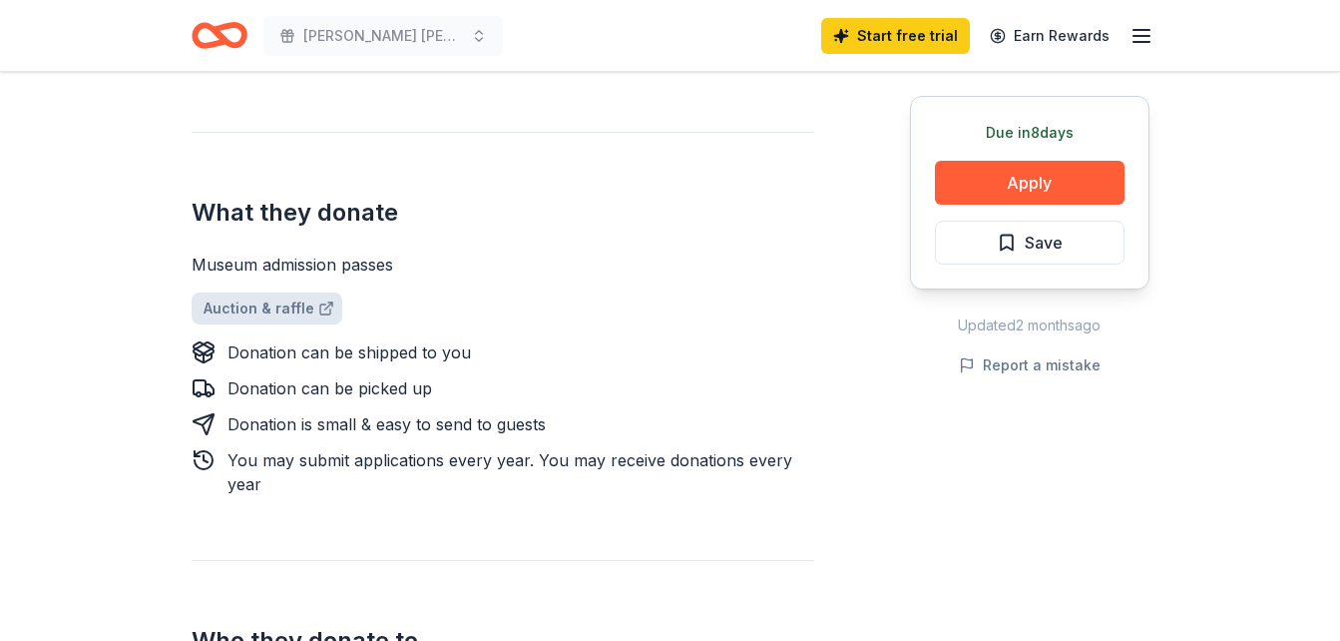
click at [268, 307] on link "Auction & raffle" at bounding box center [267, 308] width 151 height 32
click at [1049, 174] on button "Apply" at bounding box center [1030, 183] width 190 height 44
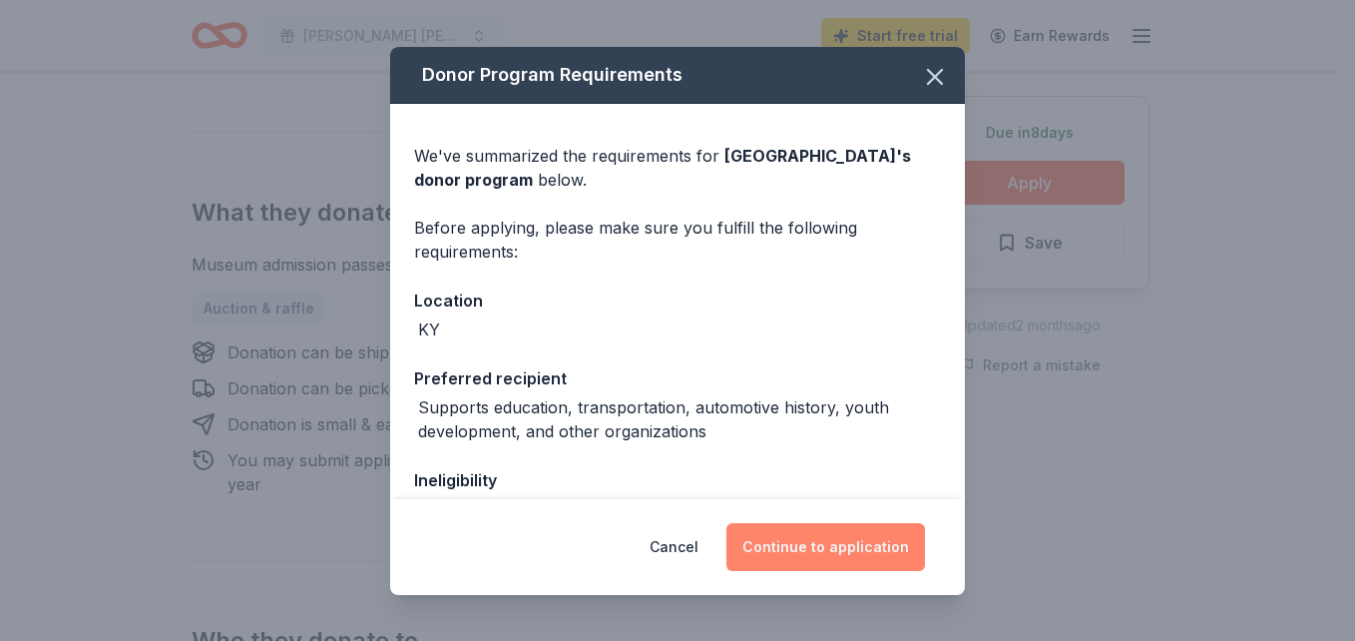
click at [792, 540] on button "Continue to application" at bounding box center [826, 547] width 199 height 48
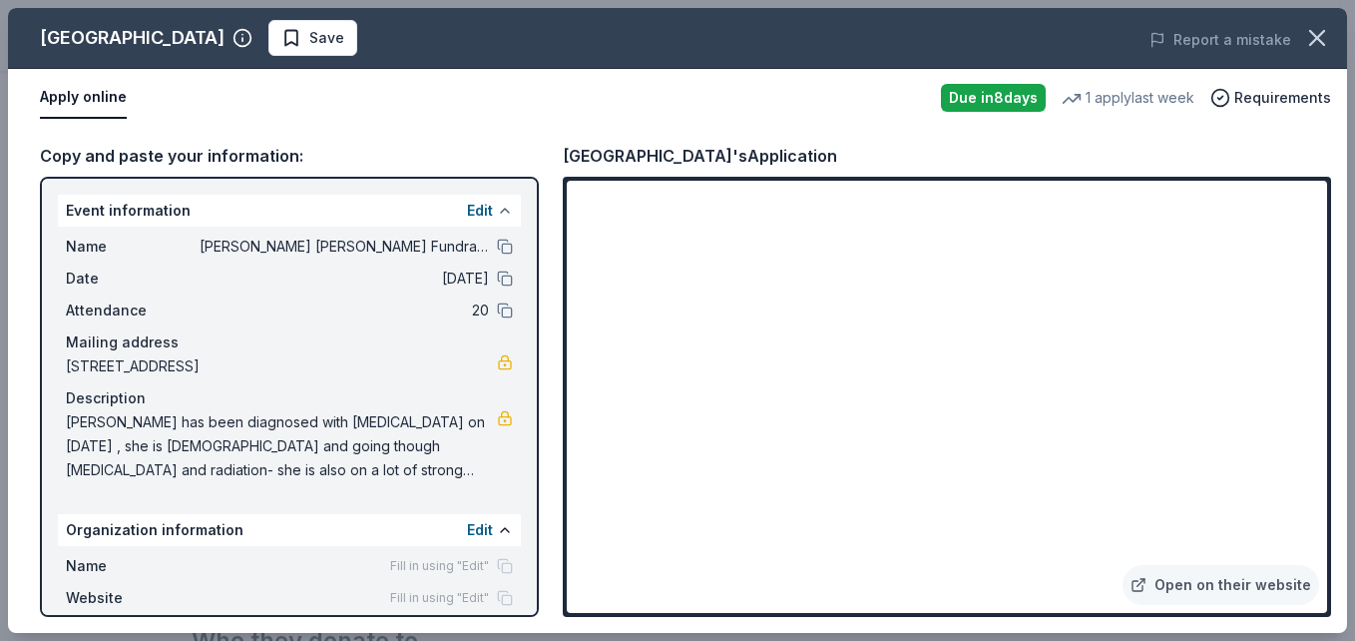
click at [497, 210] on button at bounding box center [505, 211] width 16 height 16
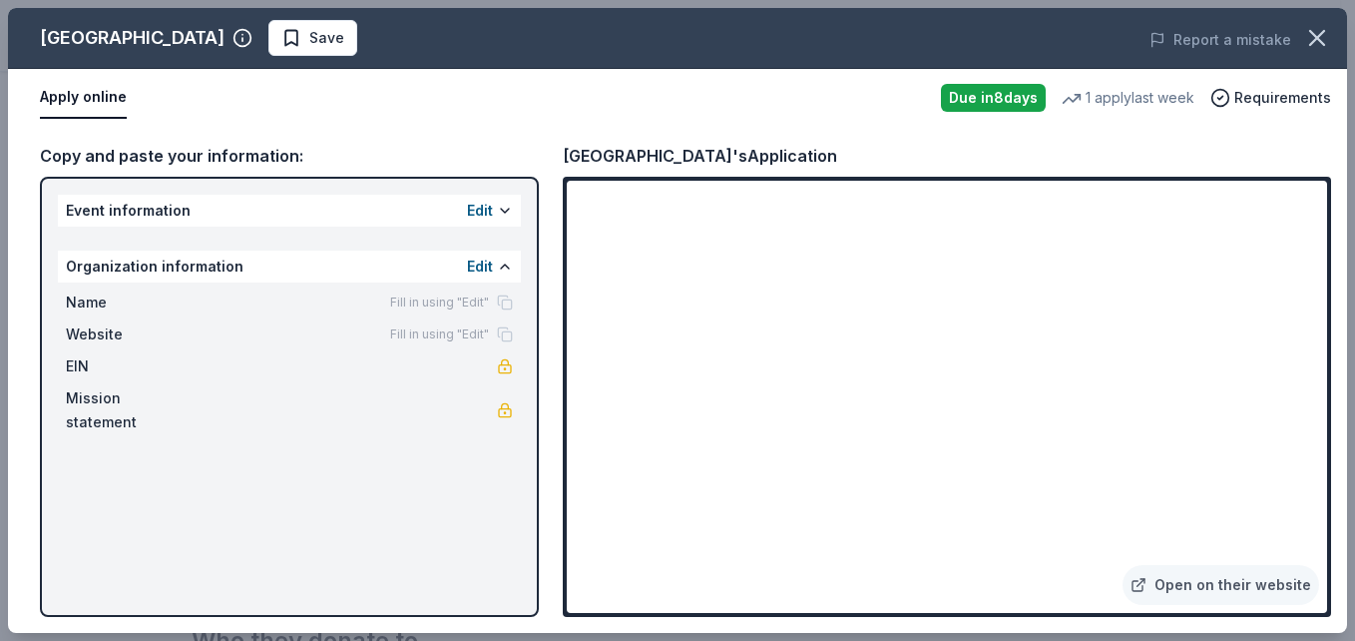
click at [428, 201] on div "Event information Edit" at bounding box center [289, 211] width 463 height 32
click at [476, 210] on button "Edit" at bounding box center [480, 211] width 26 height 24
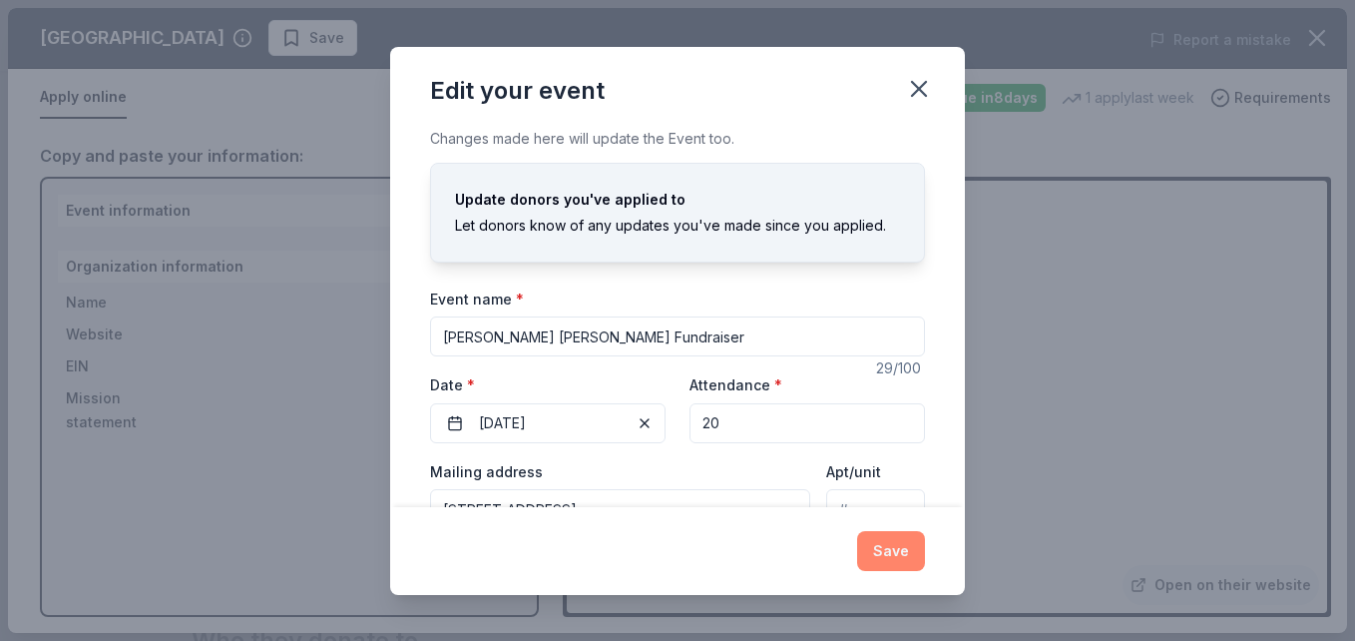
click at [881, 538] on button "Save" at bounding box center [891, 551] width 68 height 40
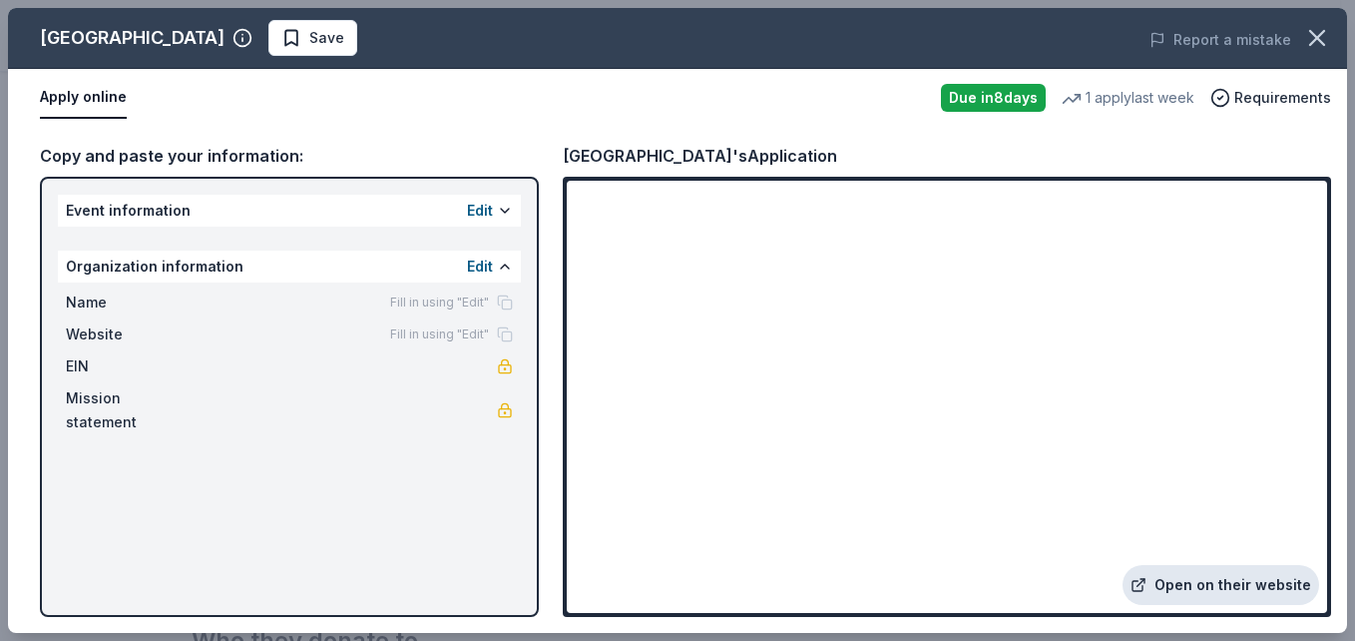
click at [1248, 583] on link "Open on their website" at bounding box center [1221, 585] width 197 height 40
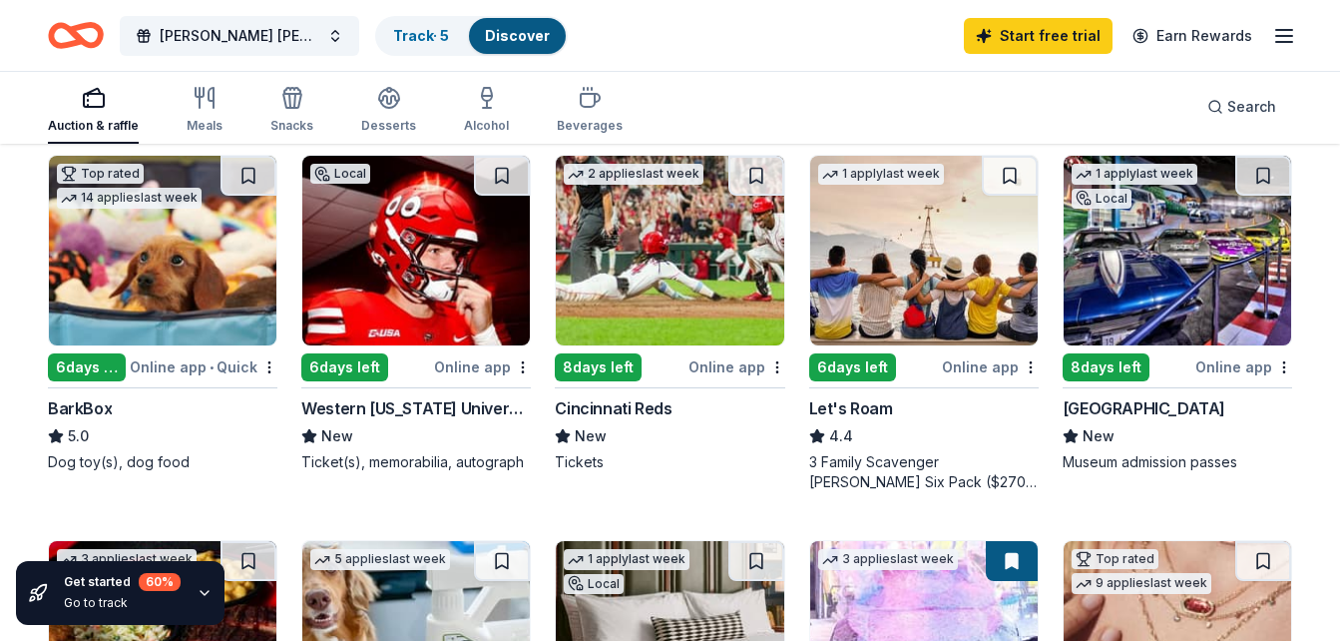
scroll to position [599, 0]
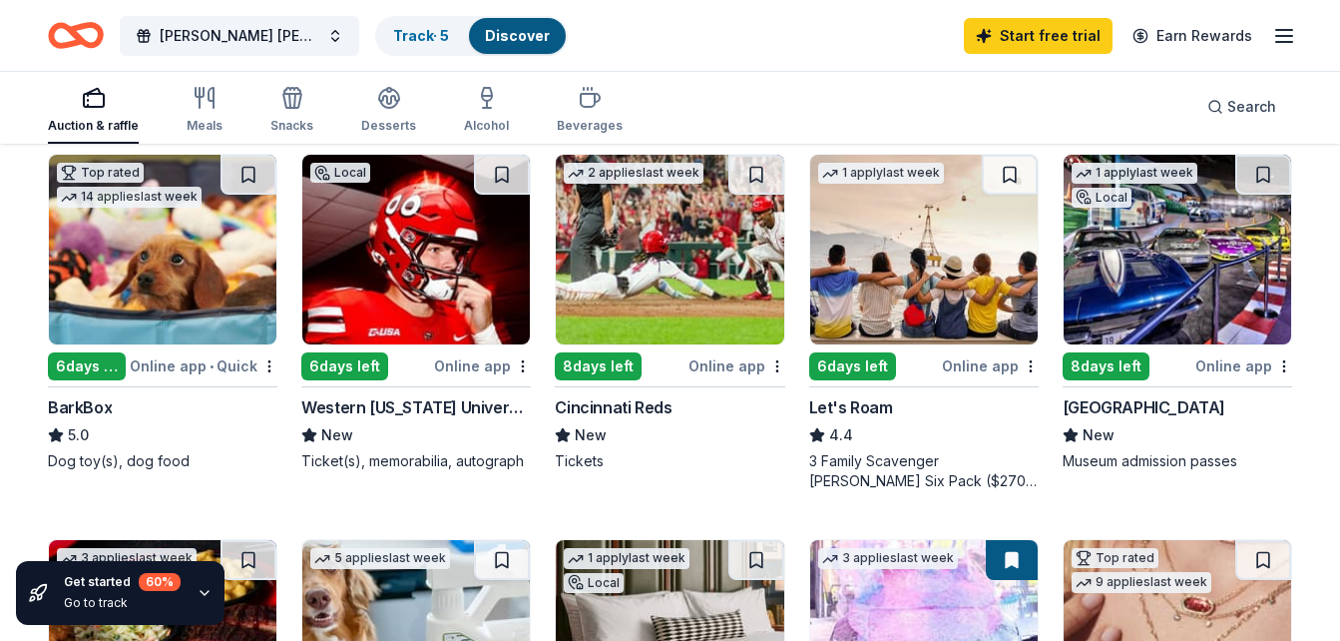
click at [1163, 400] on div "[GEOGRAPHIC_DATA]" at bounding box center [1144, 407] width 163 height 24
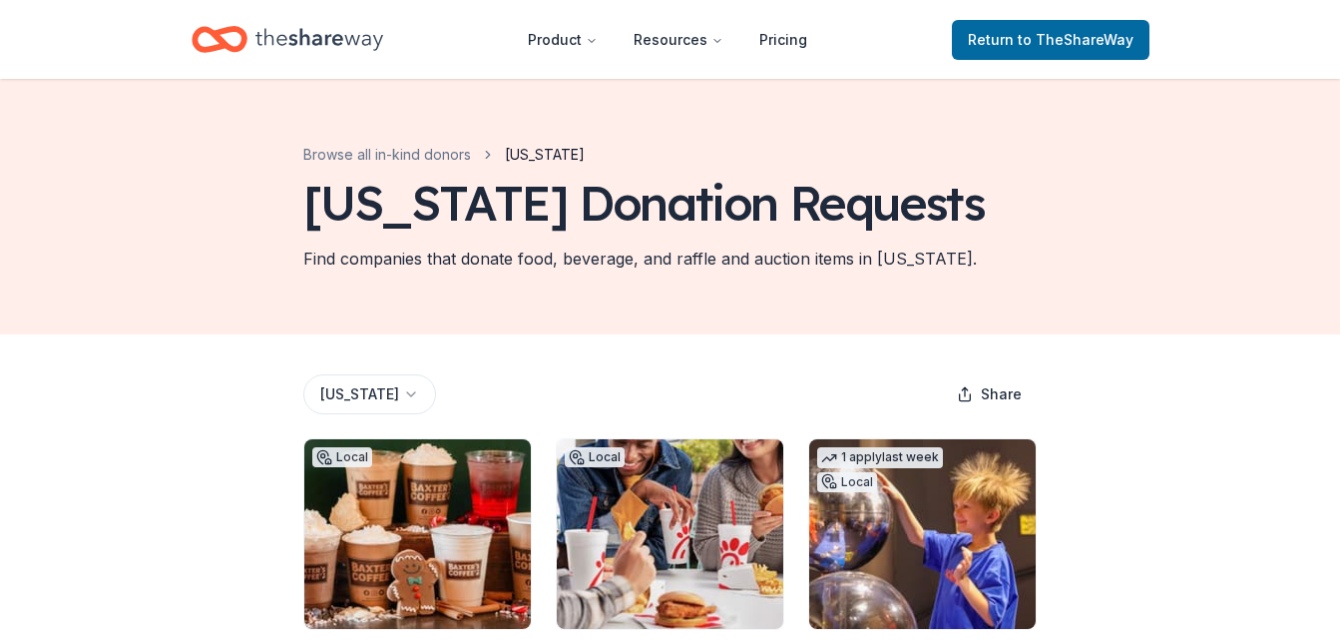
scroll to position [1137, 0]
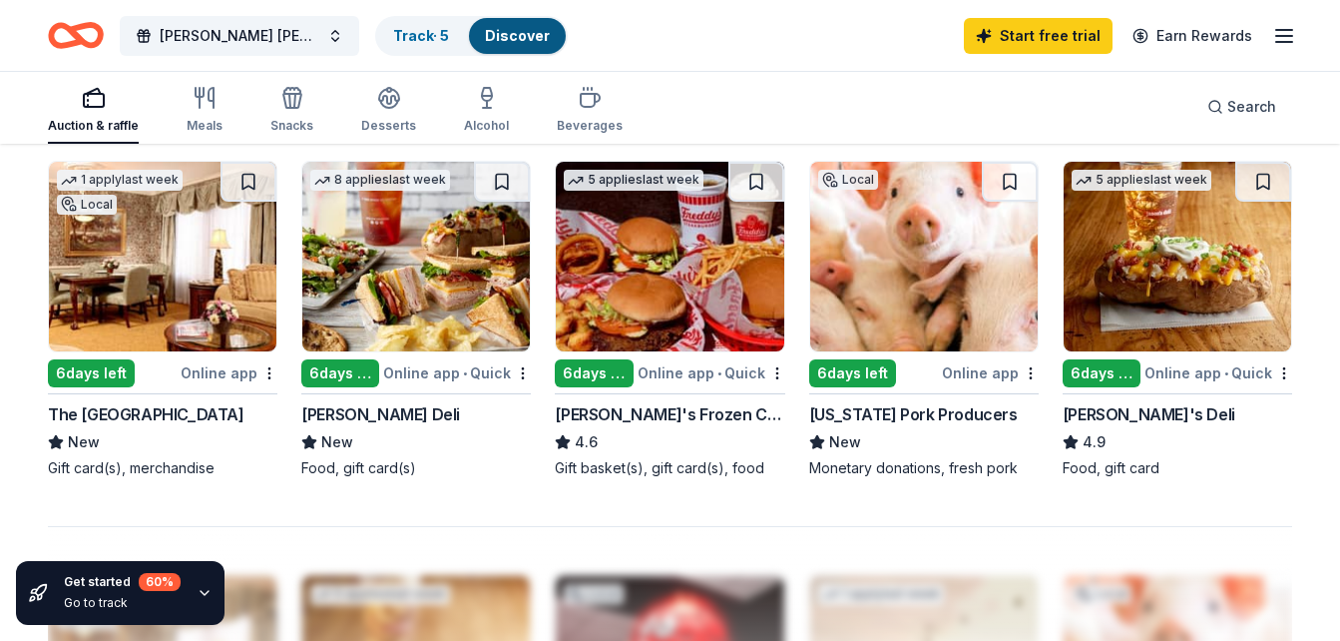
scroll to position [1397, 0]
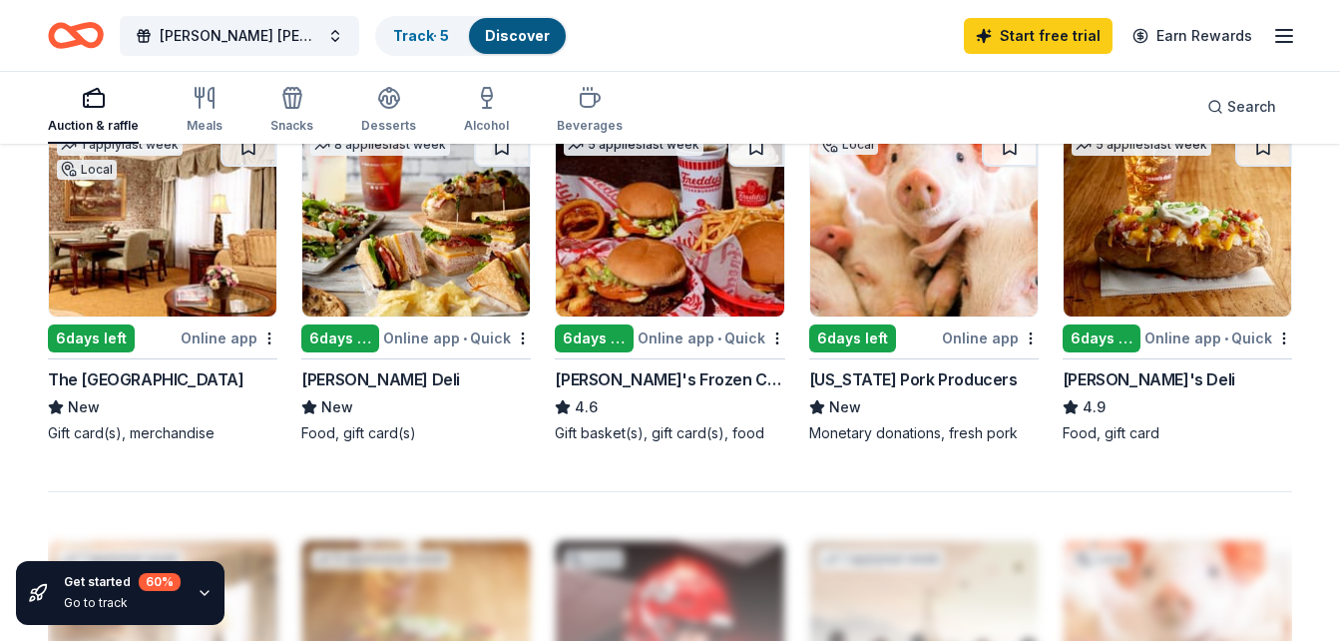
click at [332, 371] on div "[PERSON_NAME] Deli" at bounding box center [380, 379] width 159 height 24
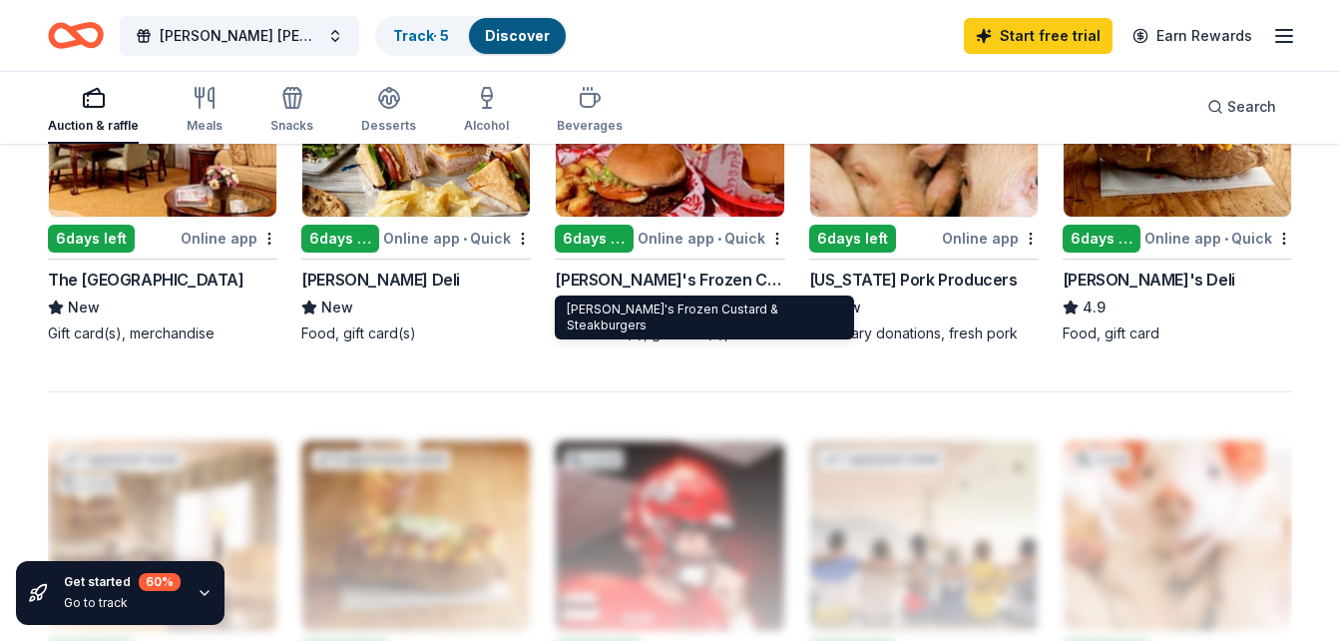
click at [621, 279] on div "[PERSON_NAME]'s Frozen Custard & Steakburgers" at bounding box center [670, 279] width 230 height 24
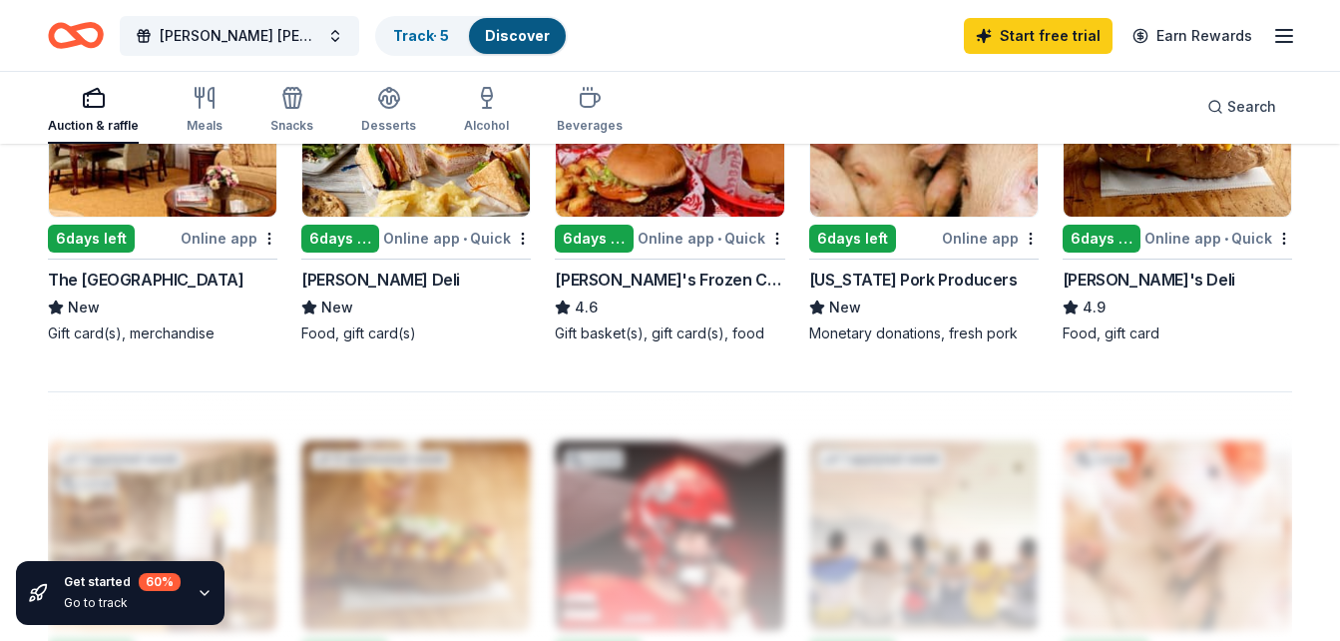
click at [919, 275] on div "[US_STATE] Pork Producers" at bounding box center [913, 279] width 209 height 24
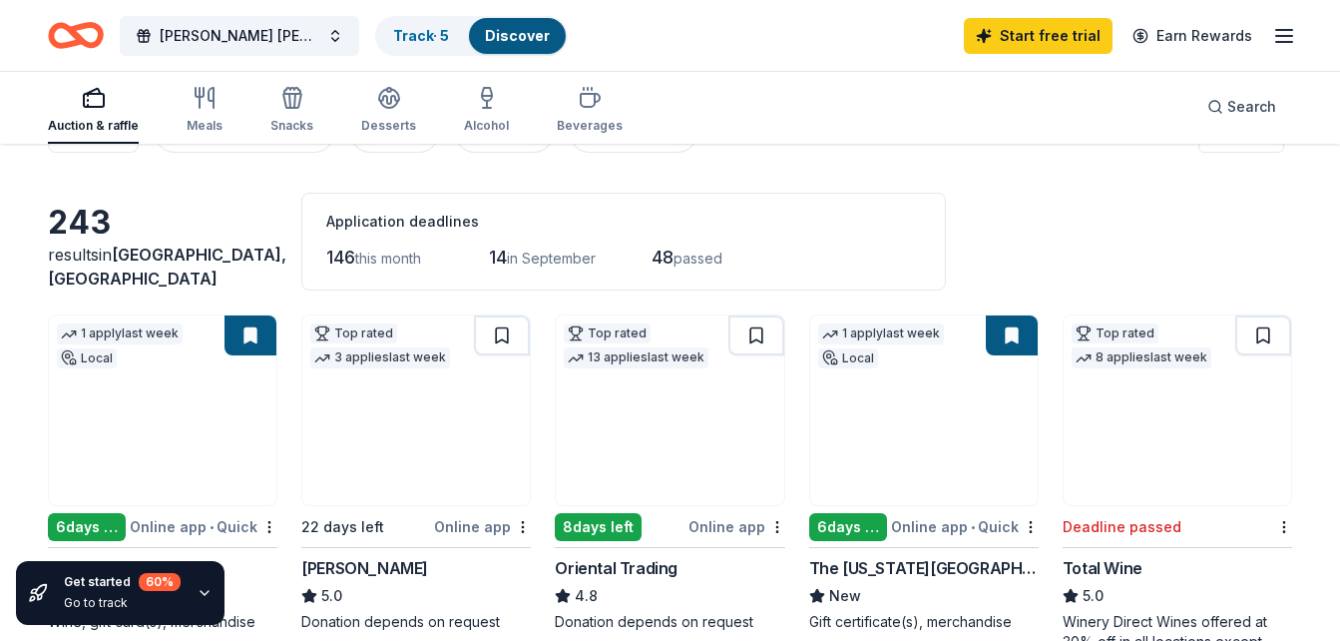
scroll to position [0, 0]
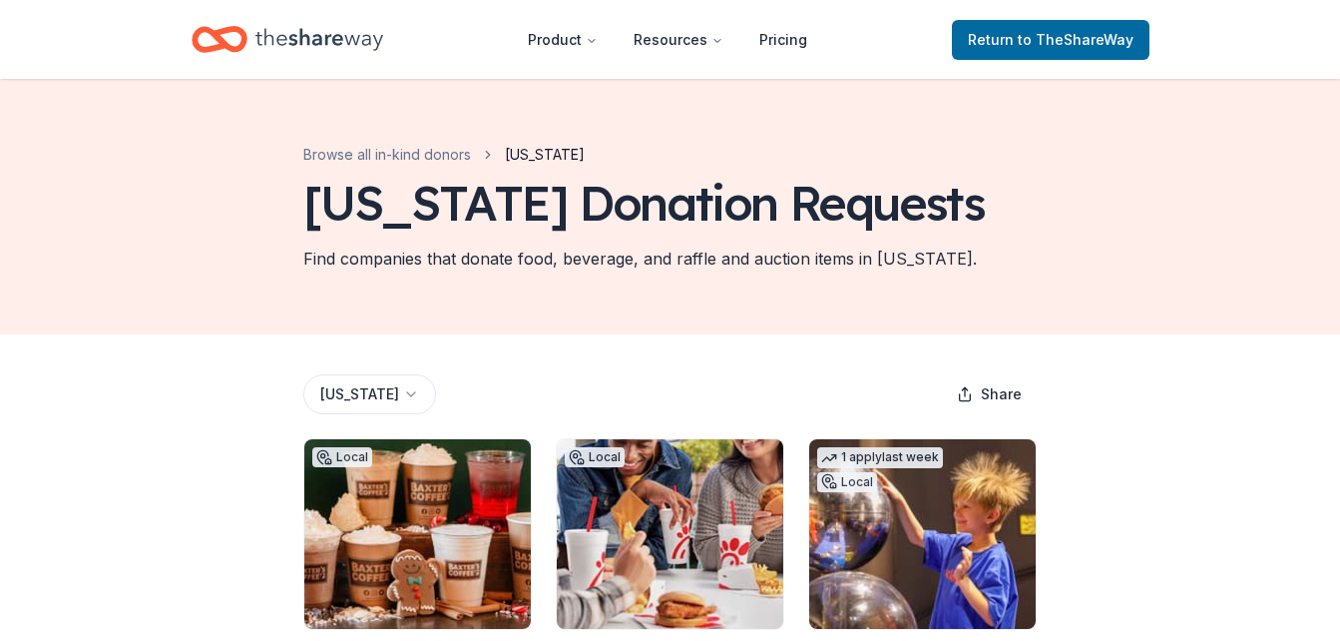
scroll to position [1137, 0]
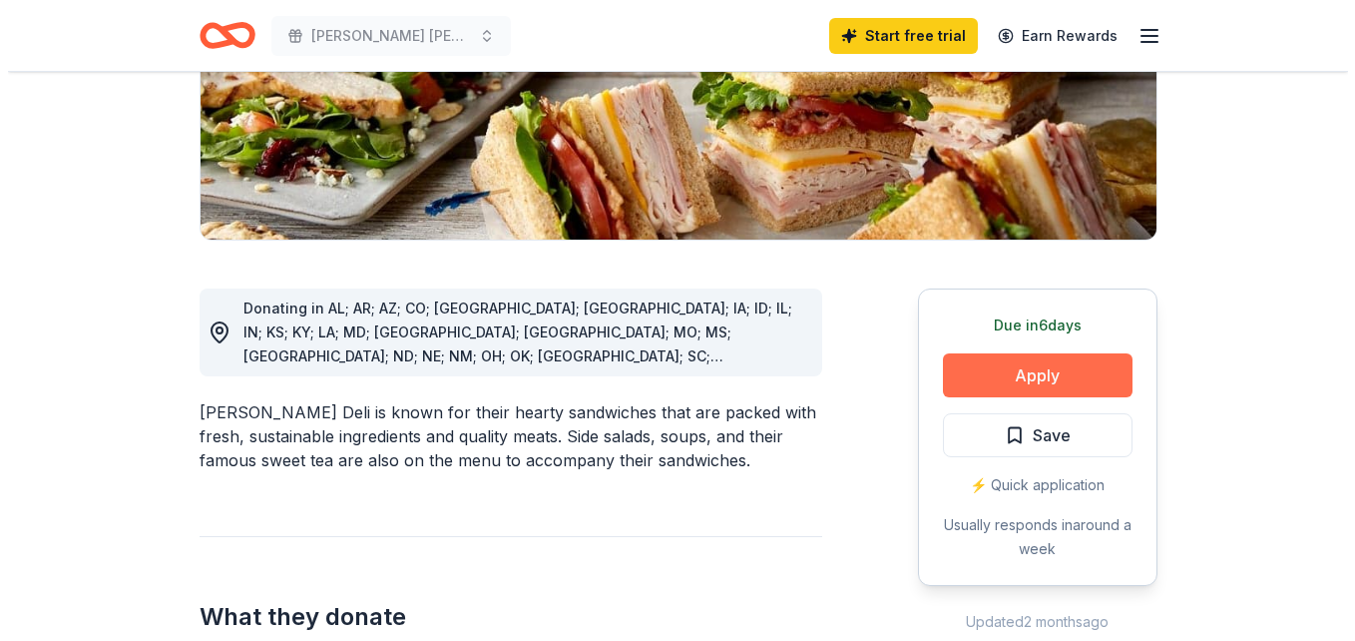
scroll to position [399, 0]
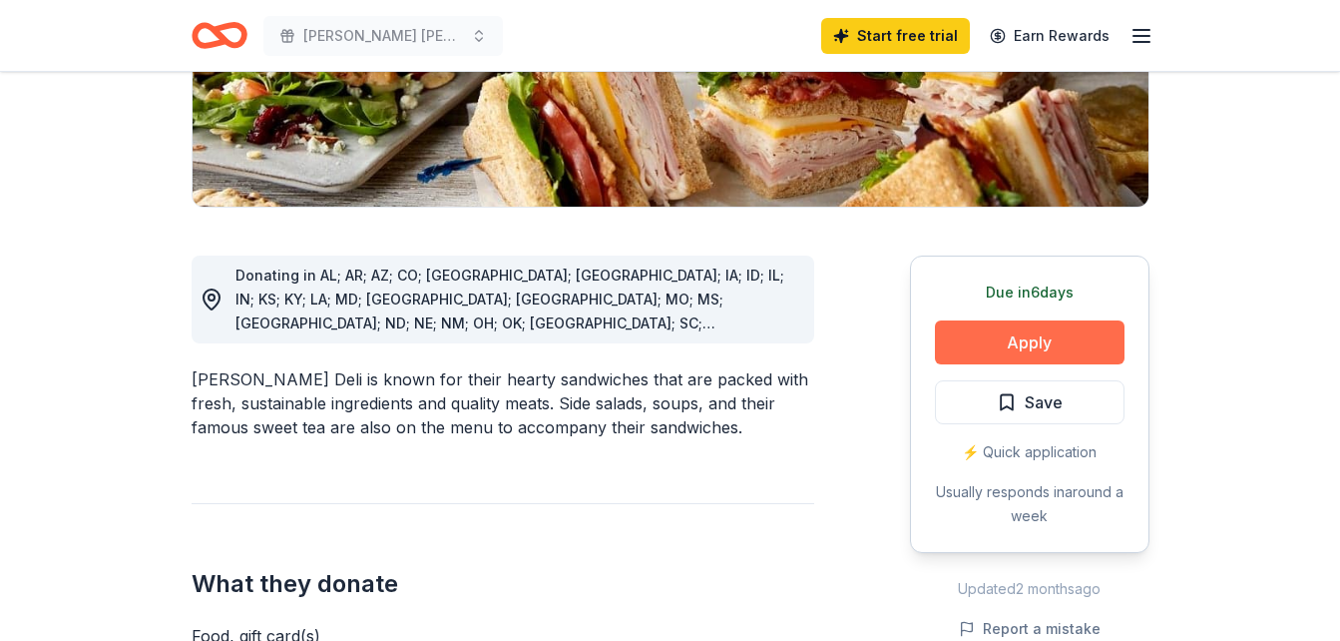
click at [1016, 342] on button "Apply" at bounding box center [1030, 342] width 190 height 44
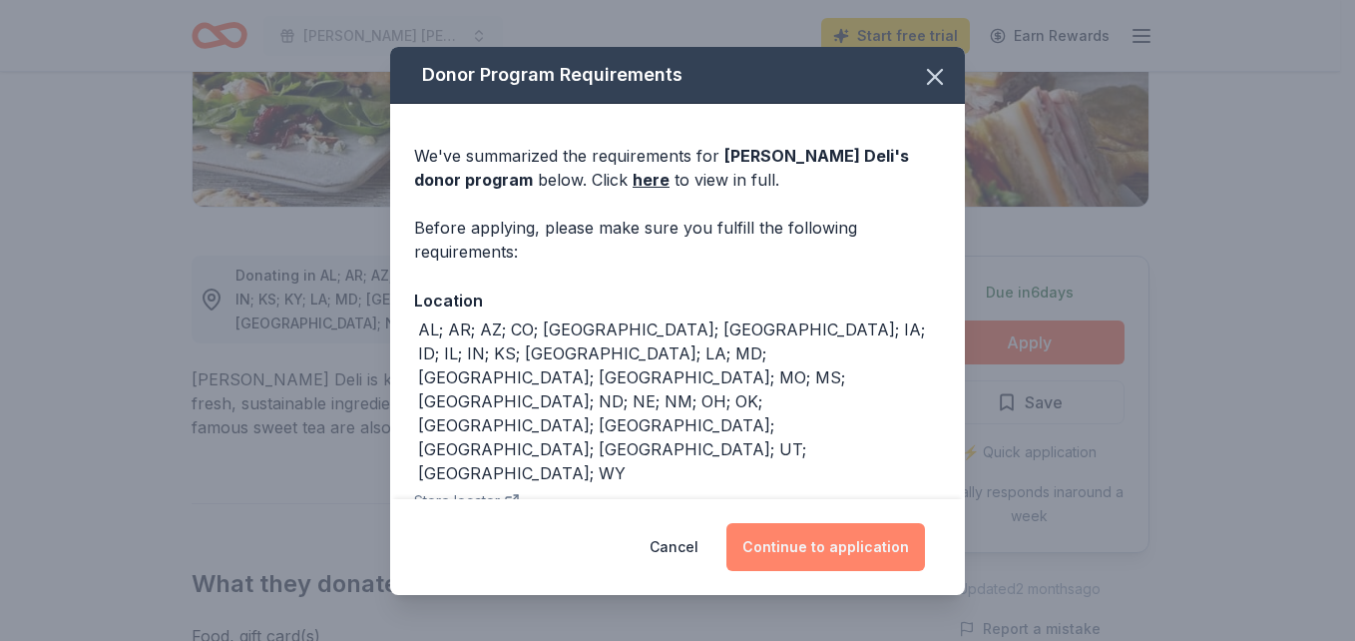
click at [791, 538] on button "Continue to application" at bounding box center [826, 547] width 199 height 48
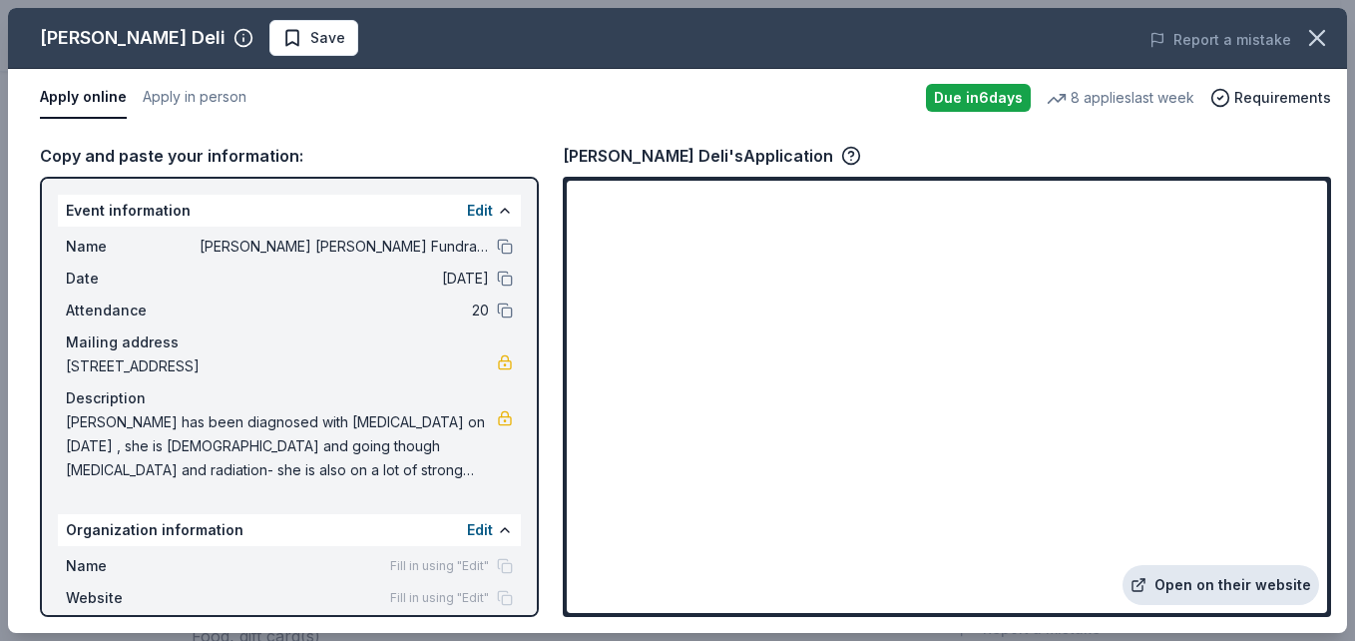
click at [1257, 577] on link "Open on their website" at bounding box center [1221, 585] width 197 height 40
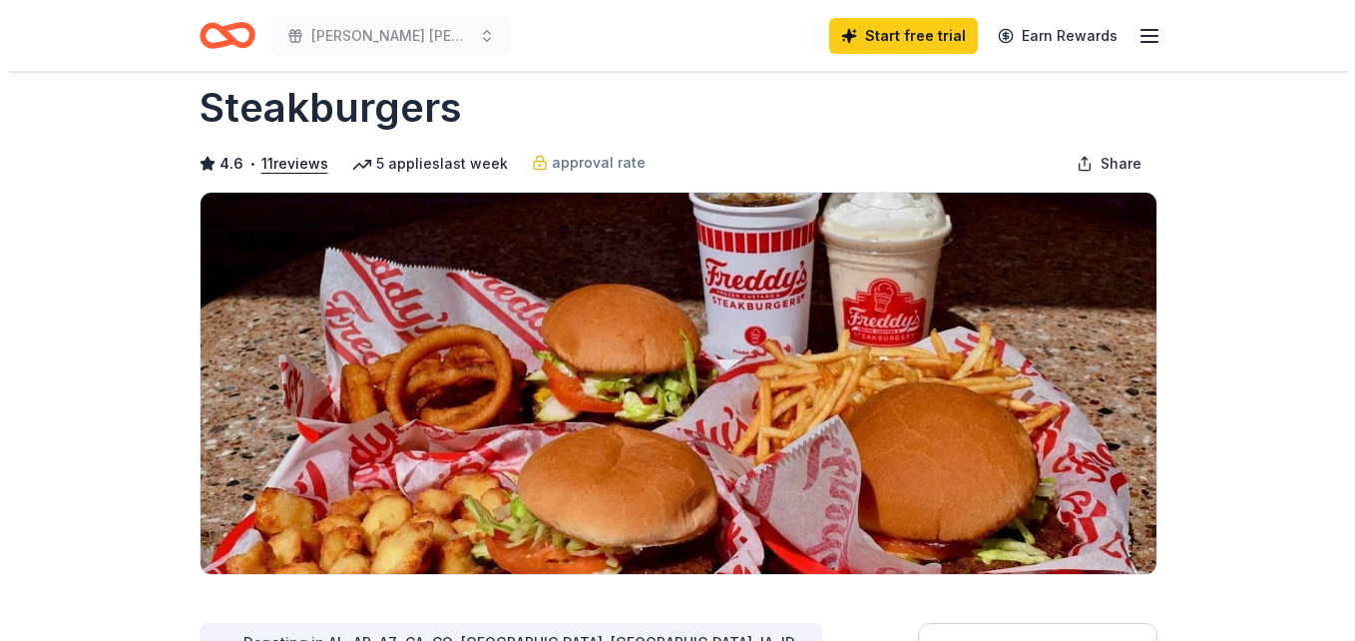
scroll to position [299, 0]
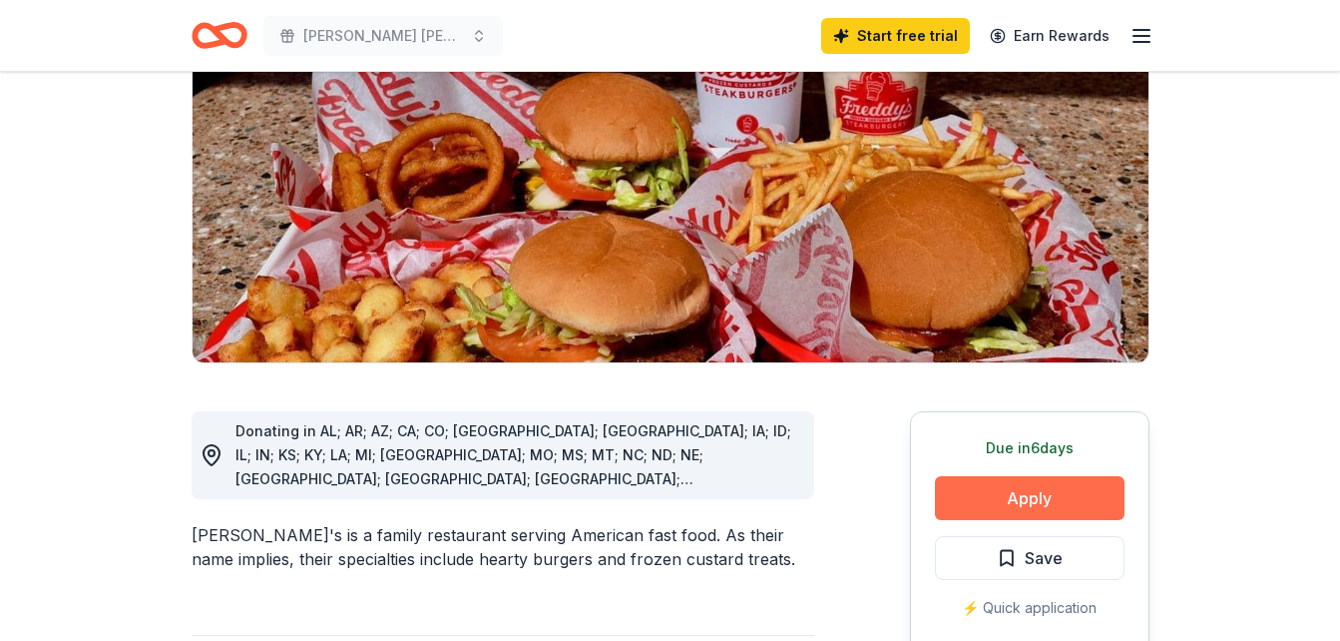
click at [1035, 476] on button "Apply" at bounding box center [1030, 498] width 190 height 44
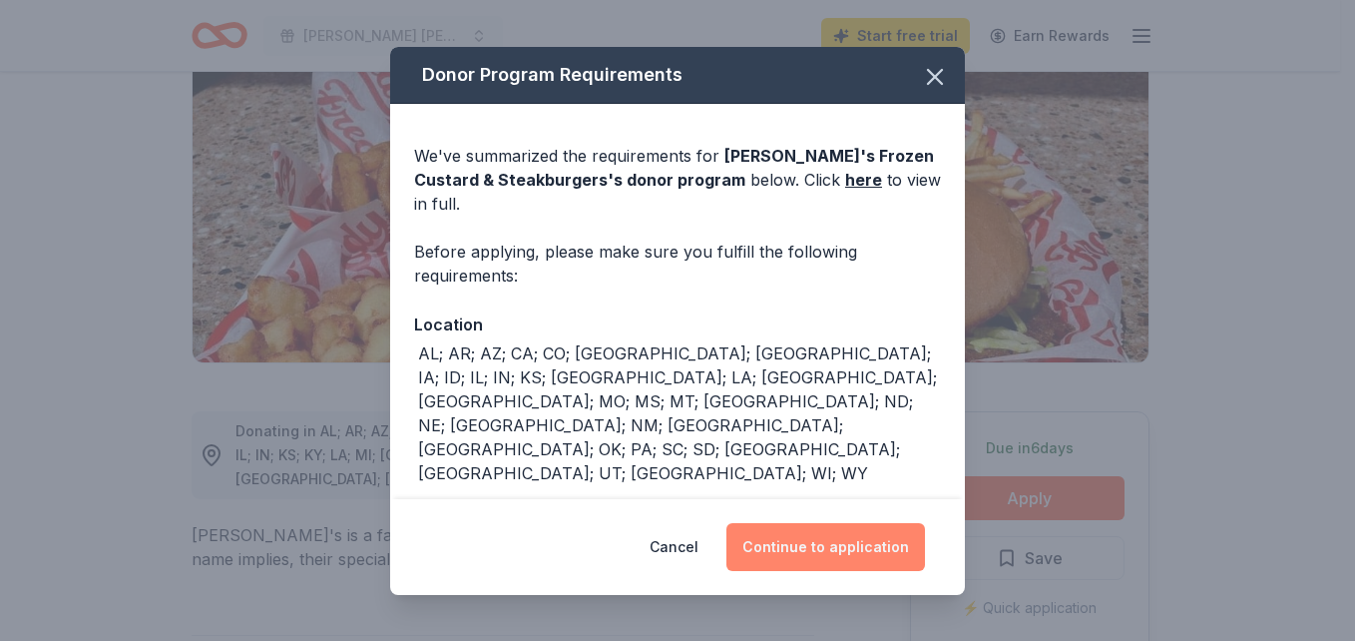
click at [772, 540] on button "Continue to application" at bounding box center [826, 547] width 199 height 48
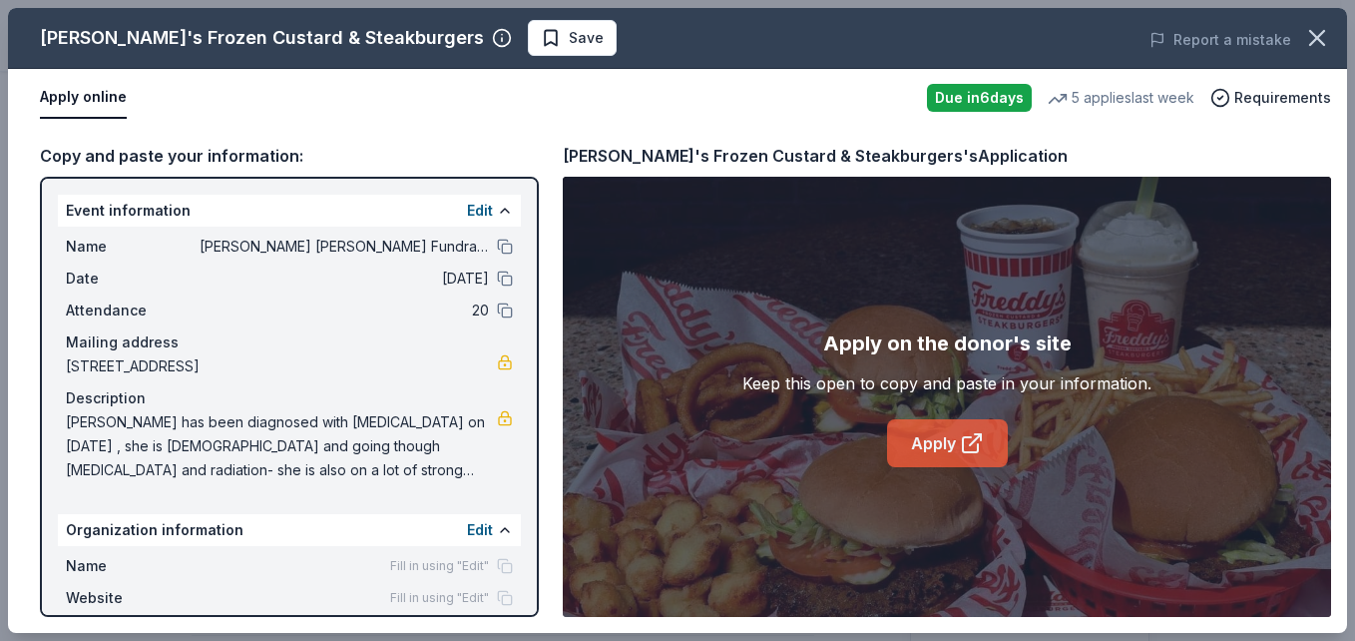
click at [912, 439] on link "Apply" at bounding box center [947, 443] width 121 height 48
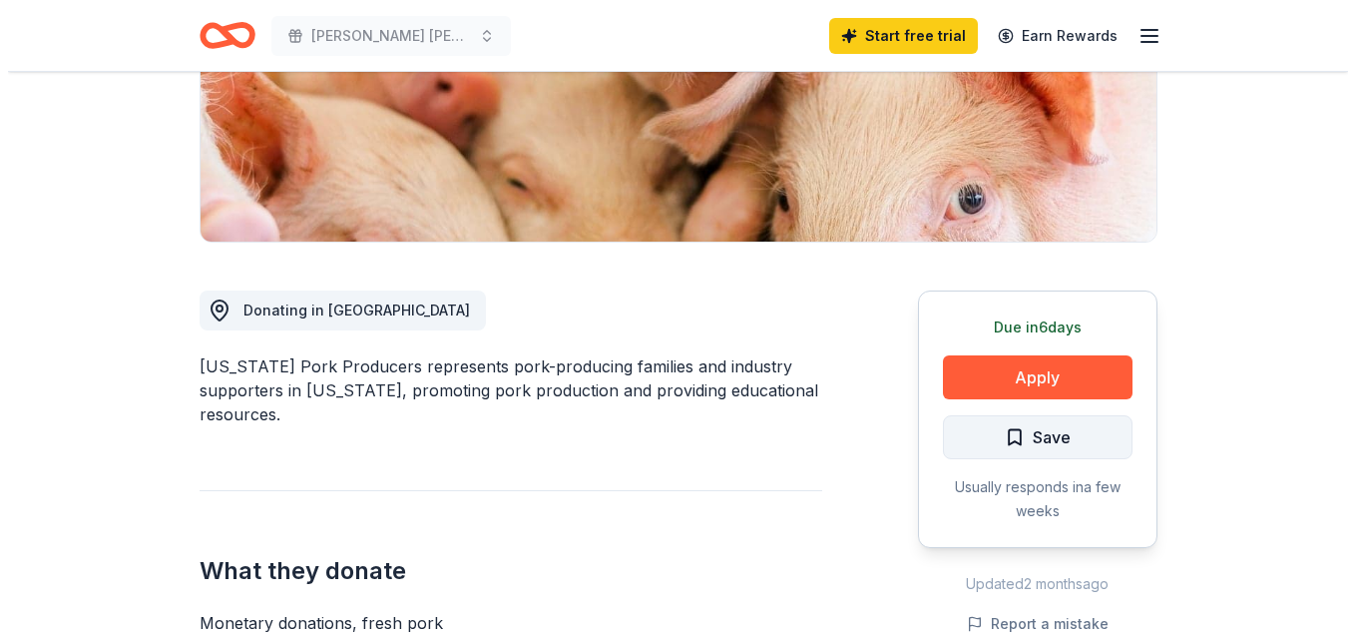
scroll to position [399, 0]
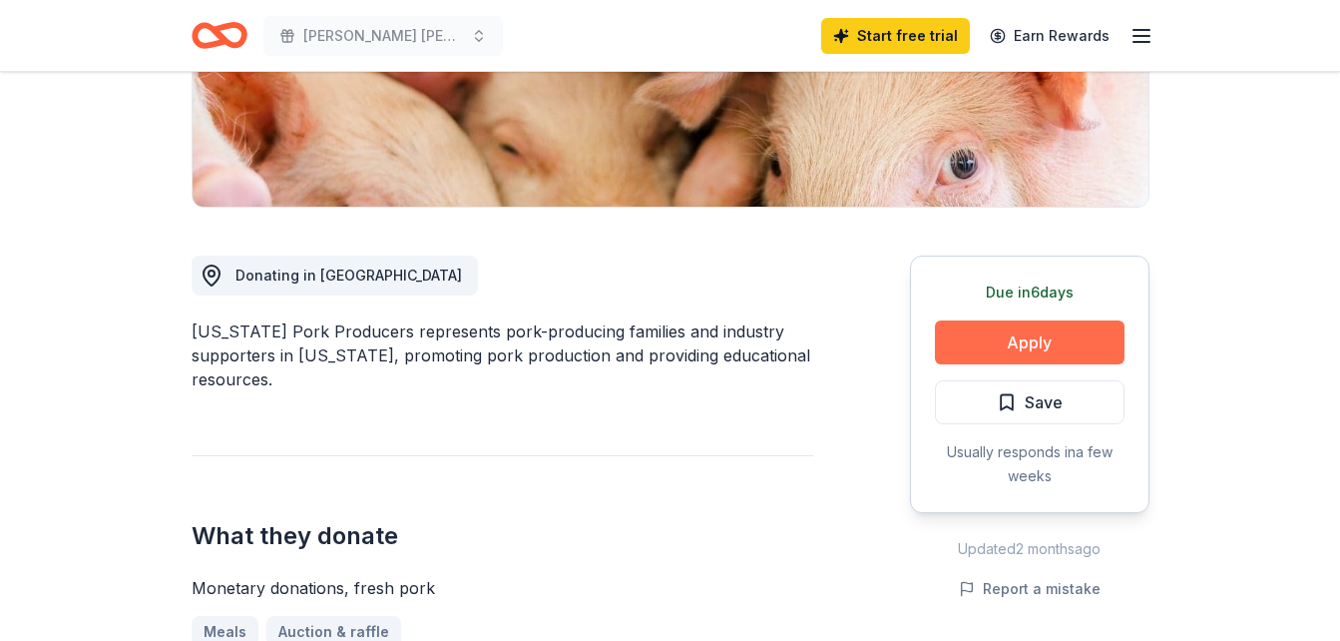
click at [1040, 340] on button "Apply" at bounding box center [1030, 342] width 190 height 44
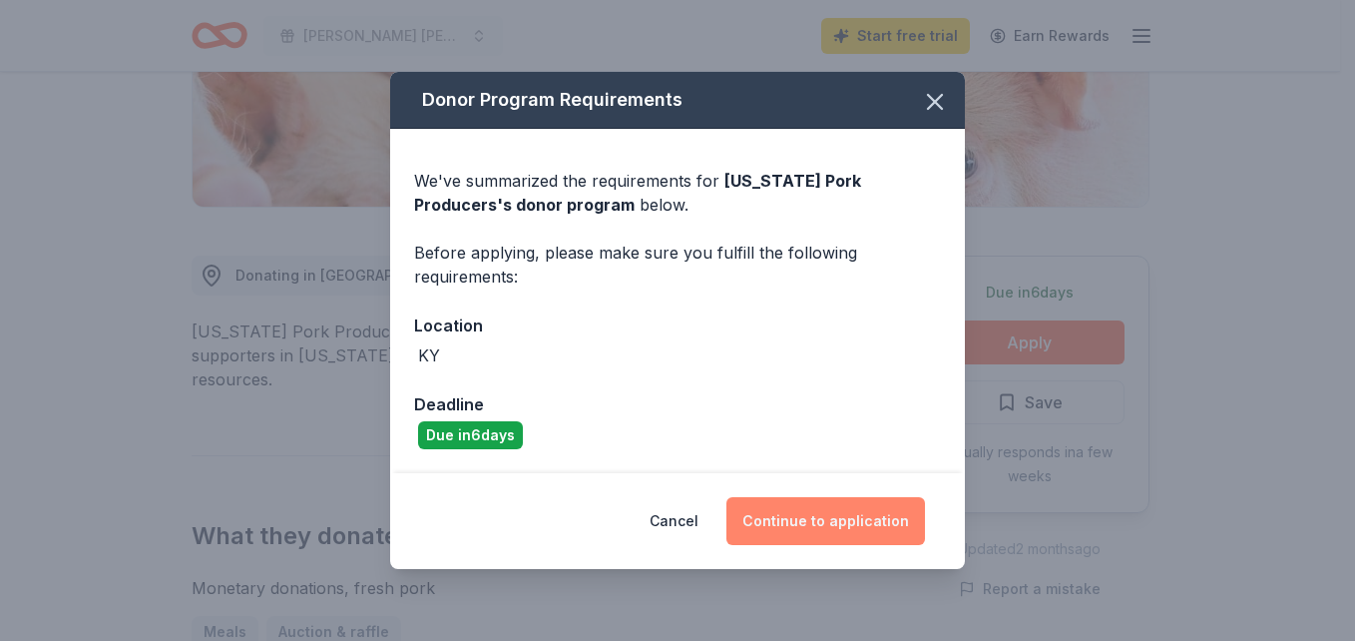
click at [795, 522] on button "Continue to application" at bounding box center [826, 521] width 199 height 48
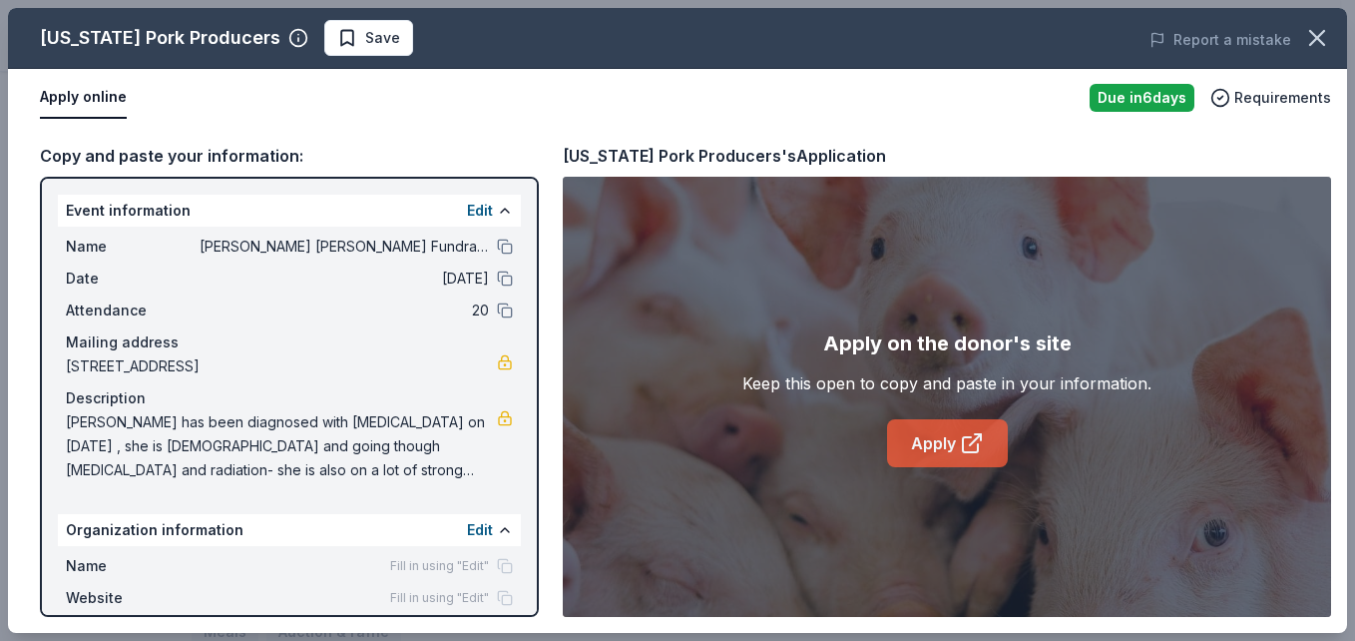
click at [952, 449] on link "Apply" at bounding box center [947, 443] width 121 height 48
